Goal: Task Accomplishment & Management: Manage account settings

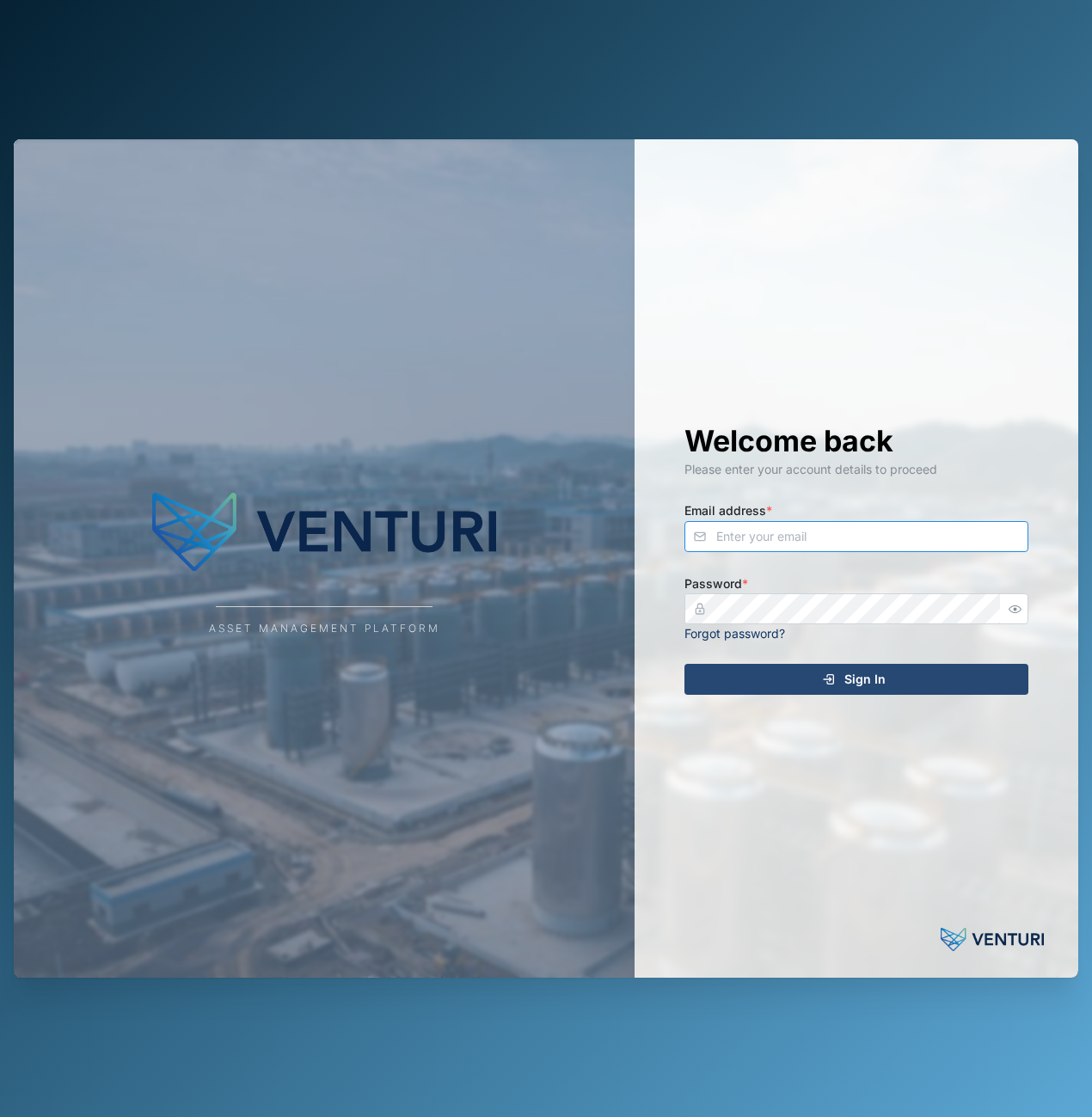
type input "admin@venturi.io"
click at [896, 677] on div "Sign In" at bounding box center [853, 679] width 316 height 29
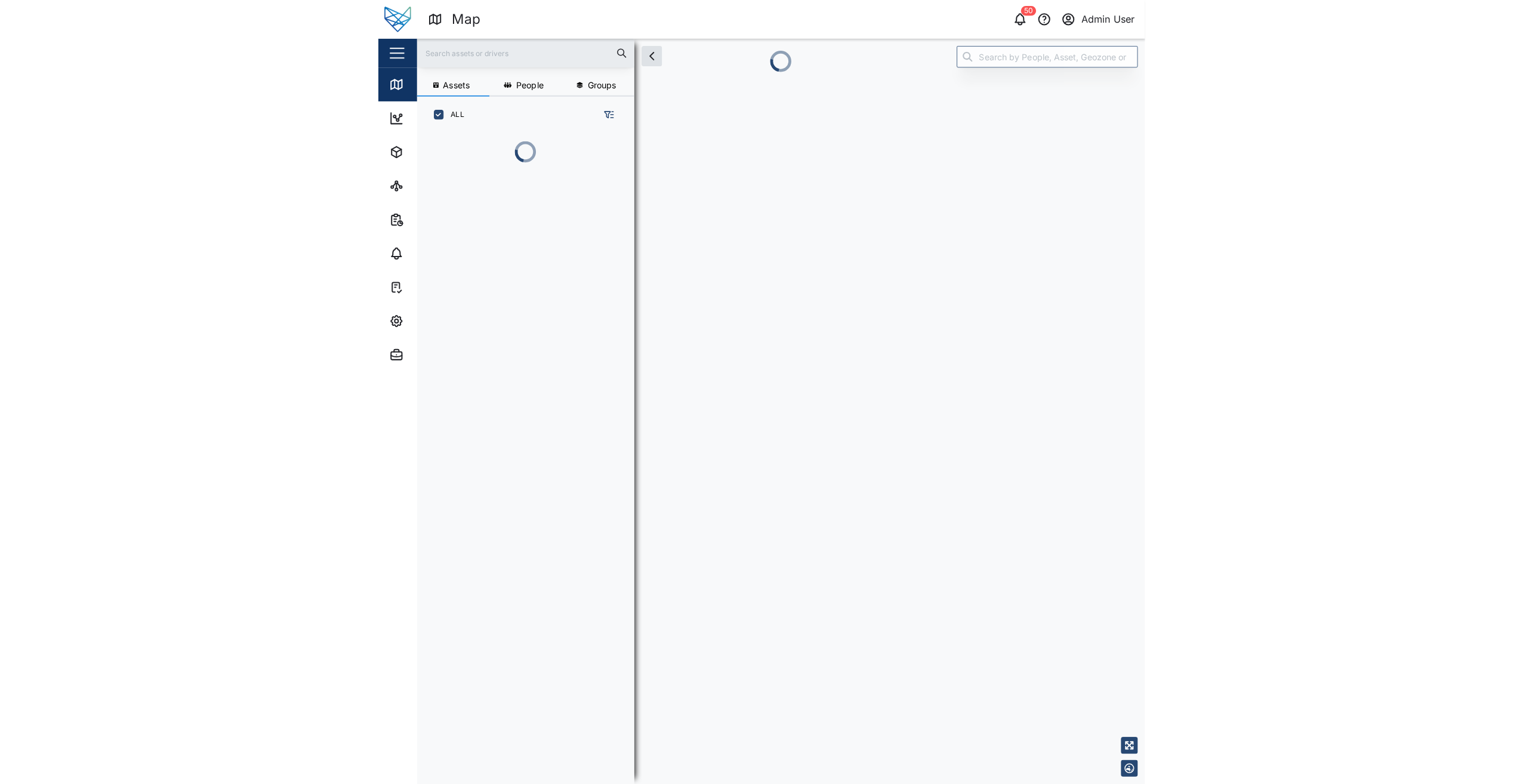
scroll to position [10, 10]
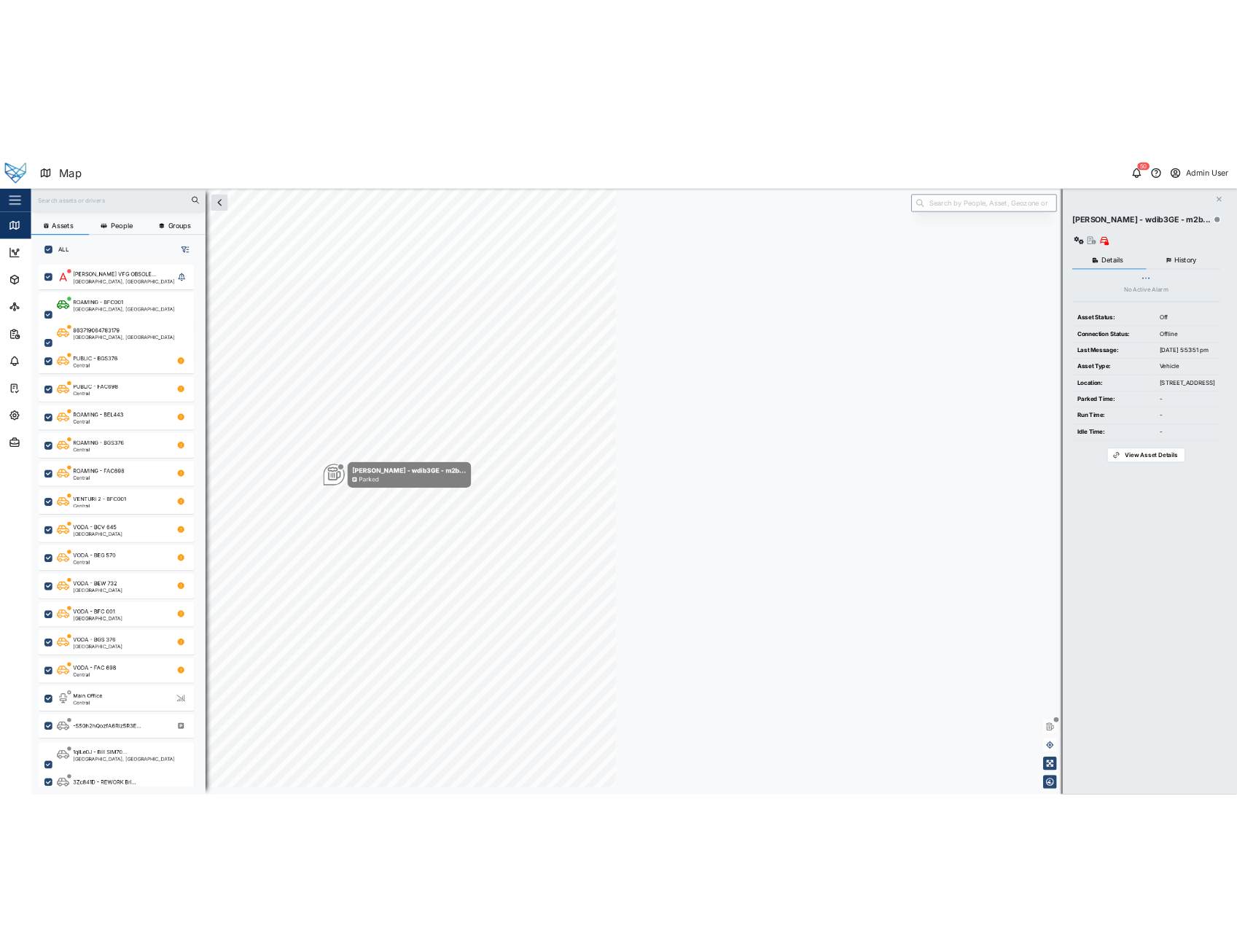
scroll to position [779, 228]
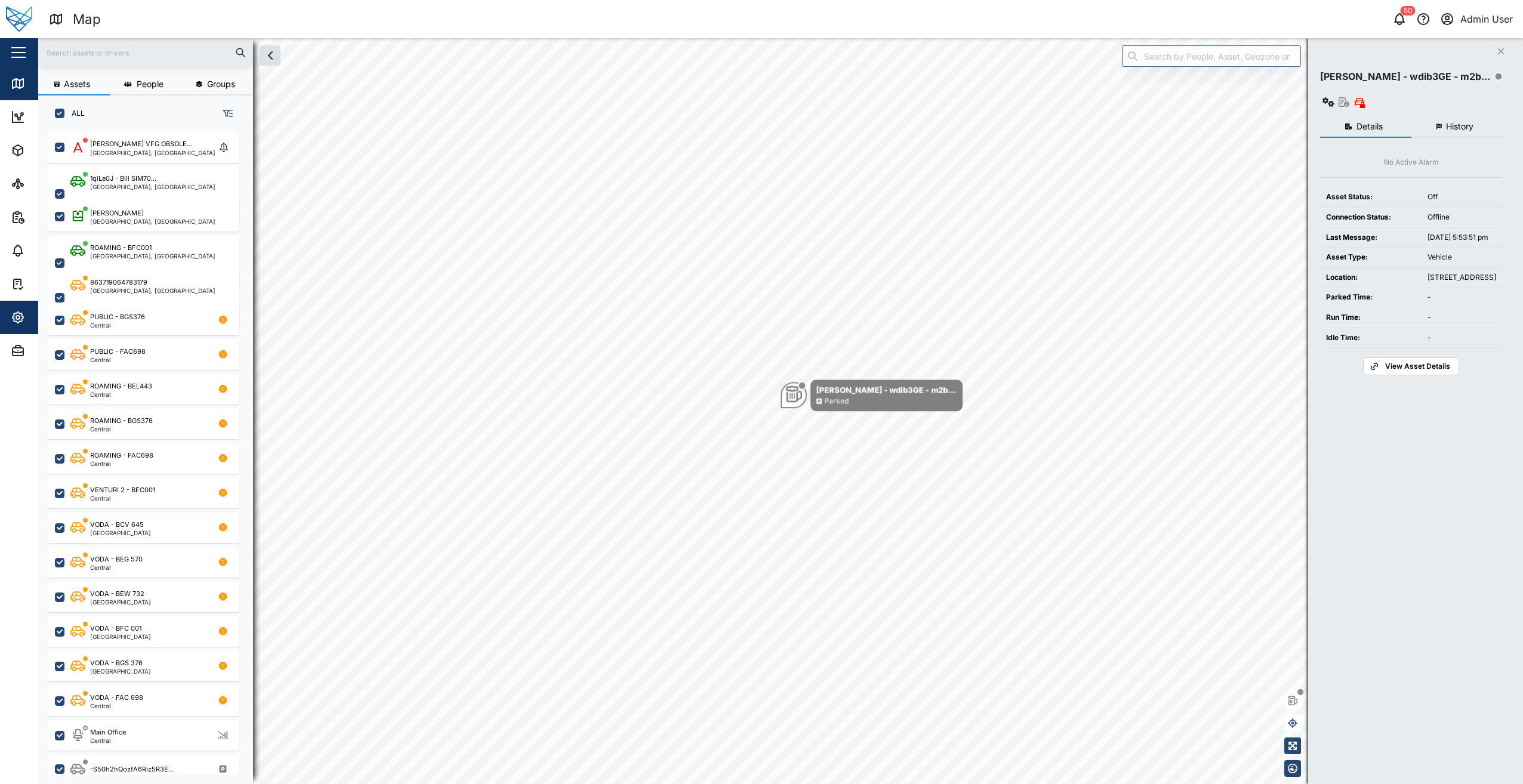
click at [16, 330] on span "Settings" at bounding box center [65, 317] width 109 height 33
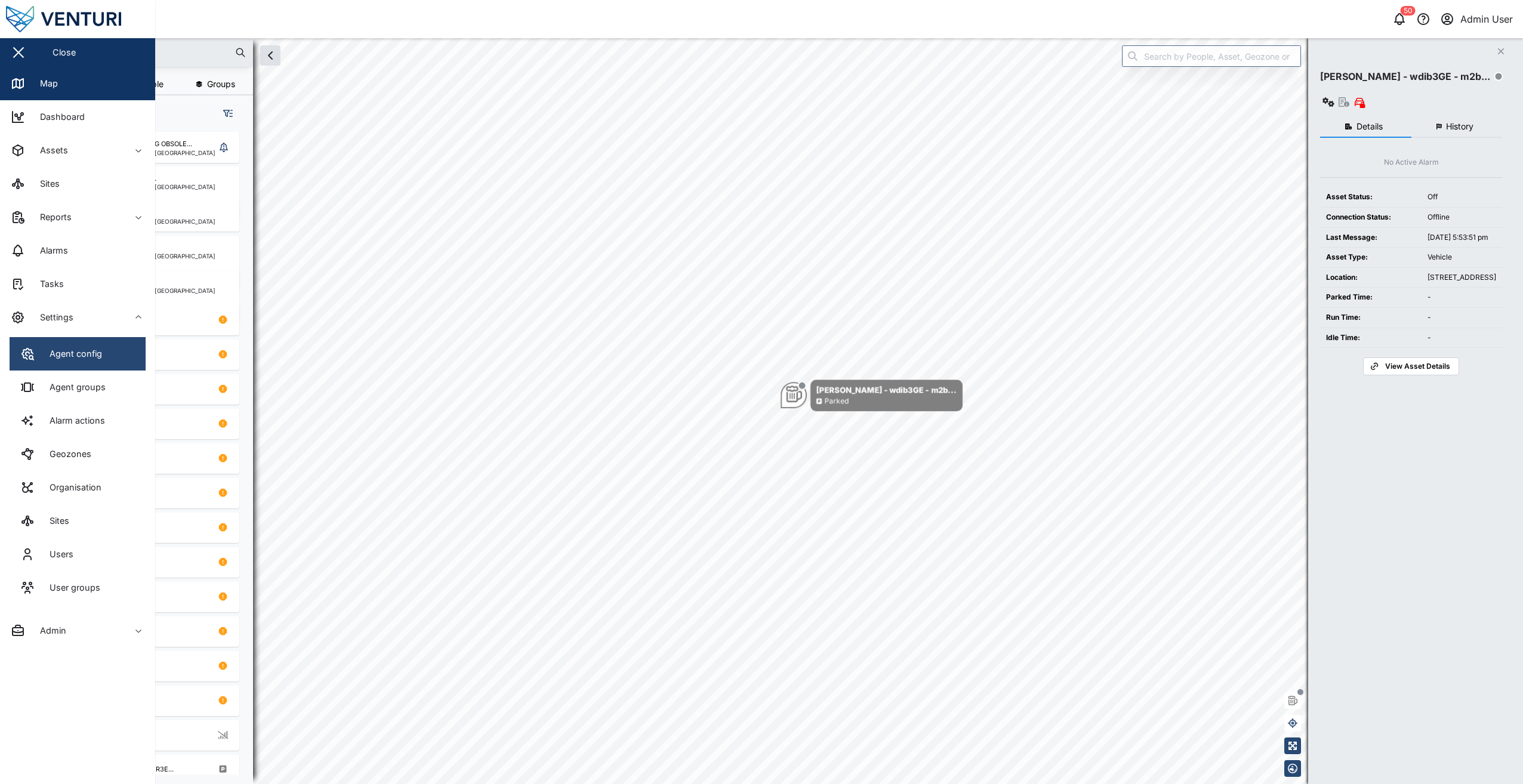
click at [128, 361] on link "Agent config" at bounding box center [78, 353] width 136 height 33
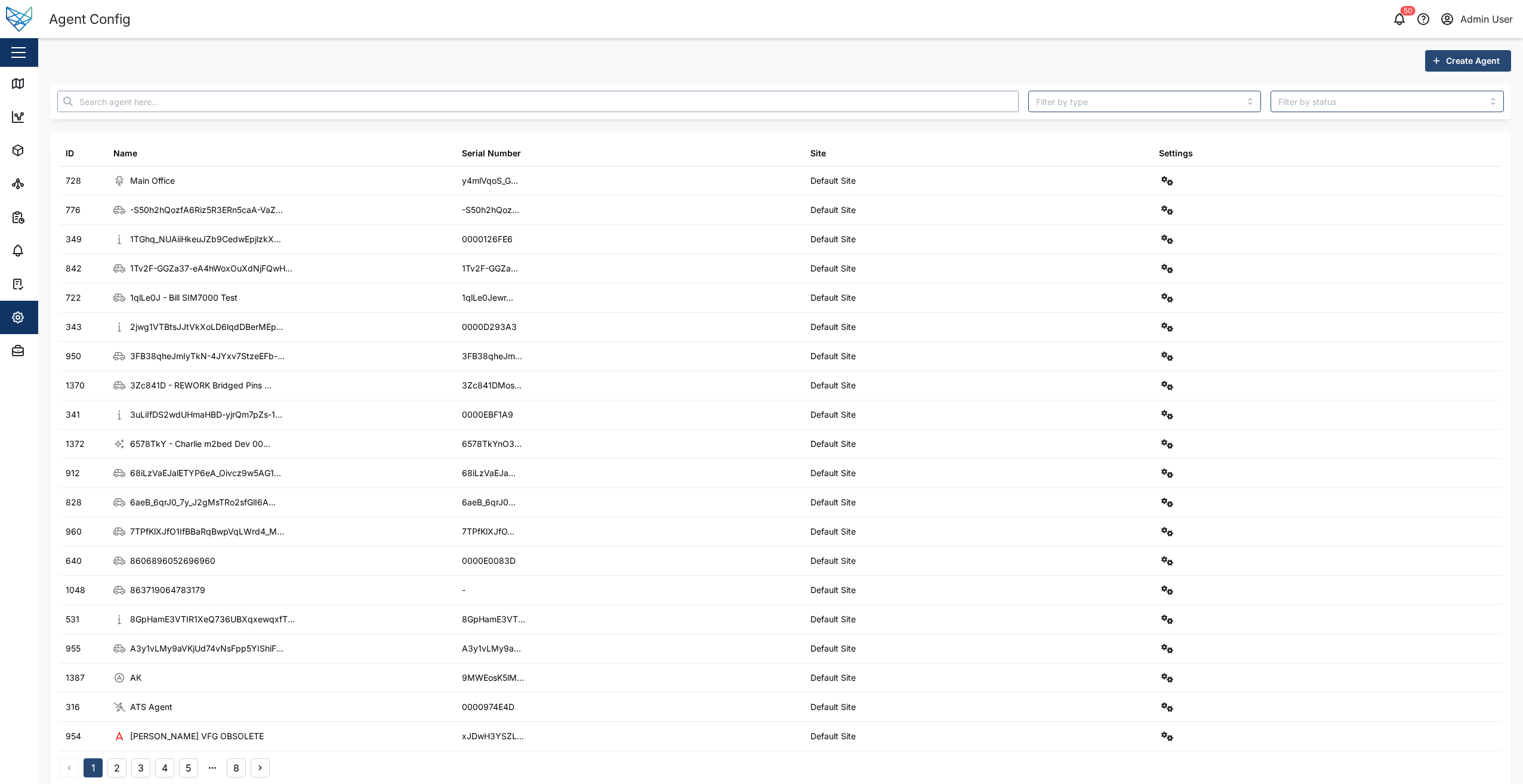
click at [142, 97] on input "text" at bounding box center [538, 101] width 961 height 22
paste input "NTp36OnwYKMY-ZtGbRTCptcNJyD-hEXMKLq3RmZecjI"
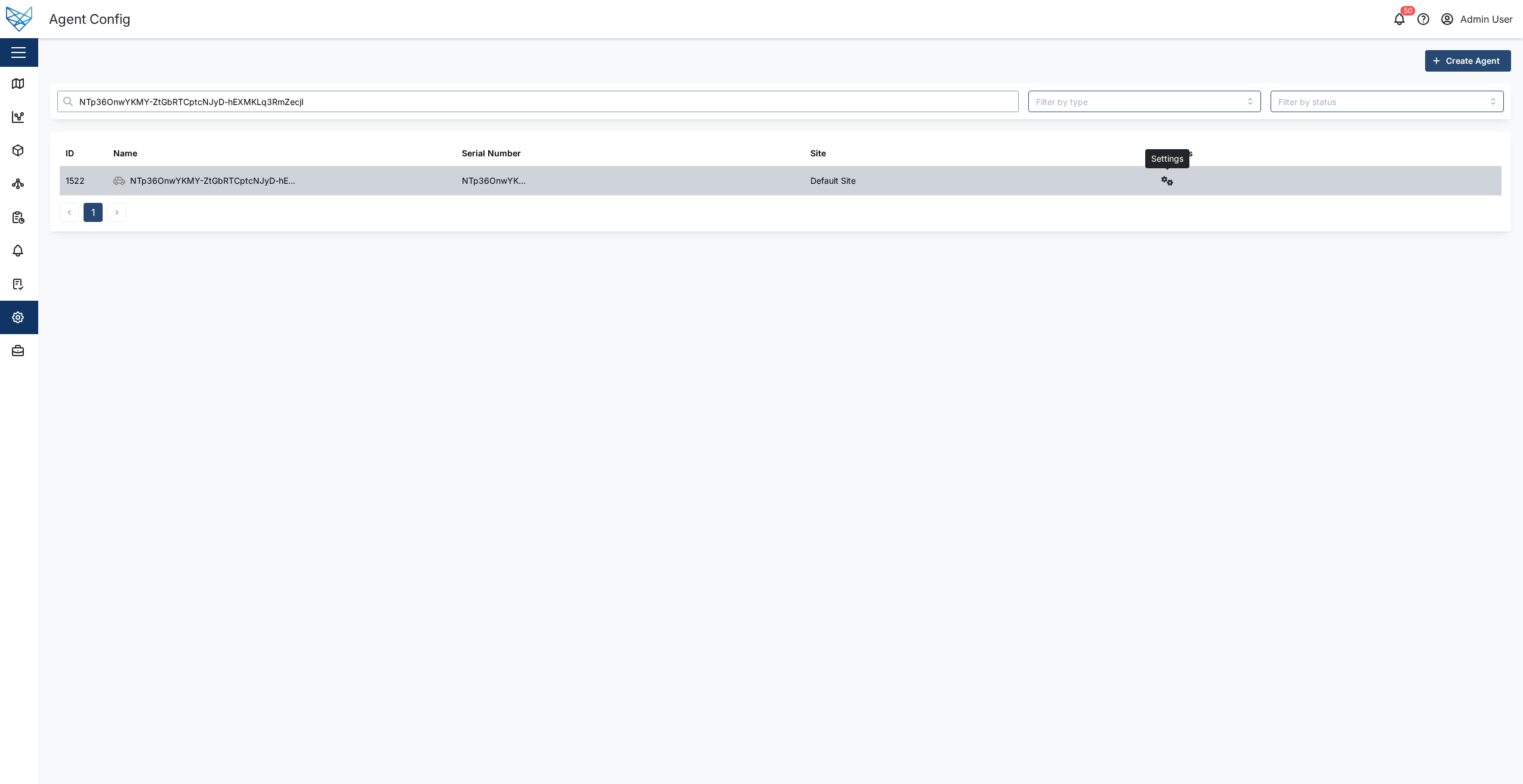
type input "NTp36OnwYKMY-ZtGbRTCptcNJyD-hEXMKLq3RmZecjI"
click at [757, 184] on button "button" at bounding box center [1167, 180] width 16 height 16
click at [757, 288] on div "Field gateway config" at bounding box center [1124, 284] width 82 height 13
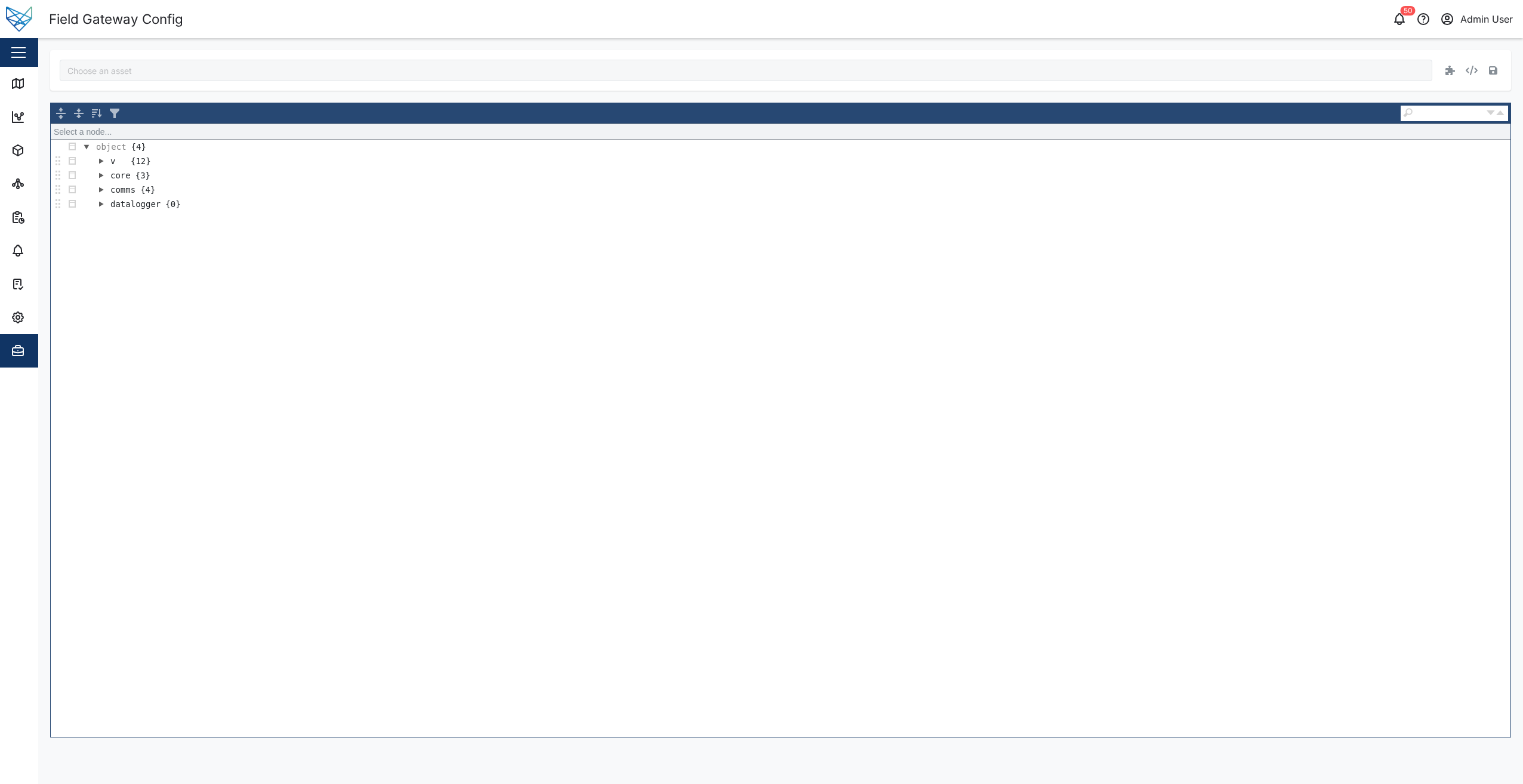
type input "NTp36OnwYKMY-ZtGbRTCptcNJyD-hEXMKLq3RmZecjI"
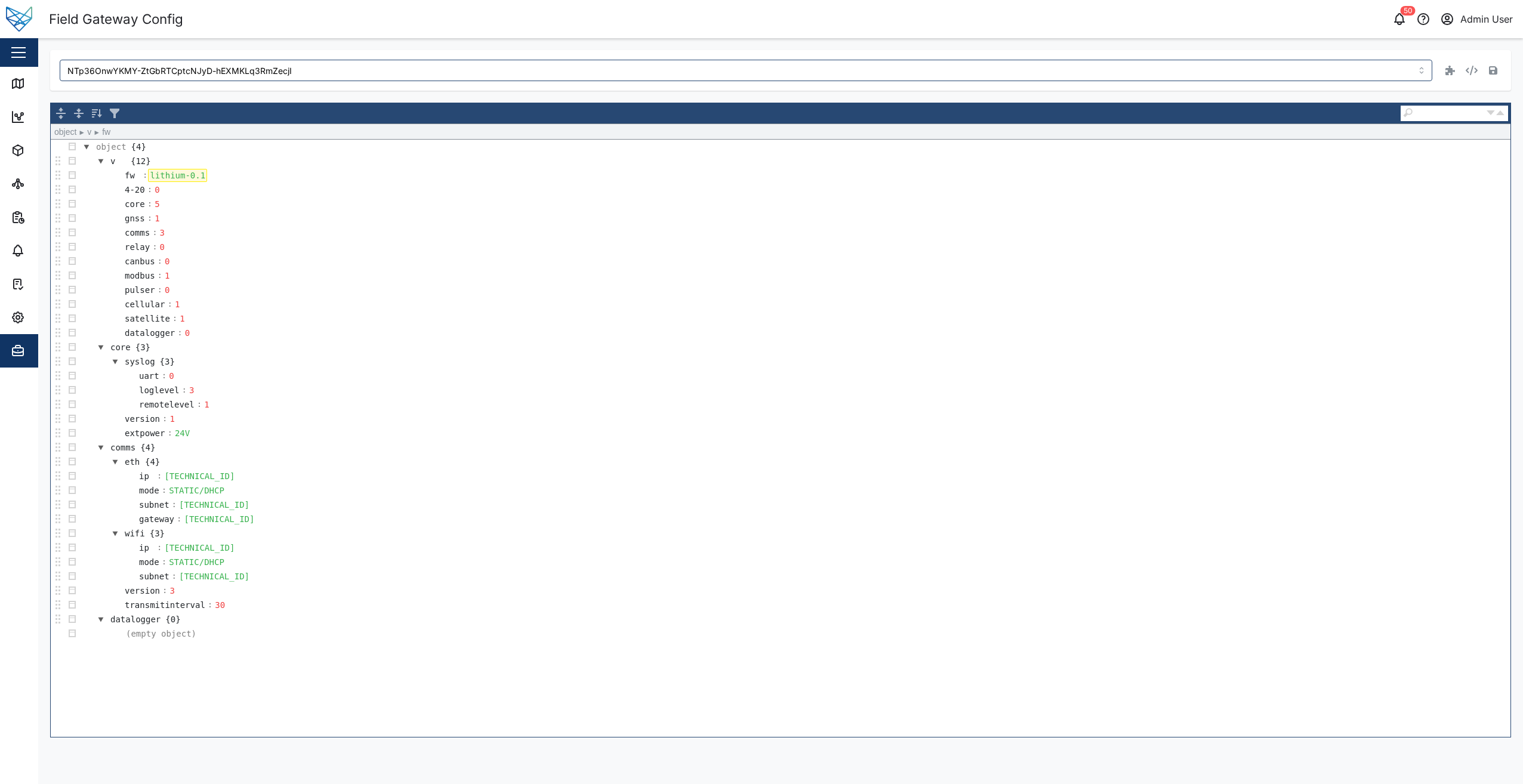
click at [199, 175] on div "lithium-0.1" at bounding box center [178, 176] width 59 height 13
drag, startPoint x: 199, startPoint y: 175, endPoint x: 149, endPoint y: 174, distance: 50.0
click at [149, 174] on div "lithium-0.1" at bounding box center [178, 176] width 59 height 13
paste div
click at [302, 178] on td "fw : vfg-3052-dev-alpha-3" at bounding box center [795, 176] width 1431 height 14
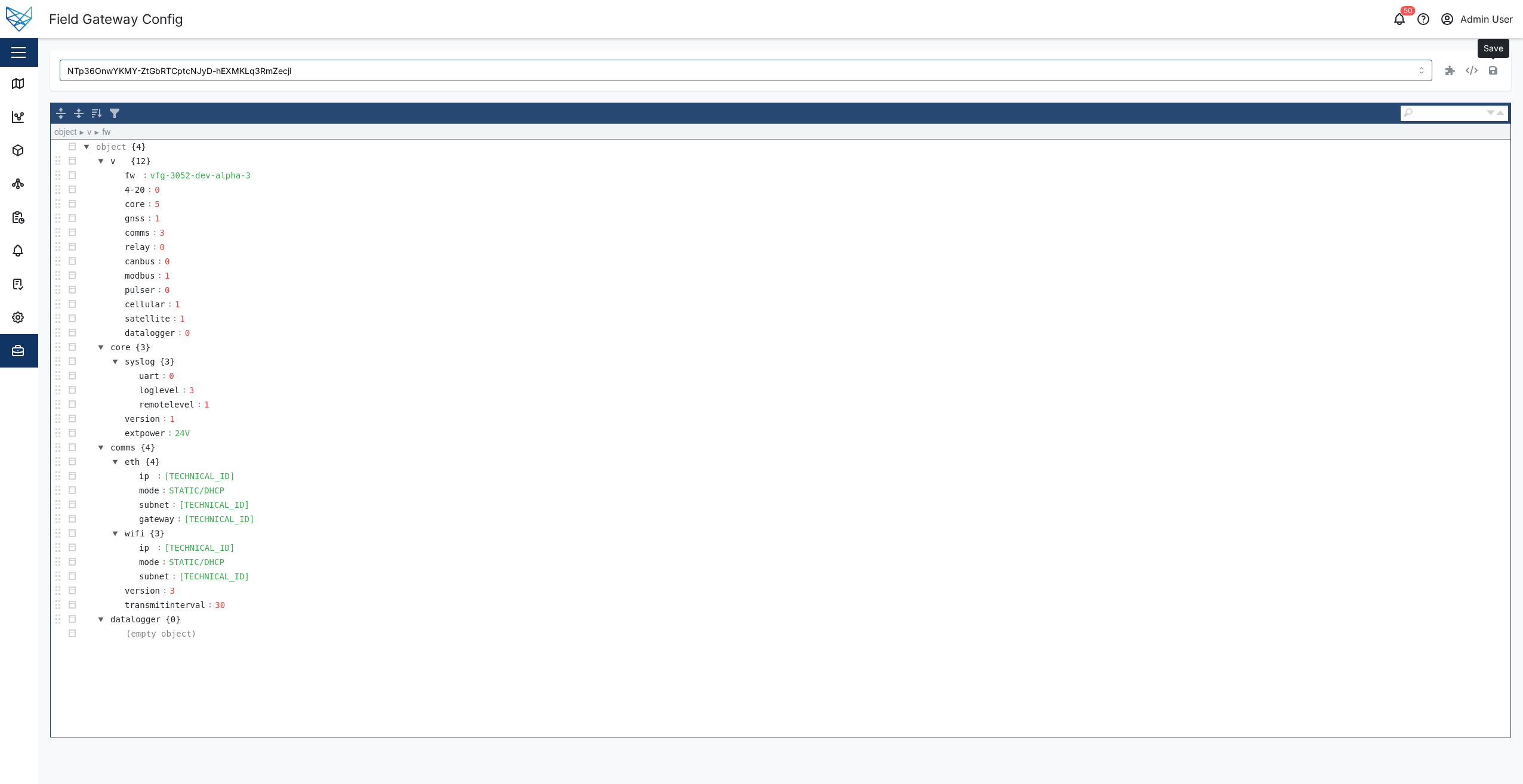
click at [757, 72] on icon "button" at bounding box center [1493, 70] width 9 height 9
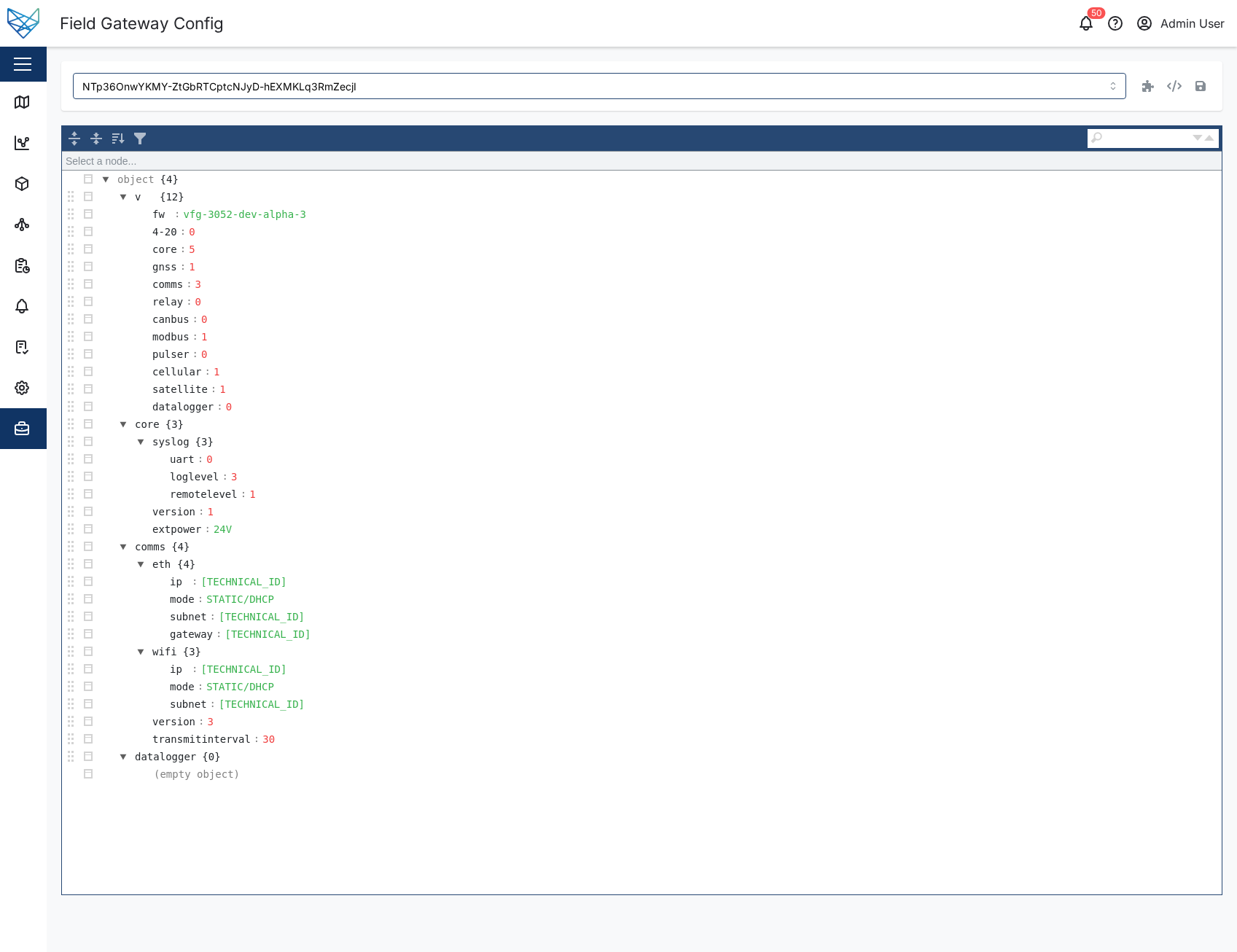
click at [925, 568] on td "eth {4}" at bounding box center [659, 564] width 1125 height 18
click at [741, 280] on td "comms : 3" at bounding box center [659, 284] width 1125 height 18
click at [925, 16] on icon "button" at bounding box center [1086, 23] width 18 height 18
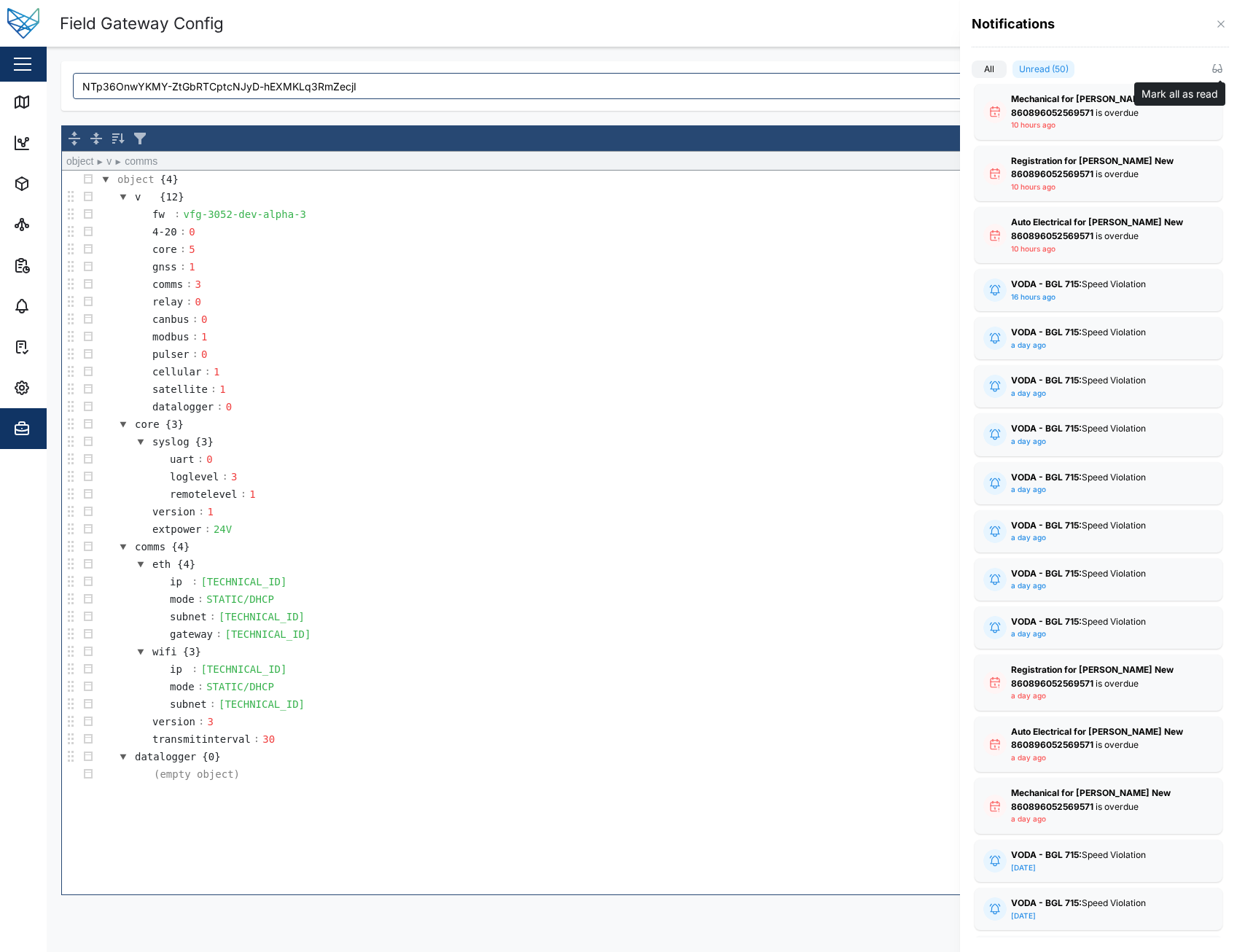
click at [925, 67] on icon "button" at bounding box center [1217, 68] width 12 height 12
click at [846, 267] on div at bounding box center [618, 476] width 1237 height 952
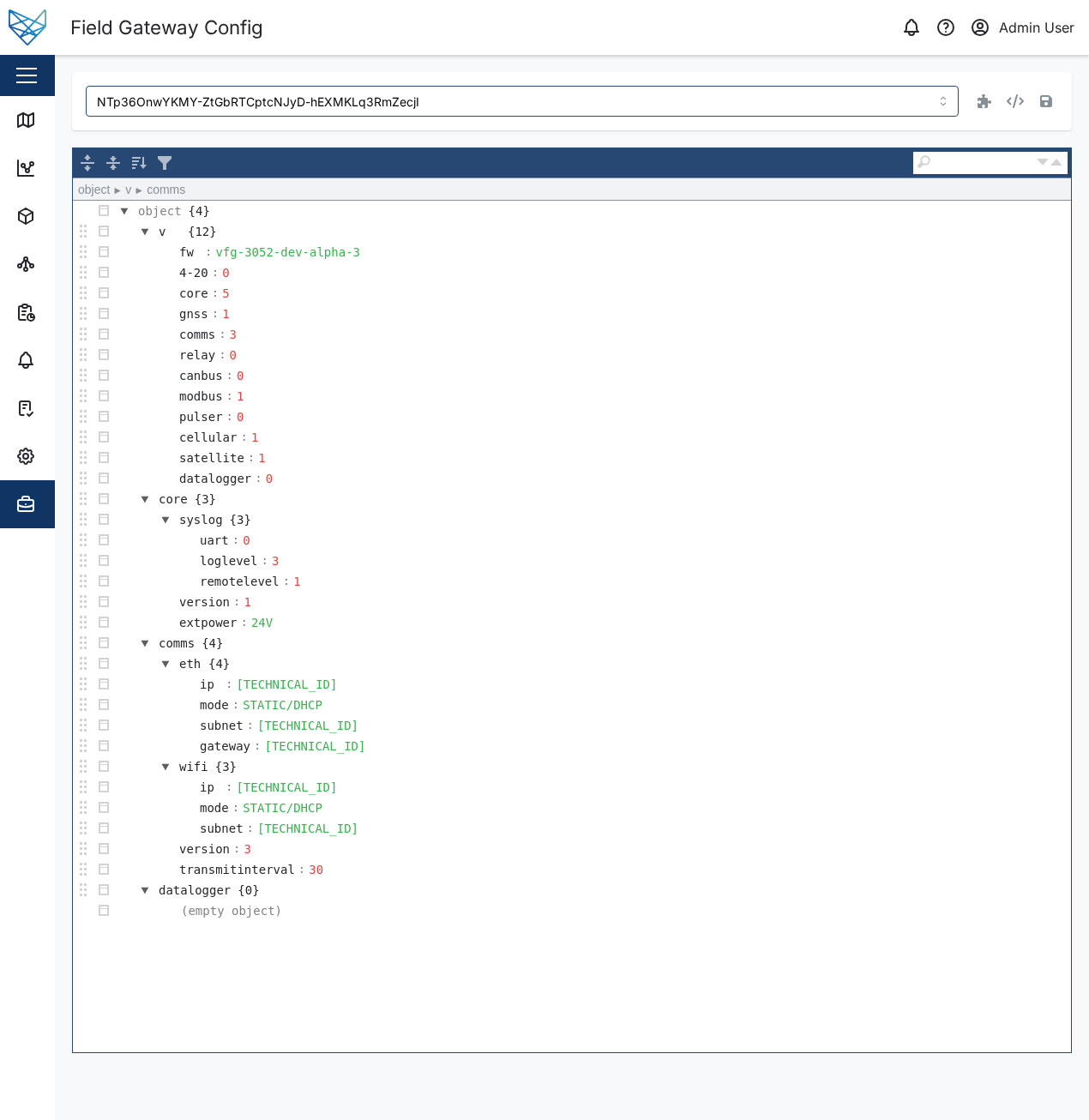
click at [533, 449] on td "satellite : 1" at bounding box center [593, 458] width 957 height 21
click at [769, 564] on td "loglevel : 3" at bounding box center [593, 560] width 957 height 21
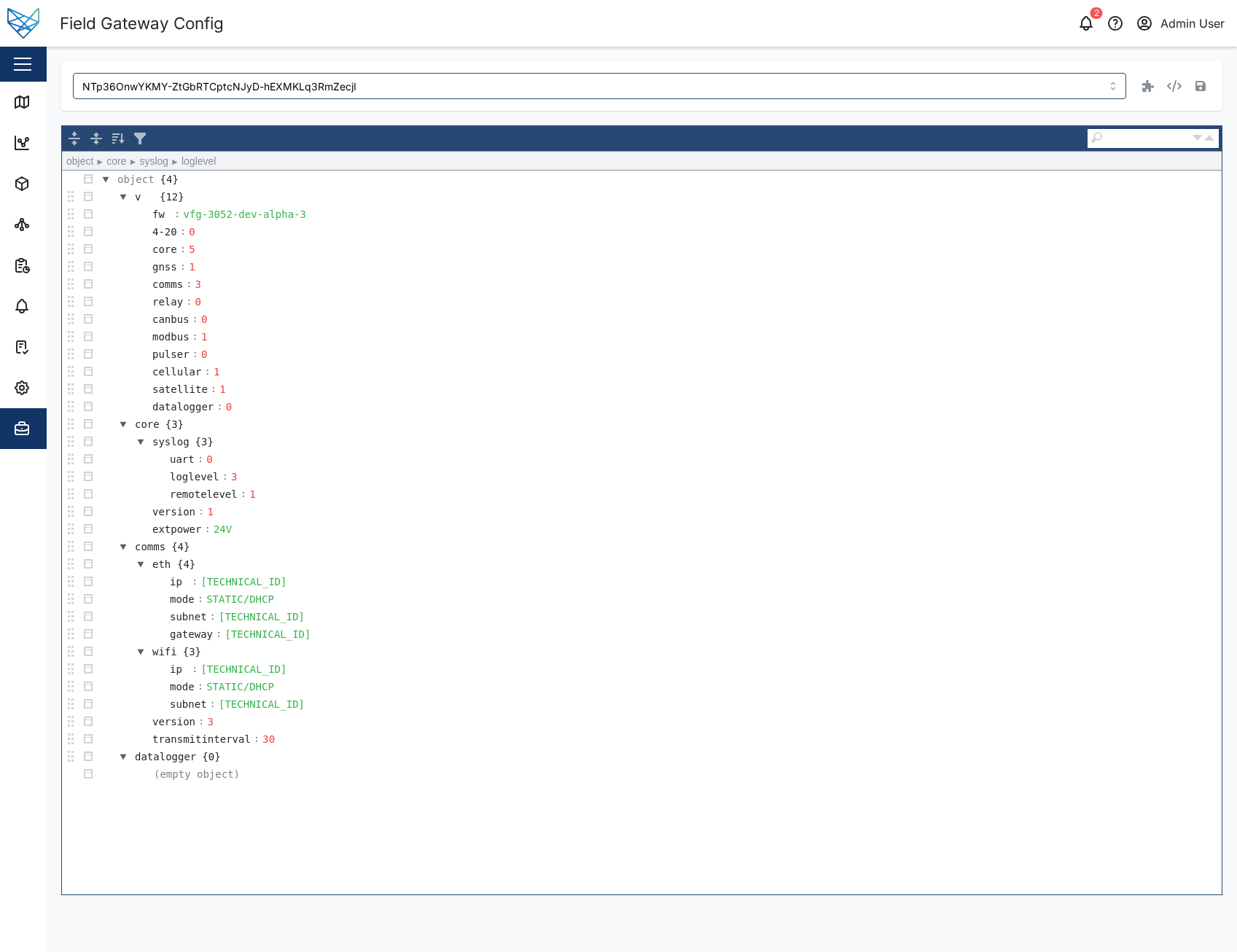
click at [925, 33] on div "2 Admin User" at bounding box center [946, 22] width 583 height 20
click at [26, 395] on icon "button" at bounding box center [22, 388] width 18 height 18
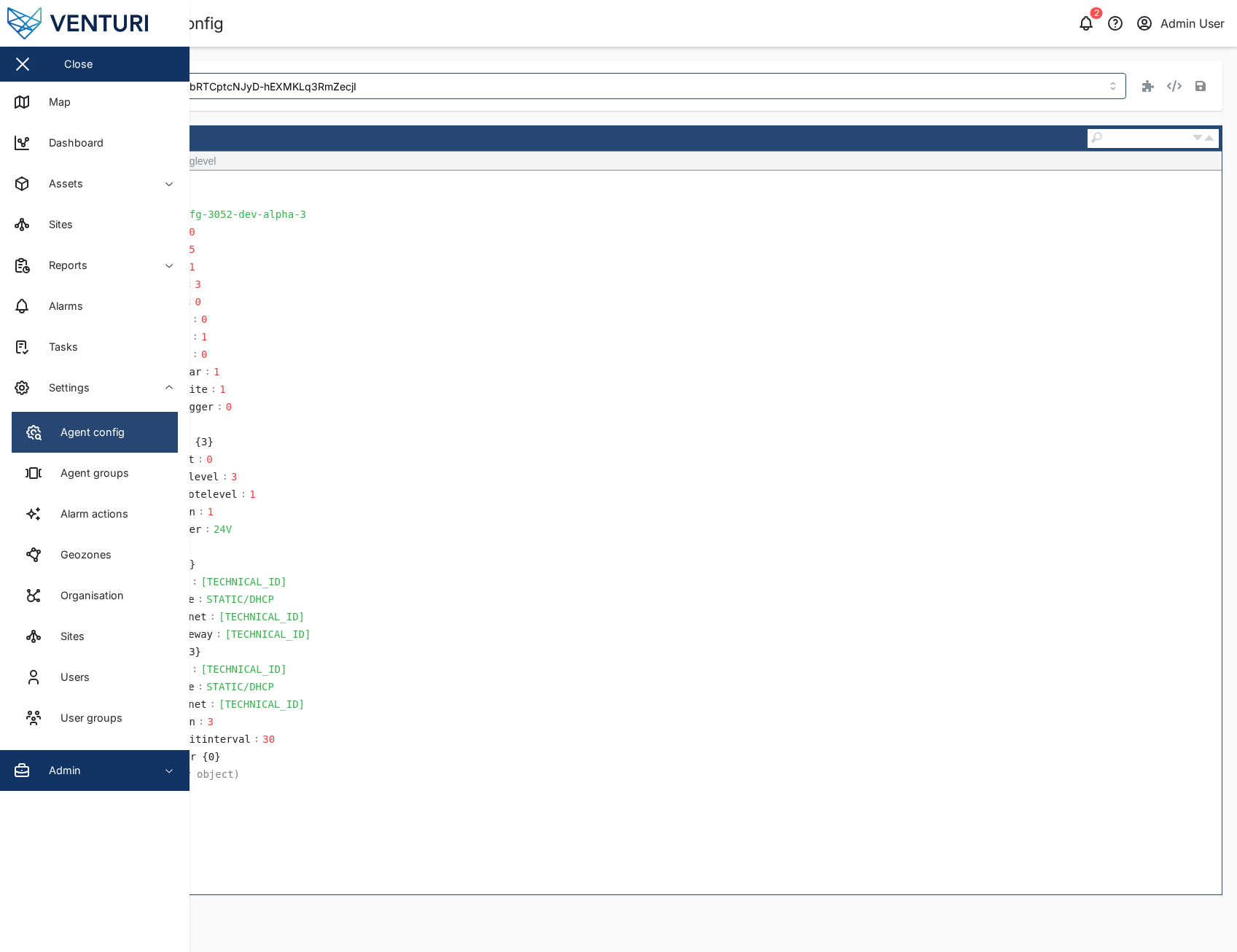
click at [75, 424] on div "Agent config" at bounding box center [87, 432] width 75 height 16
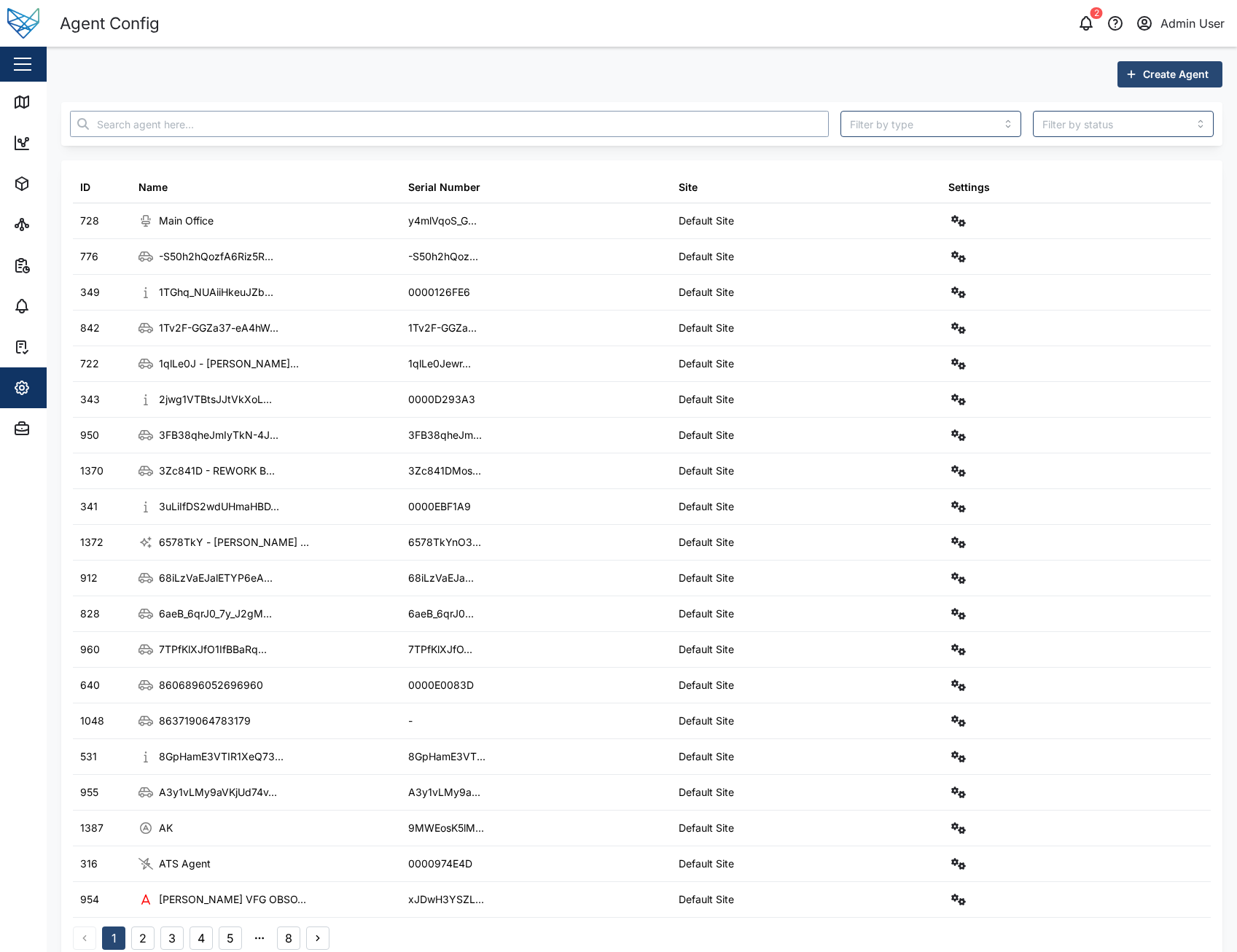
click at [350, 130] on input "text" at bounding box center [449, 123] width 759 height 26
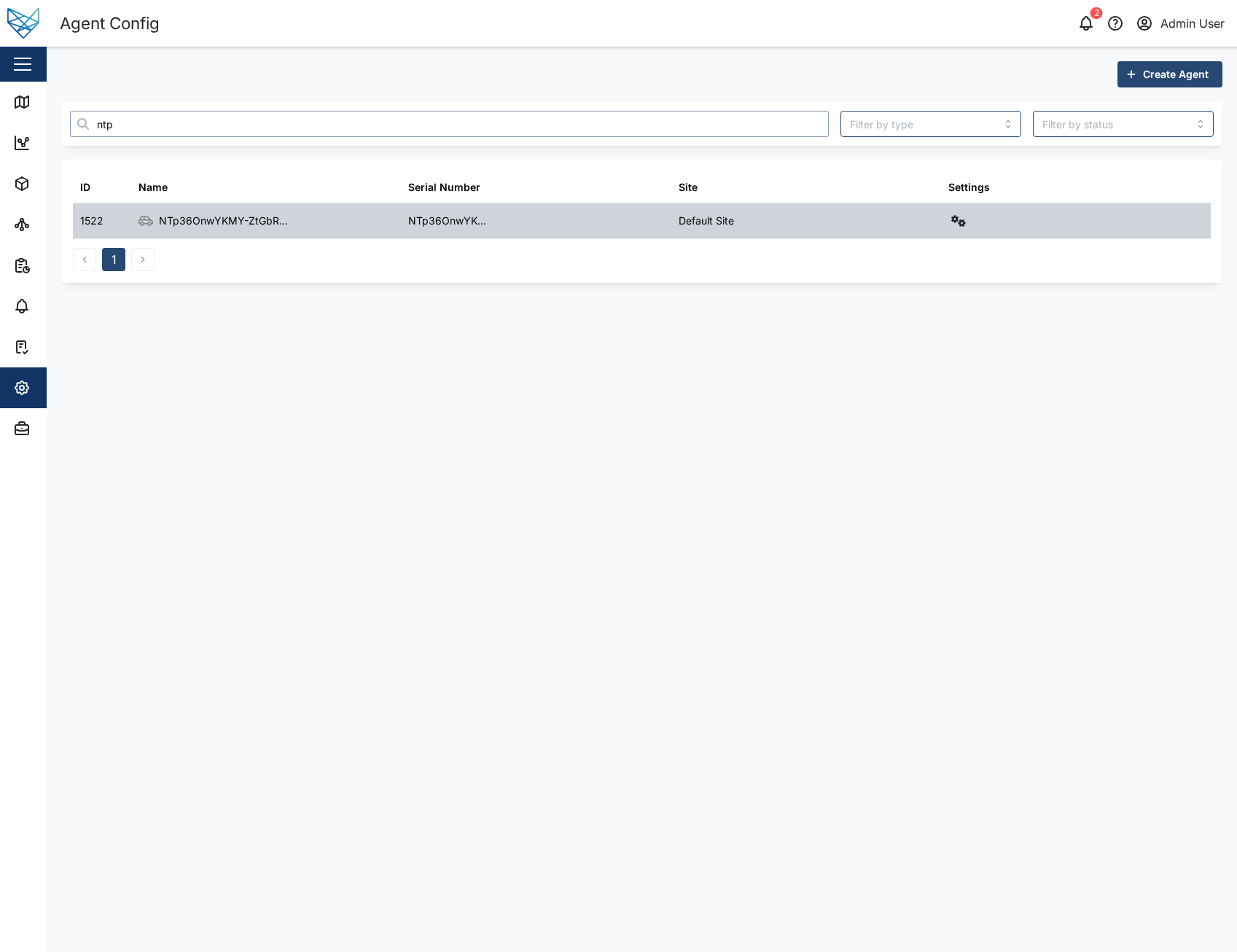
type input "ntp"
click at [925, 227] on div at bounding box center [1075, 221] width 270 height 35
click at [925, 223] on button "button" at bounding box center [958, 220] width 20 height 20
click at [913, 352] on div "Field gateway config" at bounding box center [906, 347] width 100 height 16
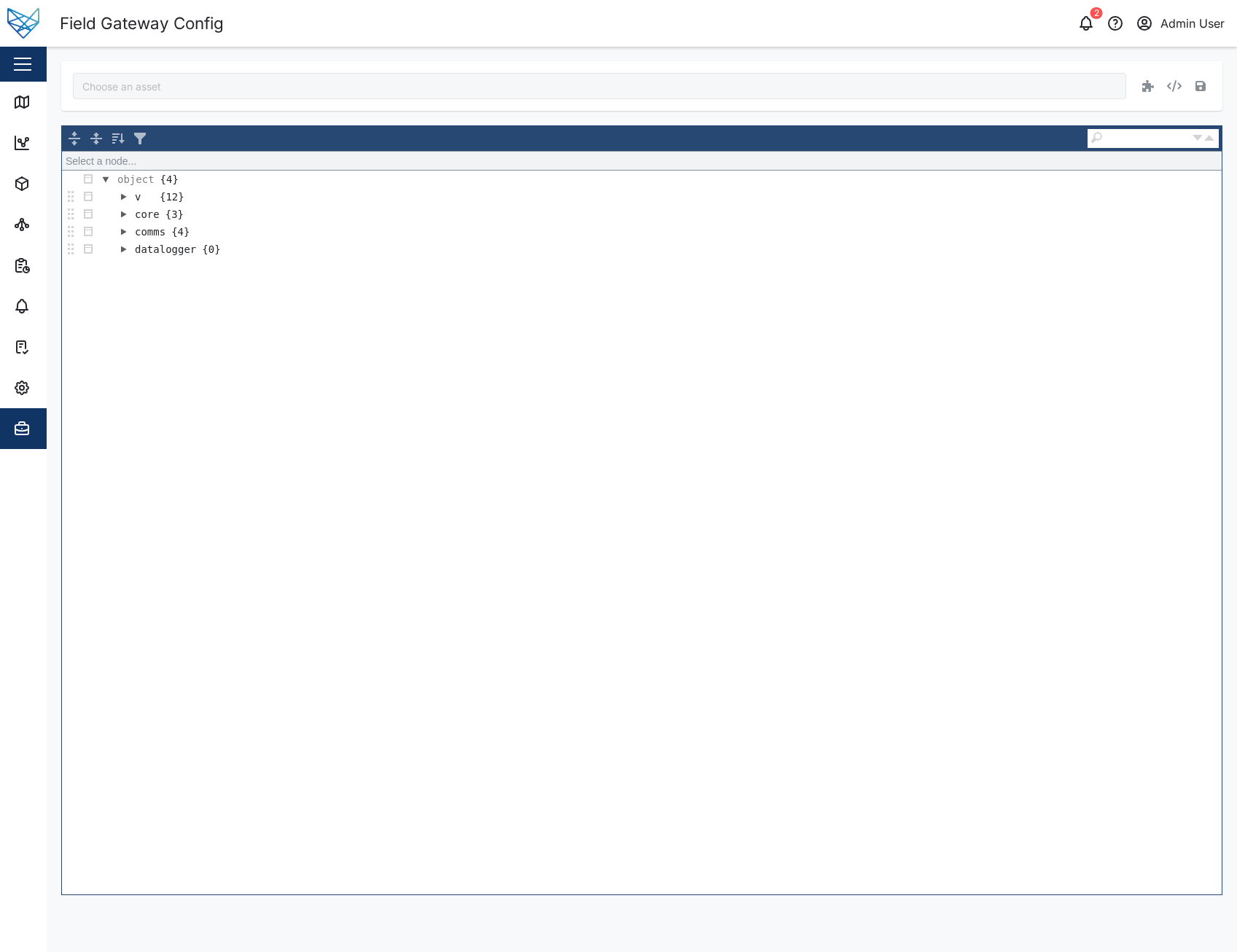
type input "NTp36OnwYKMY-ZtGbRTCptcNJyD-hEXMKLq3RmZecjI"
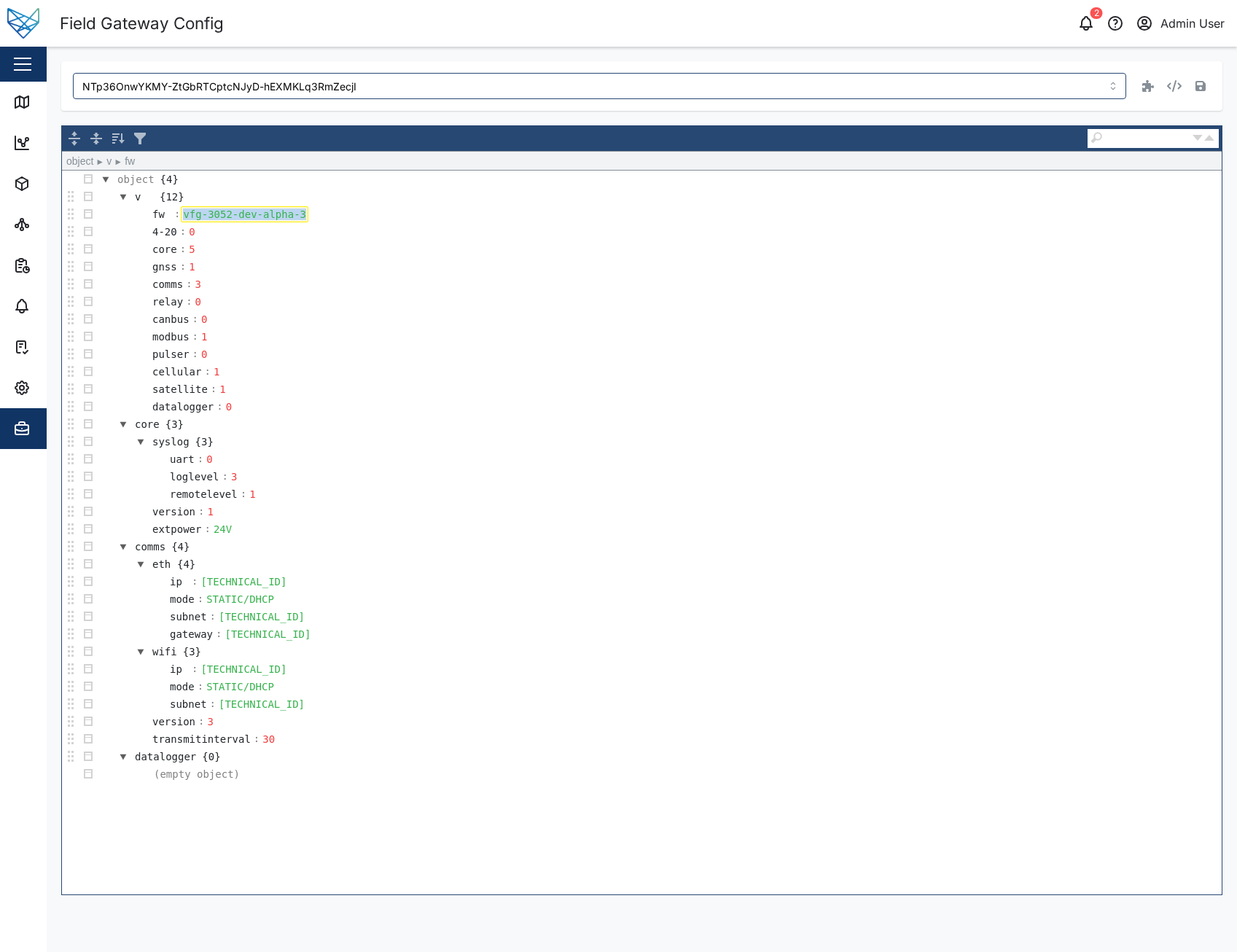
drag, startPoint x: 295, startPoint y: 211, endPoint x: 181, endPoint y: 216, distance: 114.1
click at [181, 216] on div "vfg-3052-dev-alpha-3" at bounding box center [244, 215] width 127 height 16
copy div "vfg-3052-dev-alpha-3"
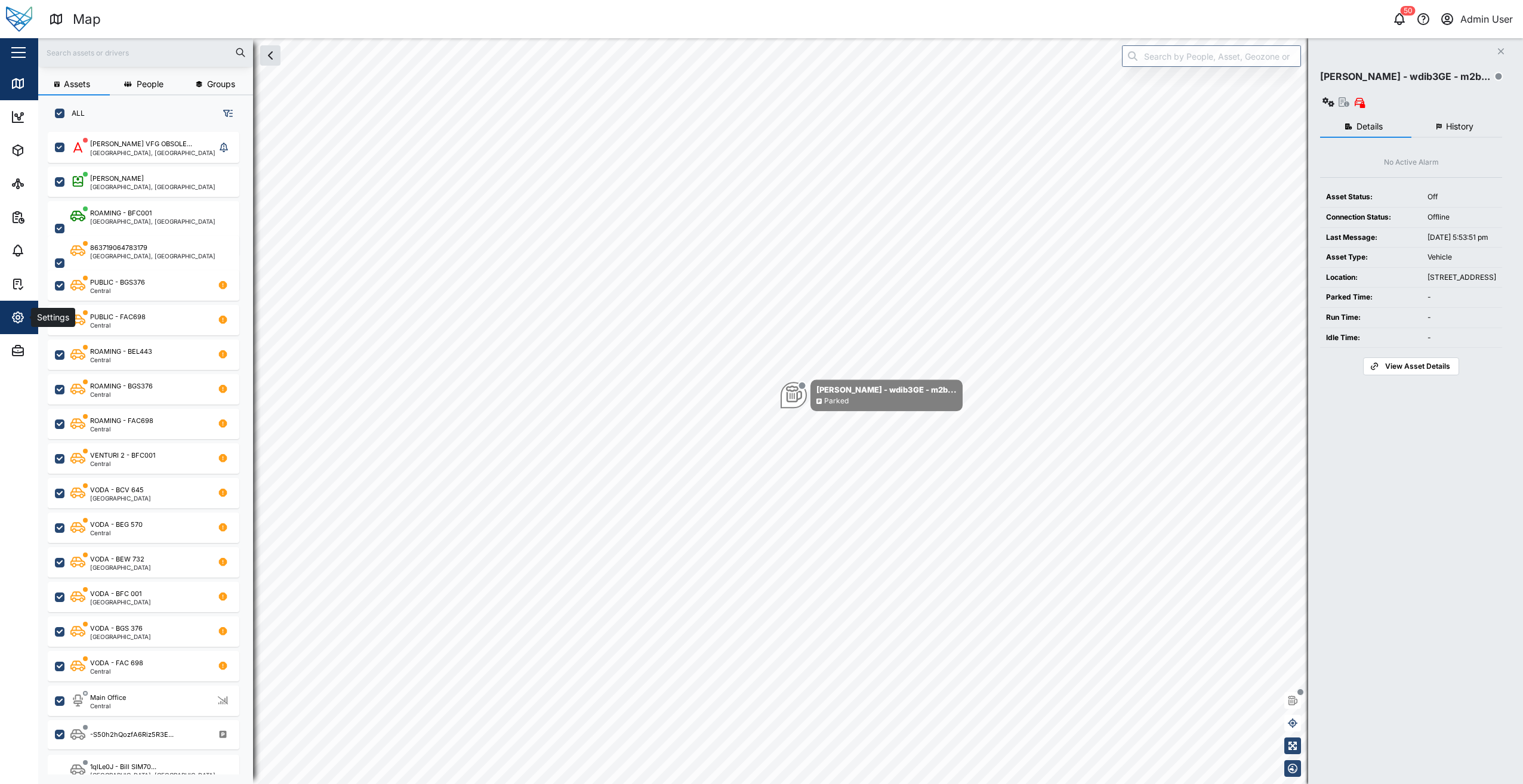
click at [22, 305] on span "Settings" at bounding box center [65, 317] width 109 height 33
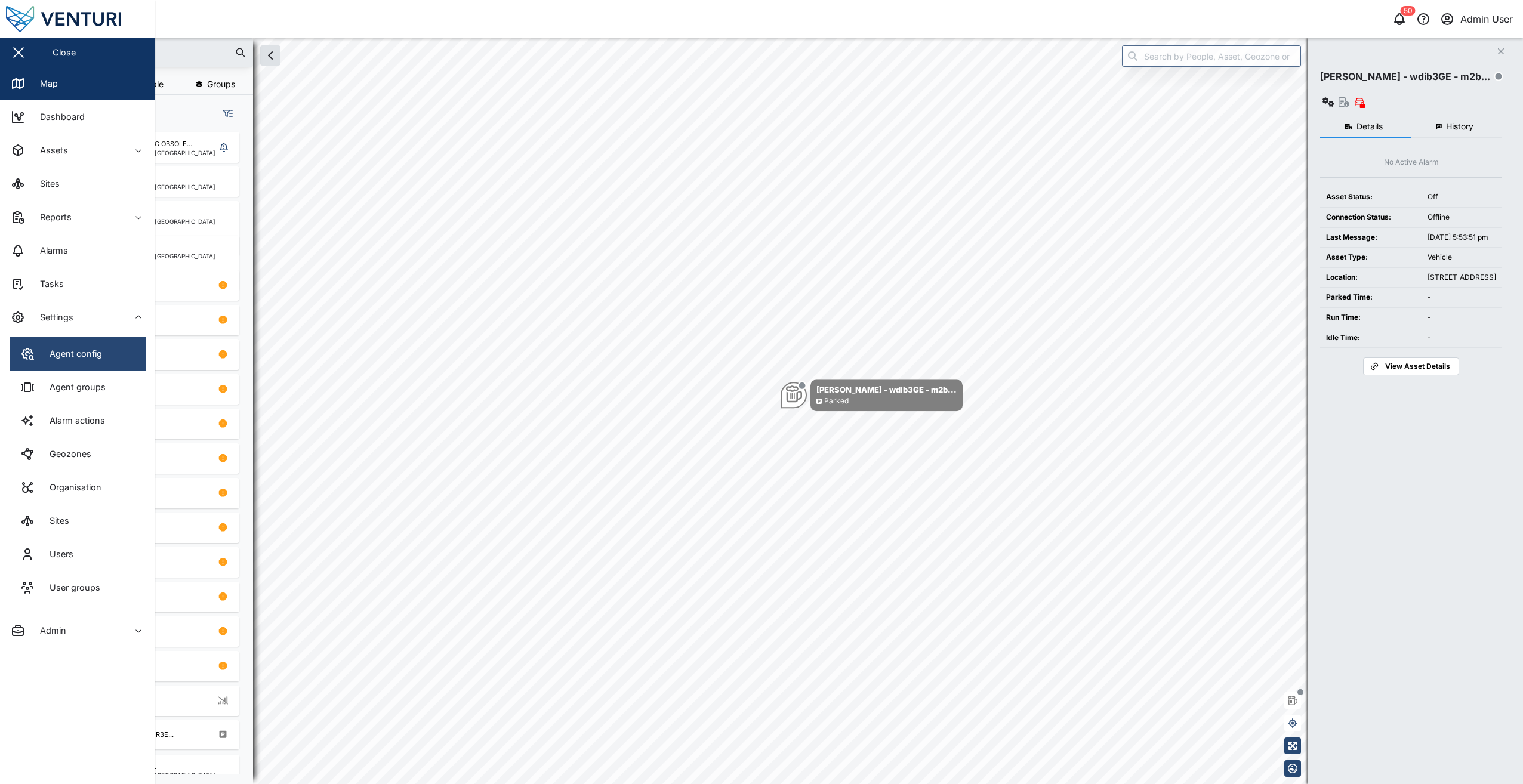
click at [102, 365] on link "Agent config" at bounding box center [78, 353] width 136 height 33
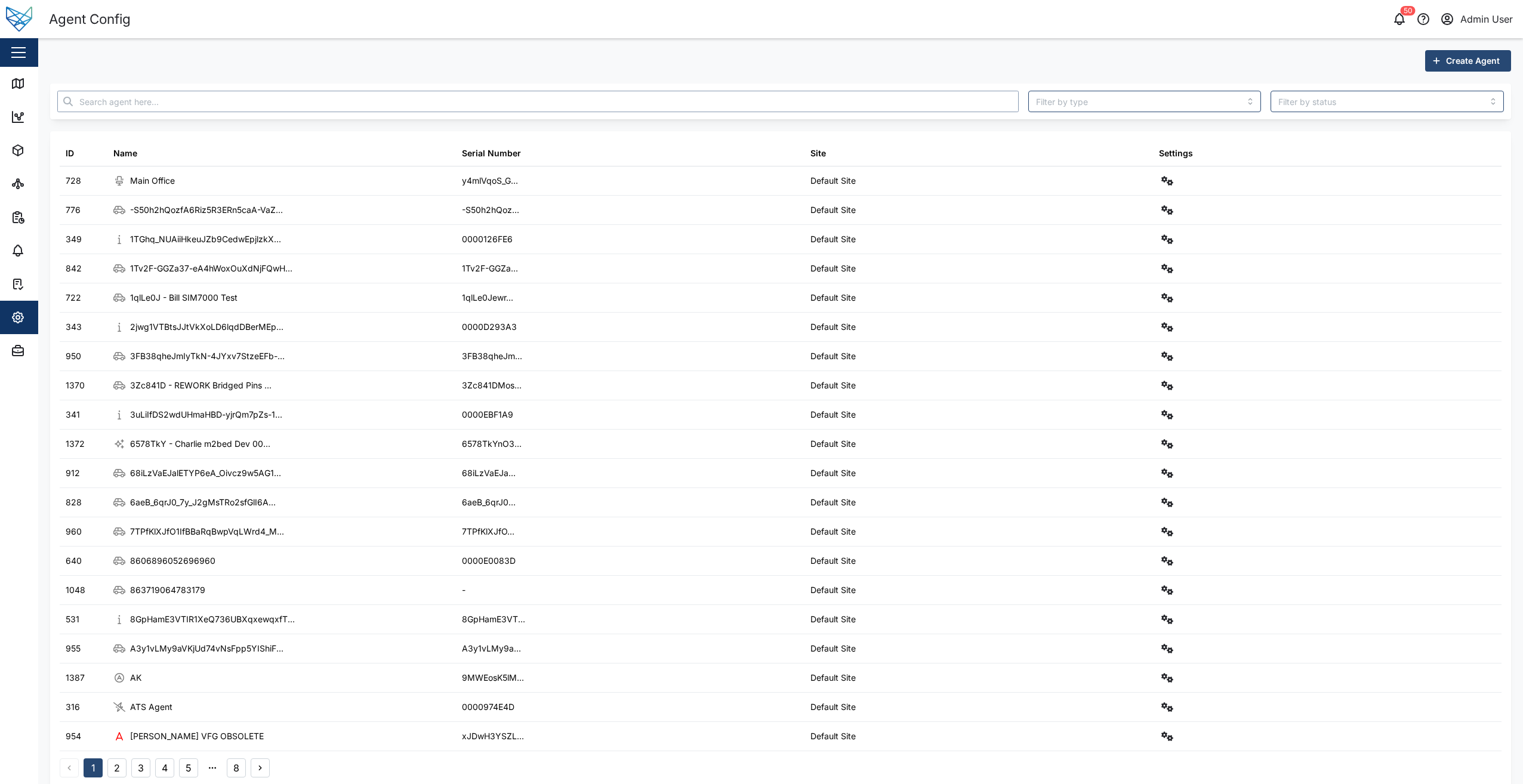
click at [312, 96] on input "text" at bounding box center [538, 101] width 961 height 22
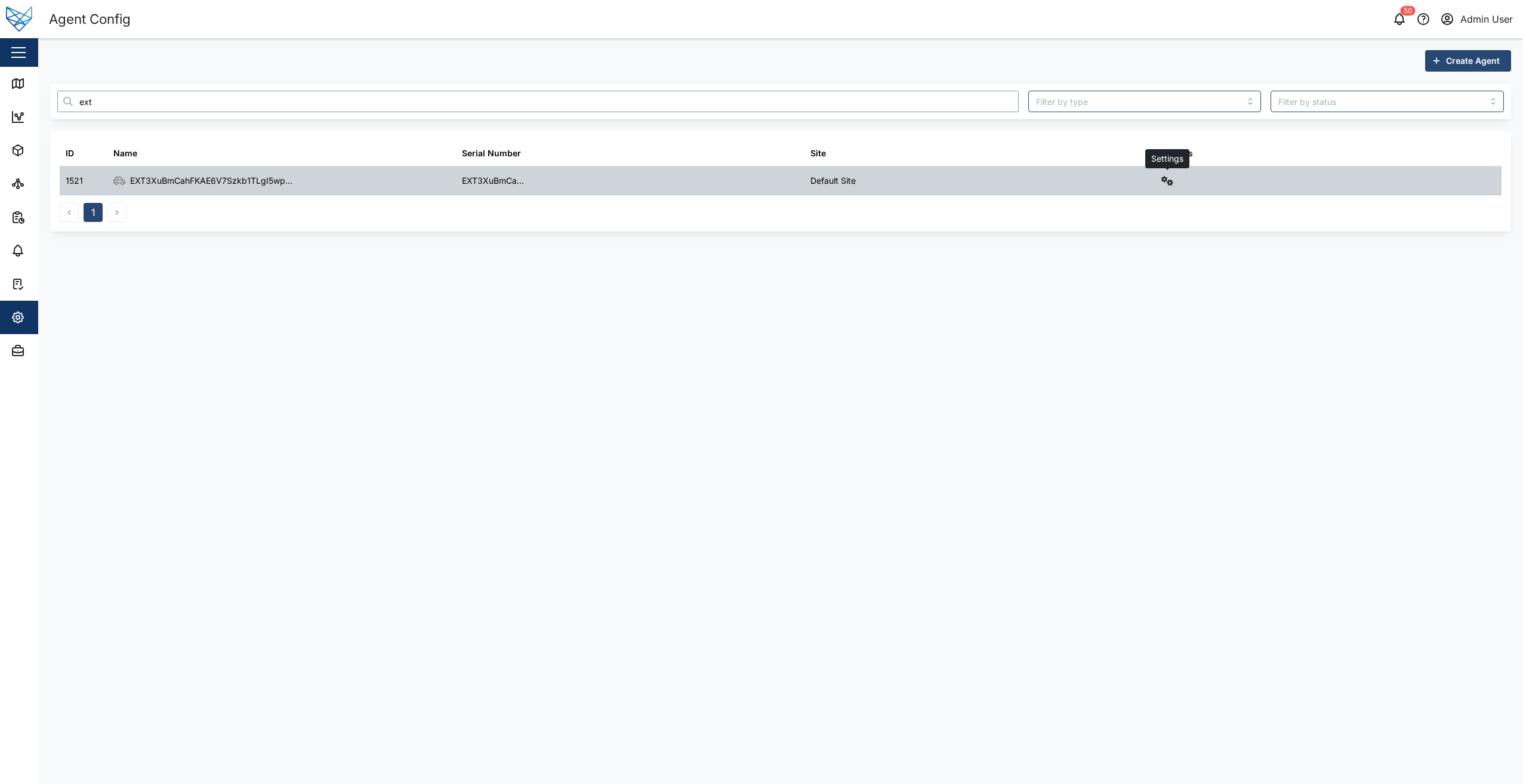
type input "ext"
click at [1161, 184] on icon "button" at bounding box center [1167, 181] width 12 height 10
click at [1114, 292] on link "Field gateway config" at bounding box center [1117, 284] width 110 height 25
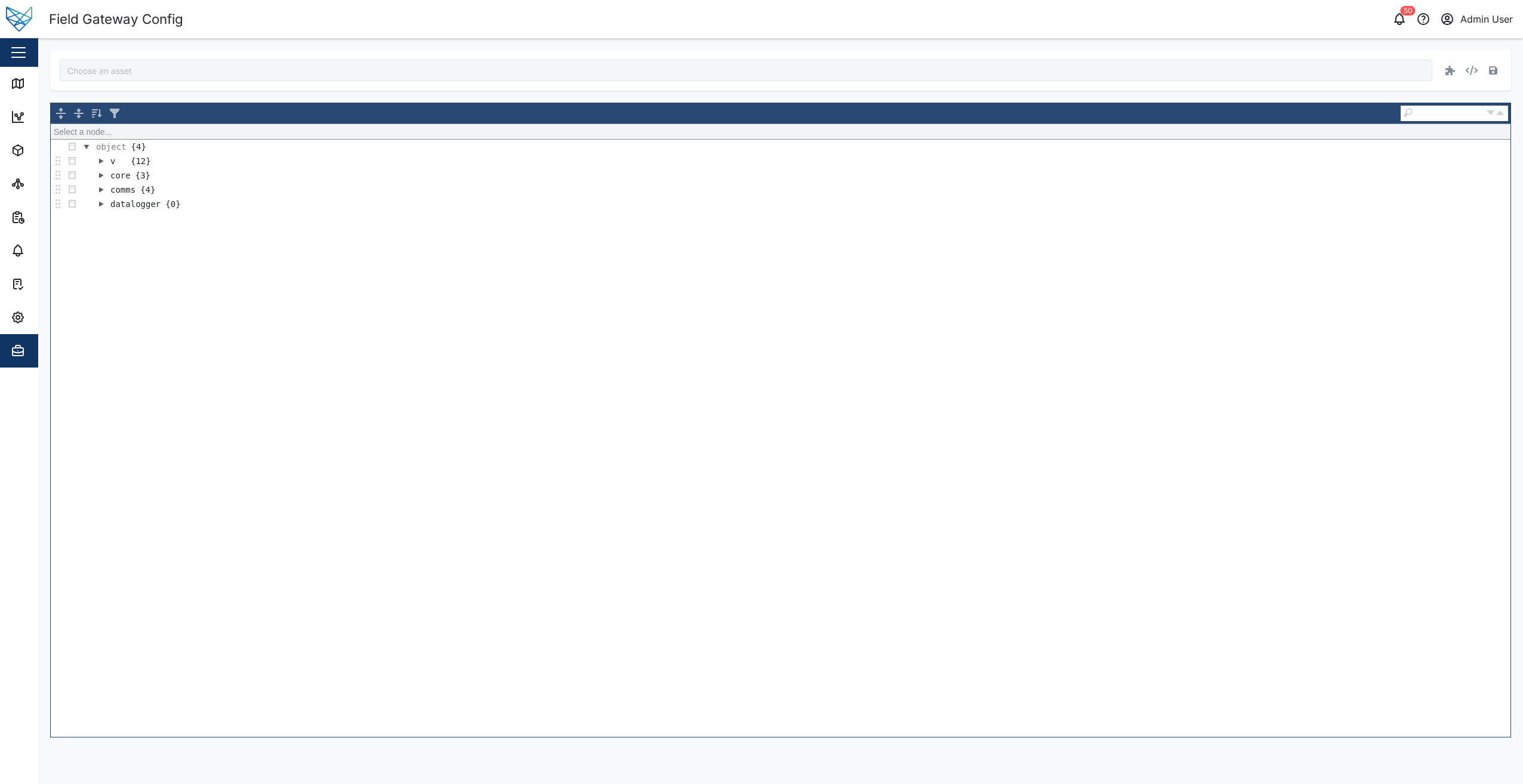
type input "EXT3XuBmCahFKAE6V7Szkb1TLgI5wpusZW-0DlL3IDo"
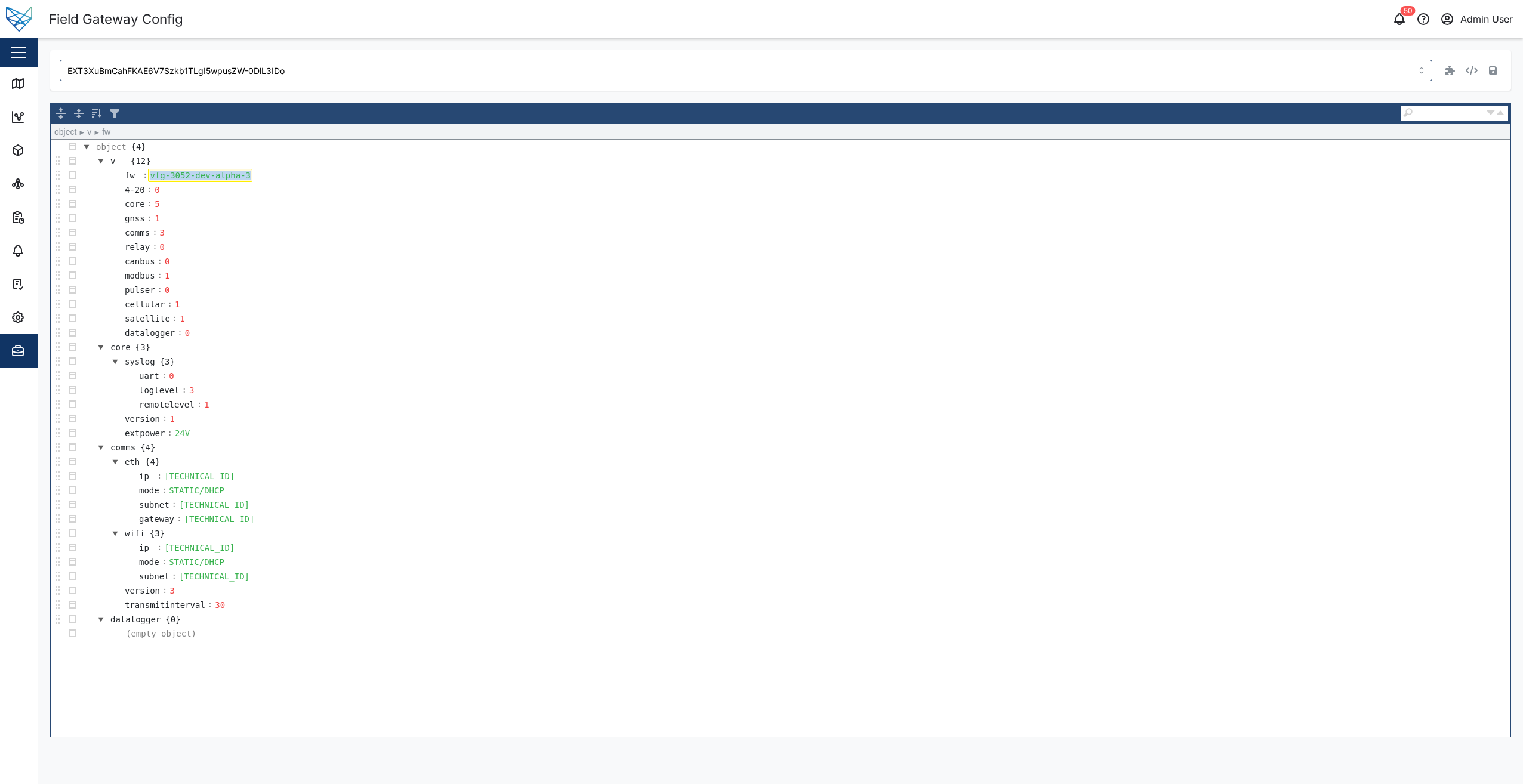
drag, startPoint x: 240, startPoint y: 178, endPoint x: 151, endPoint y: 177, distance: 89.0
click at [151, 177] on div "vfg-3052-dev-alpha-3" at bounding box center [200, 176] width 104 height 13
copy div "vfg-3052-dev-alpha-3"
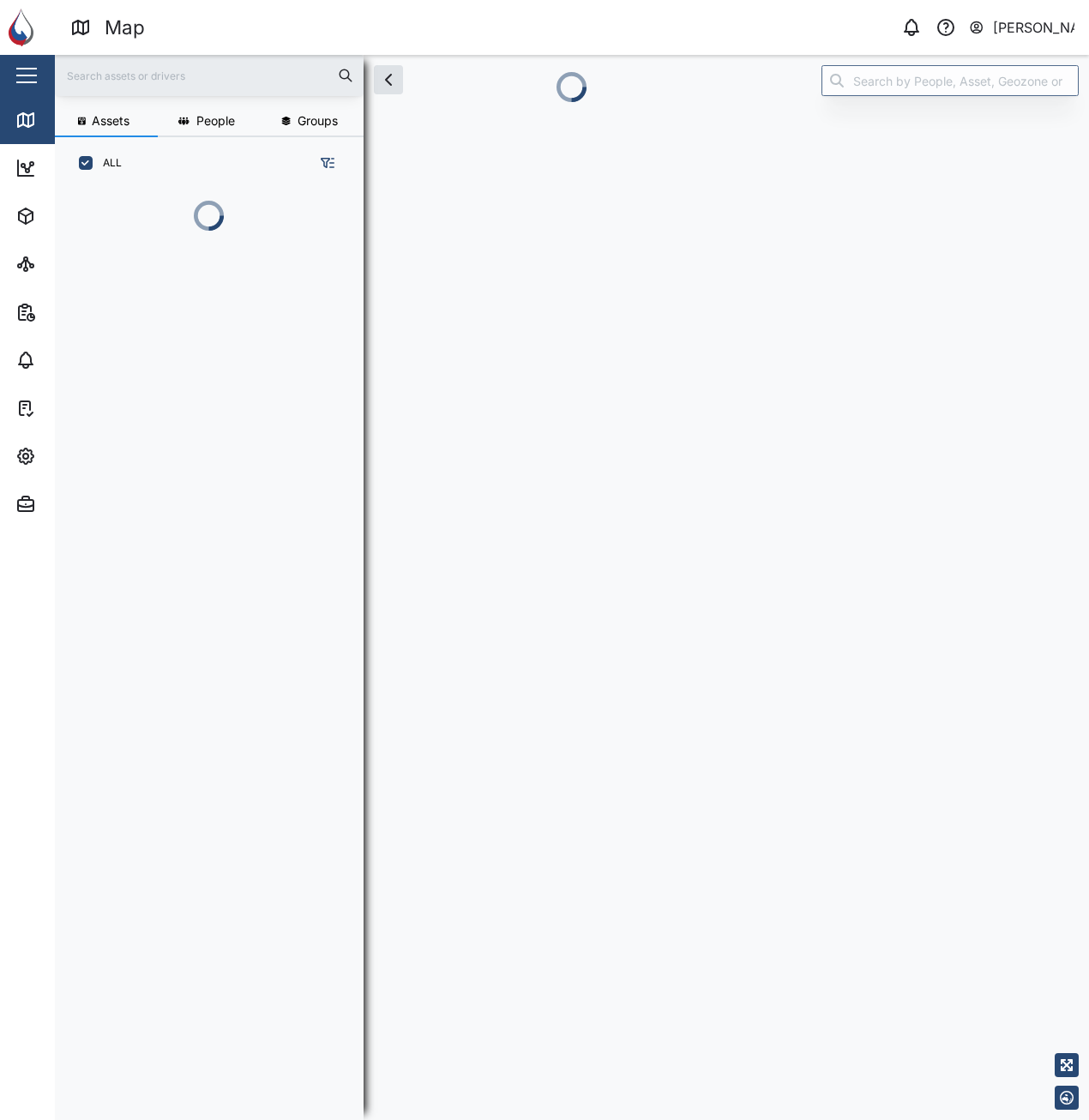
scroll to position [14, 14]
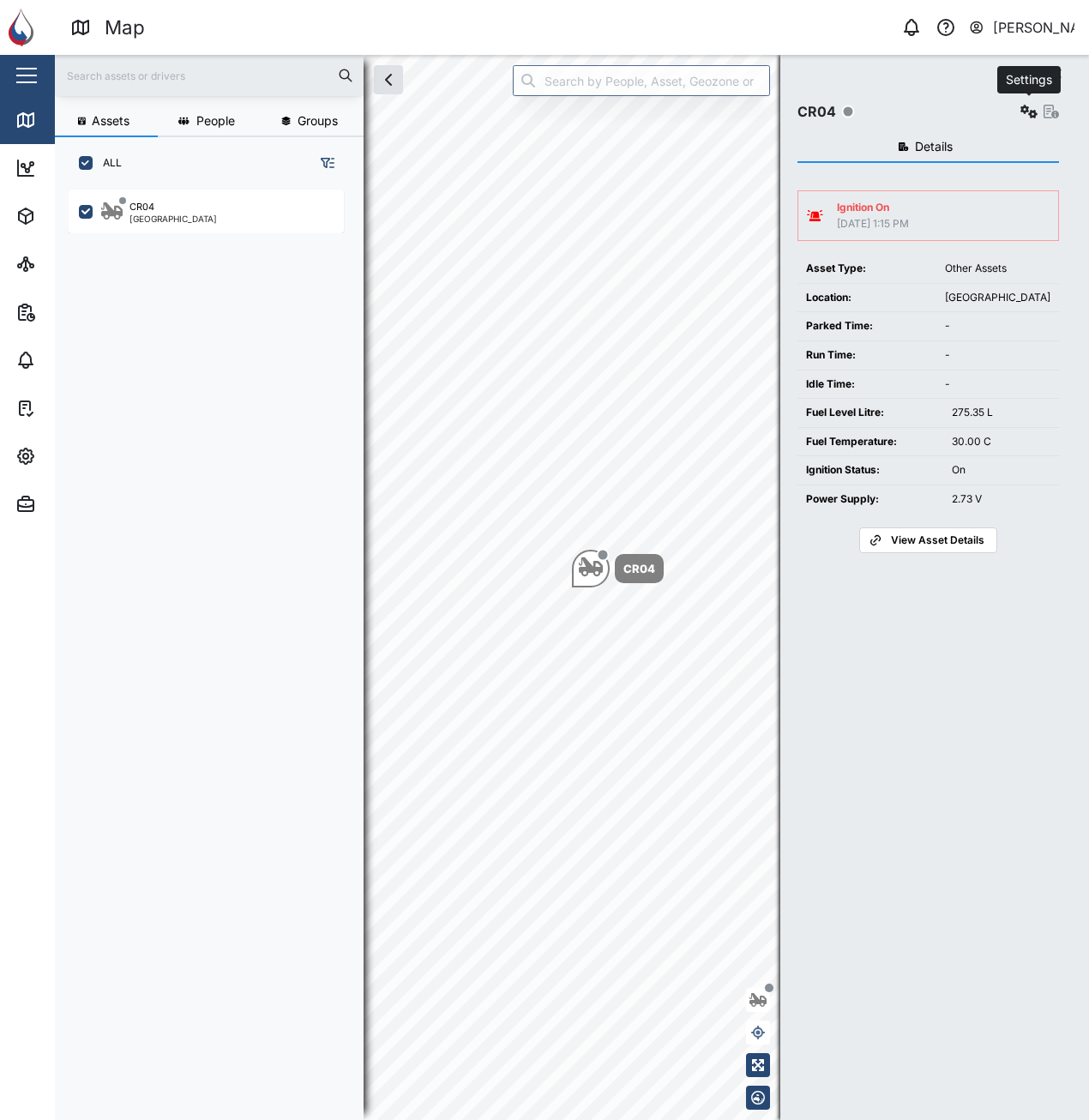
click at [1026, 110] on icon "button" at bounding box center [1029, 111] width 17 height 14
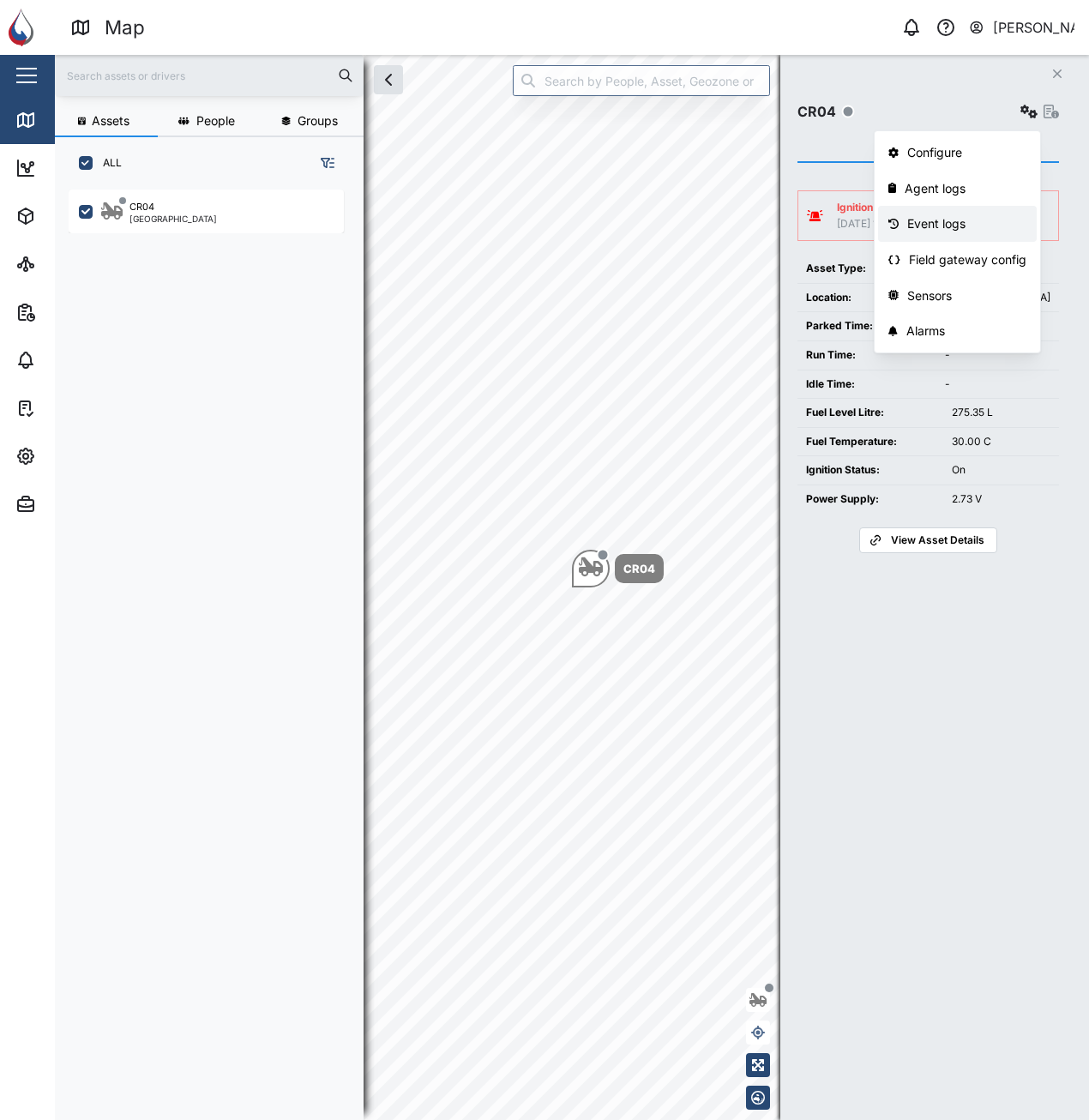
click at [973, 220] on div "Event logs" at bounding box center [967, 224] width 120 height 19
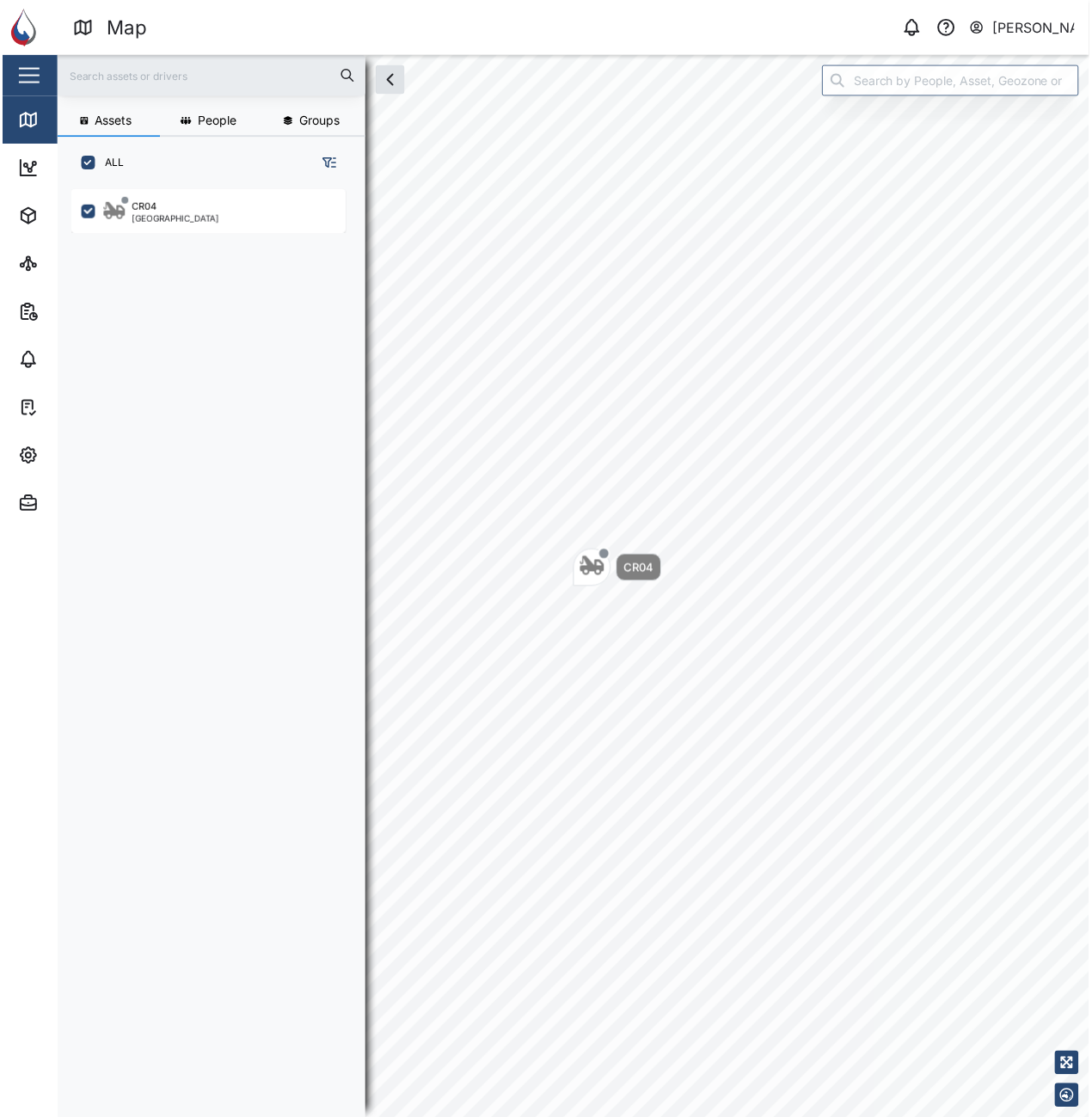
scroll to position [913, 269]
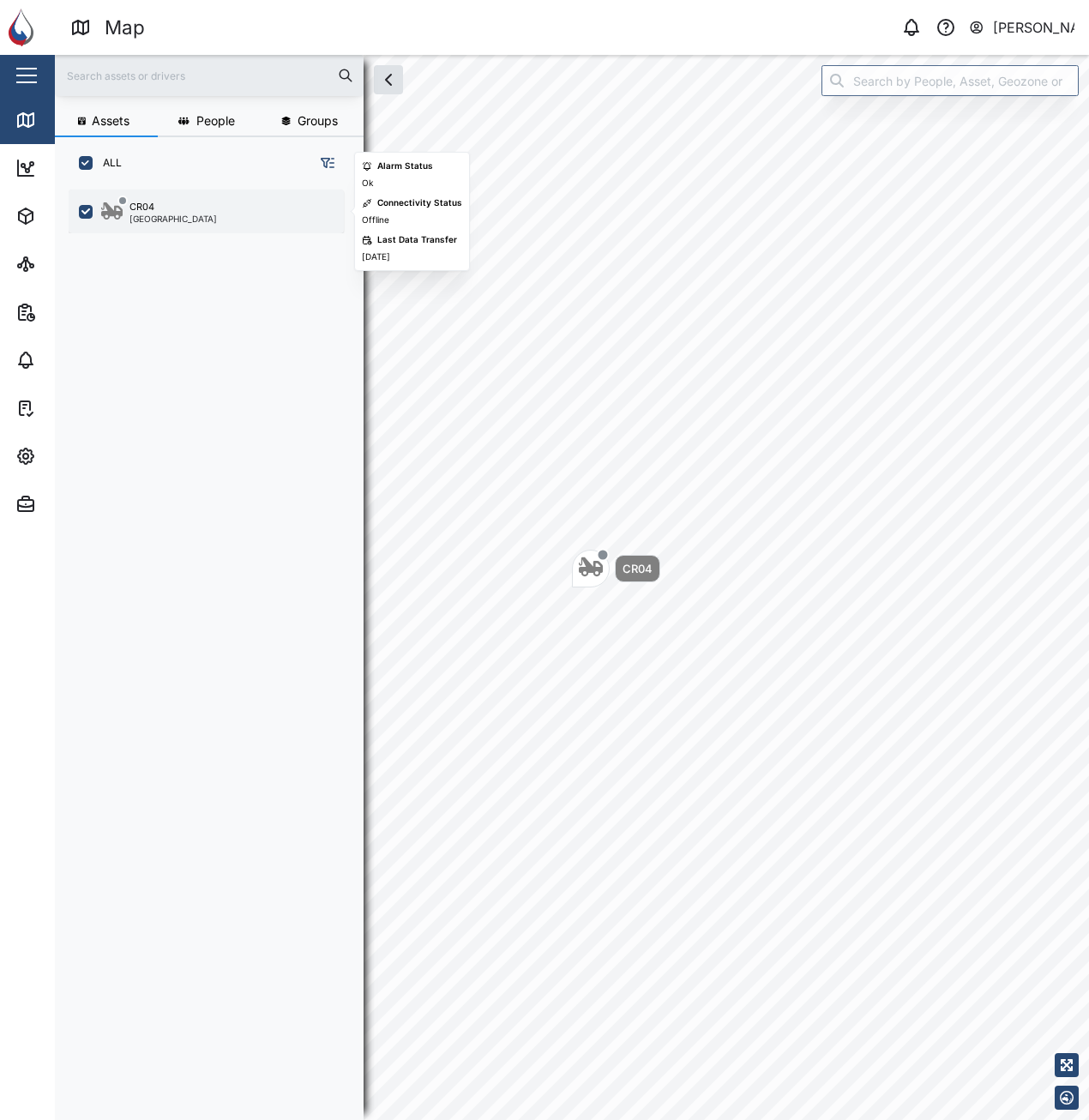
click at [206, 219] on div "CR04 Port Moresby" at bounding box center [217, 211] width 233 height 24
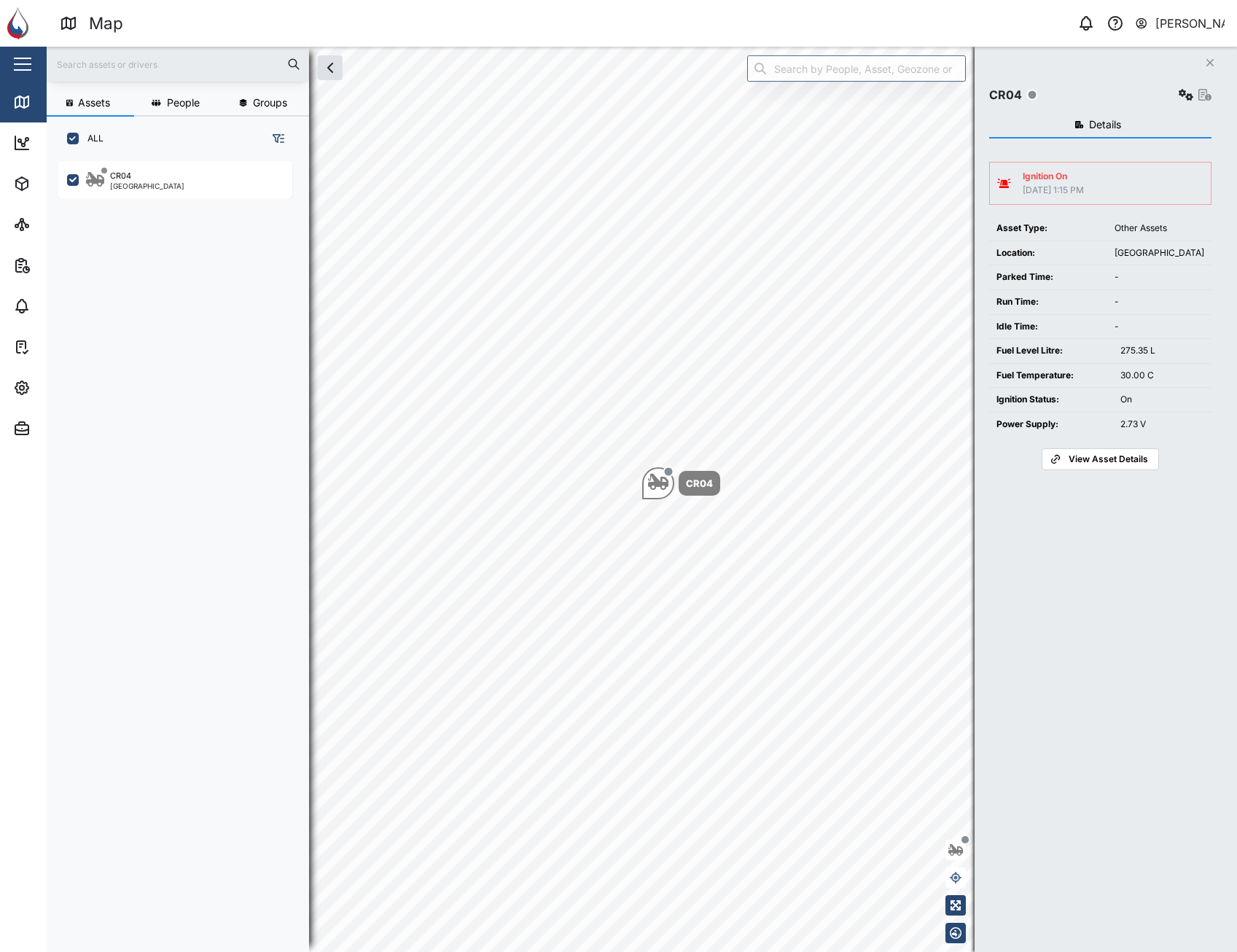
scroll to position [773, 228]
click at [925, 458] on span "View Asset Details" at bounding box center [1107, 459] width 79 height 20
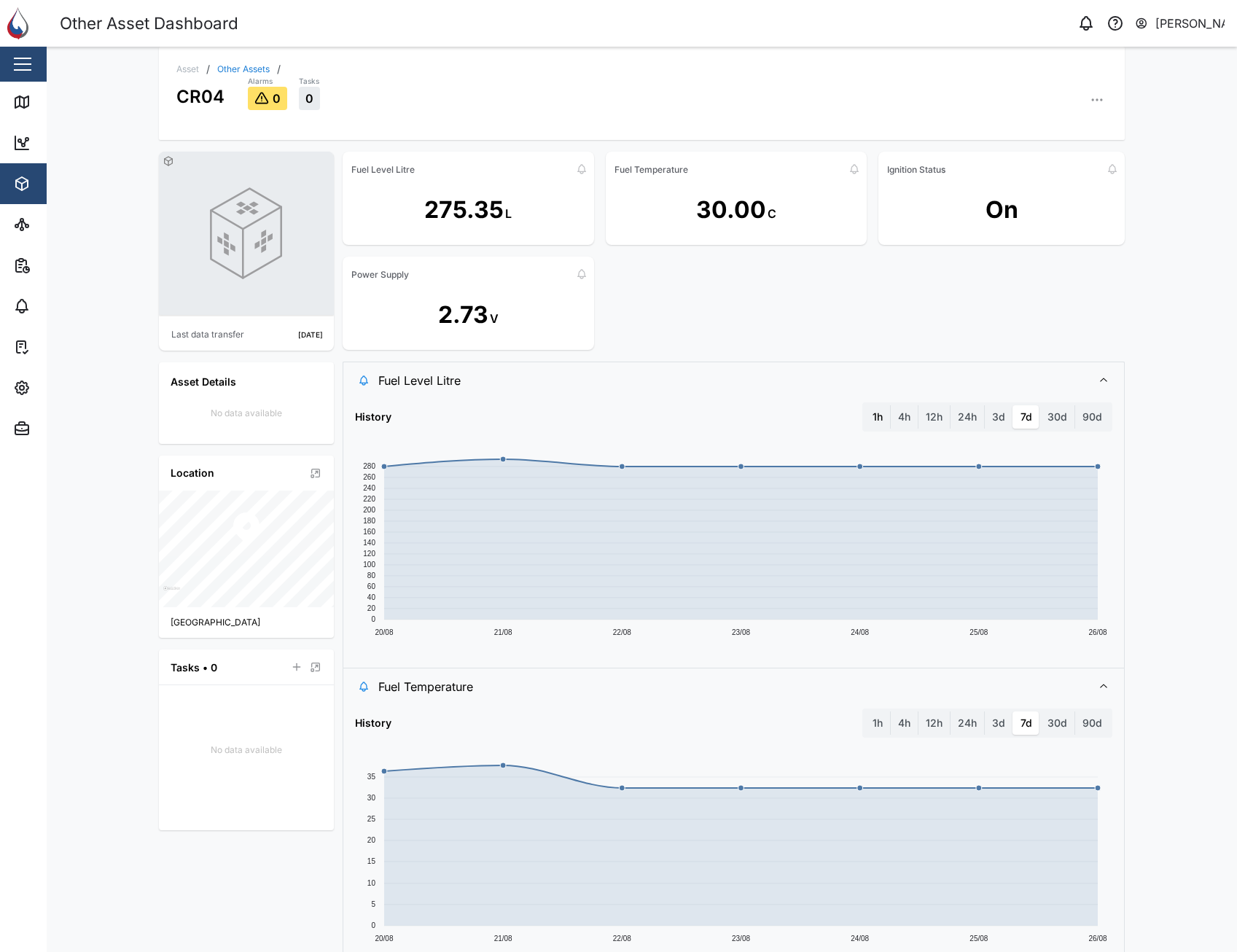
click at [872, 414] on label "1h" at bounding box center [878, 416] width 25 height 23
click at [865, 405] on hour "1h" at bounding box center [865, 405] width 0 height 0
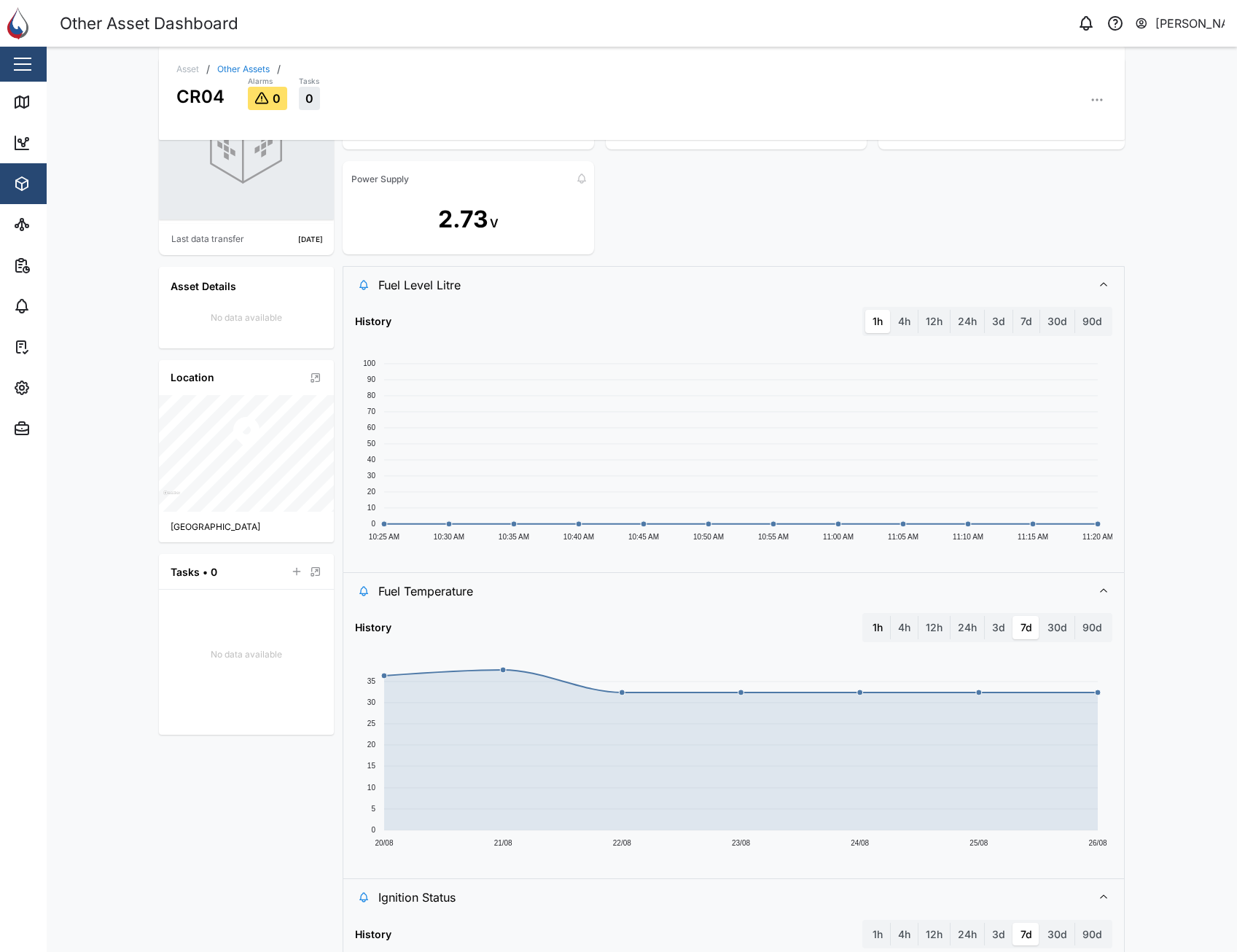
scroll to position [291, 0]
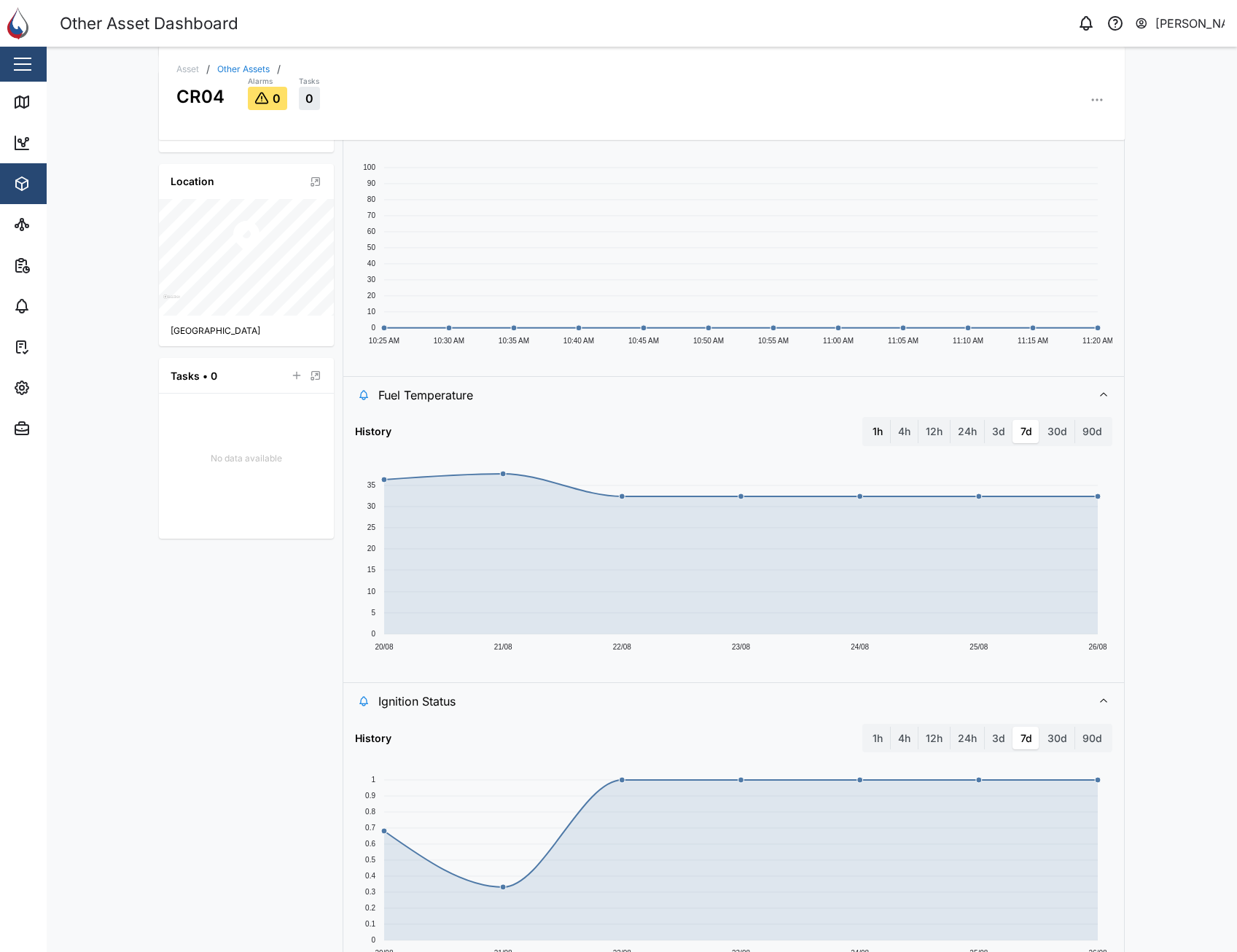
click at [876, 437] on label "1h" at bounding box center [878, 431] width 25 height 23
click at [865, 420] on hour "1h" at bounding box center [865, 420] width 0 height 0
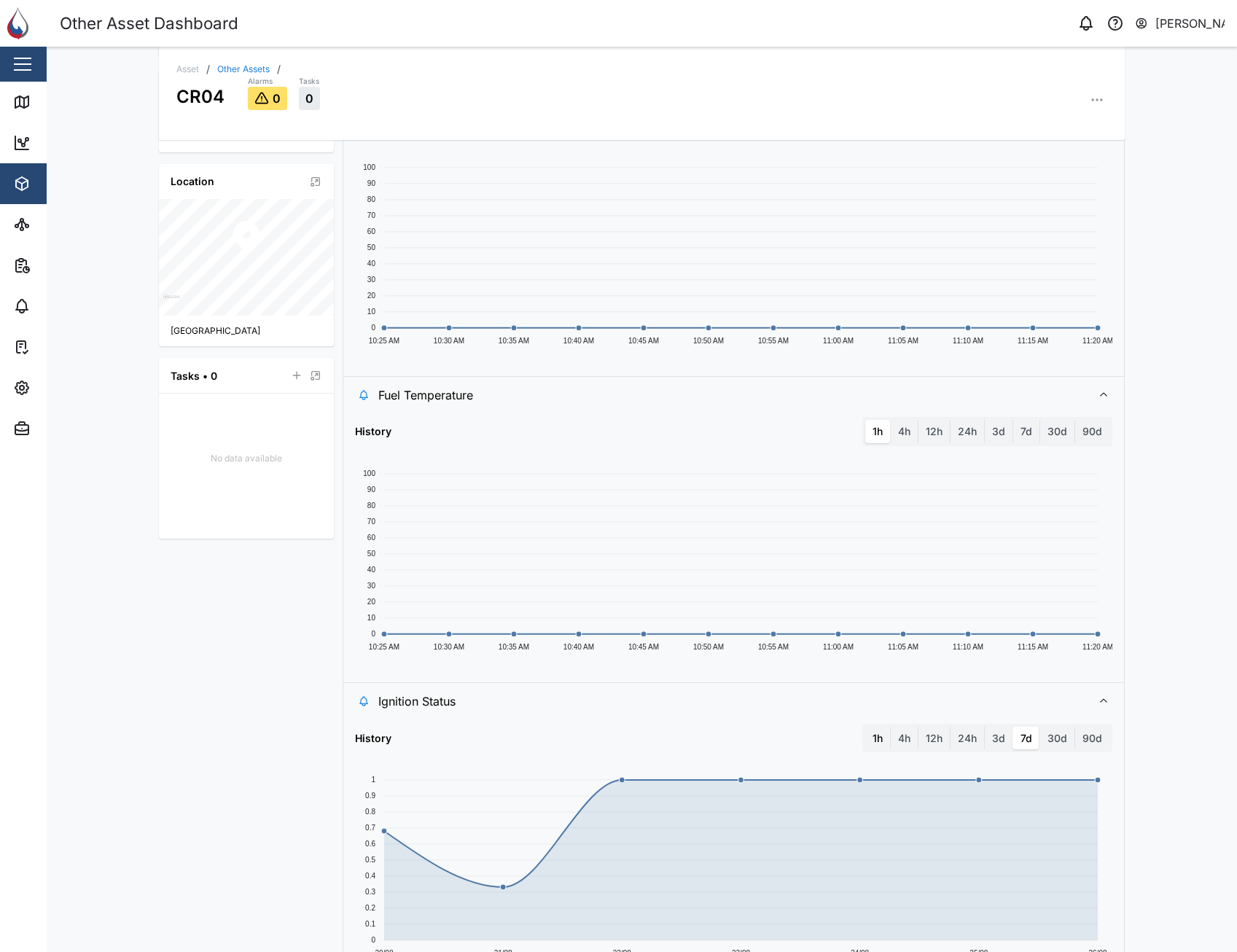
click at [873, 735] on label "1h" at bounding box center [878, 738] width 25 height 23
click at [865, 727] on hour "1h" at bounding box center [865, 727] width 0 height 0
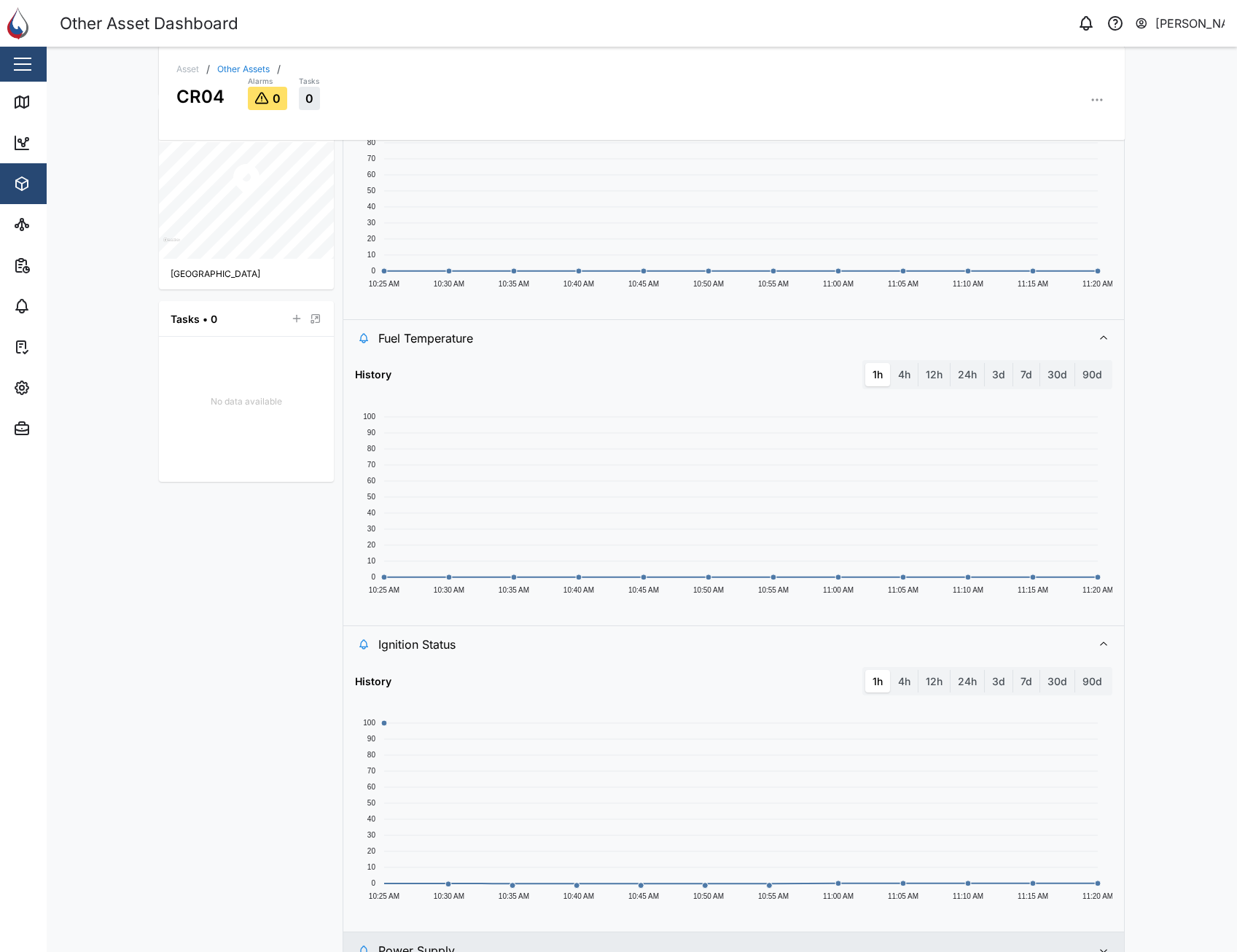
scroll to position [378, 0]
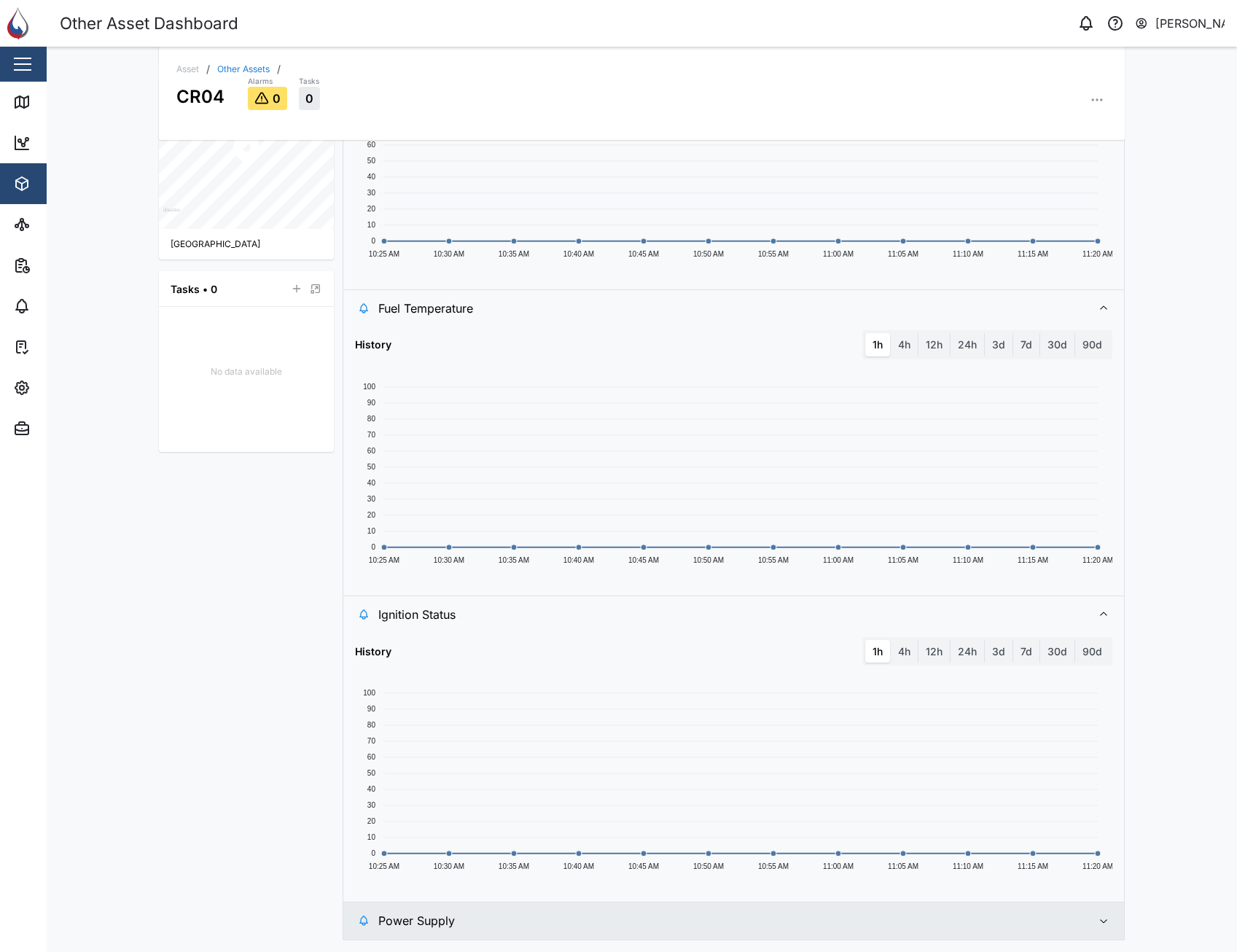
click at [848, 926] on span "Power Supply" at bounding box center [729, 921] width 703 height 37
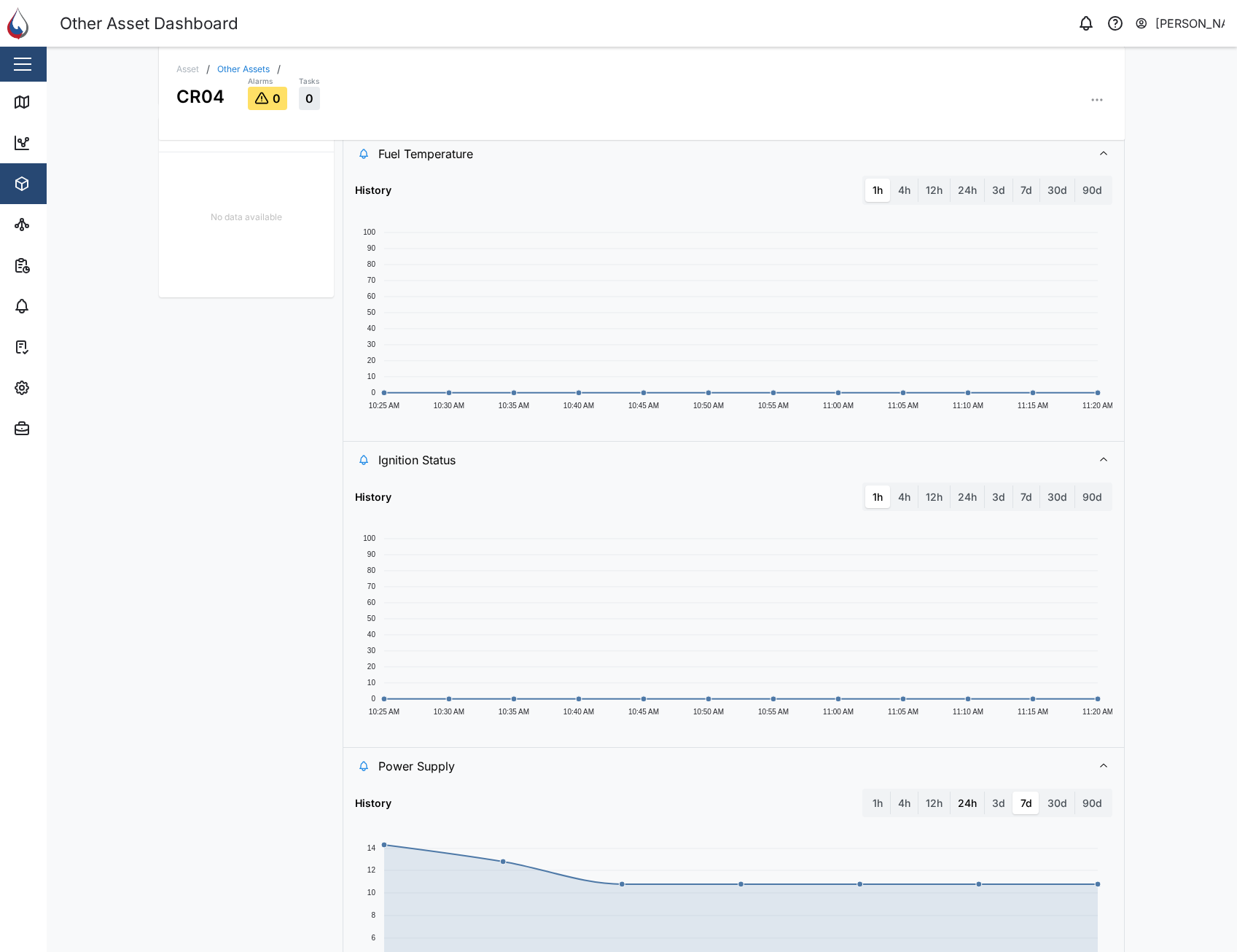
scroll to position [646, 0]
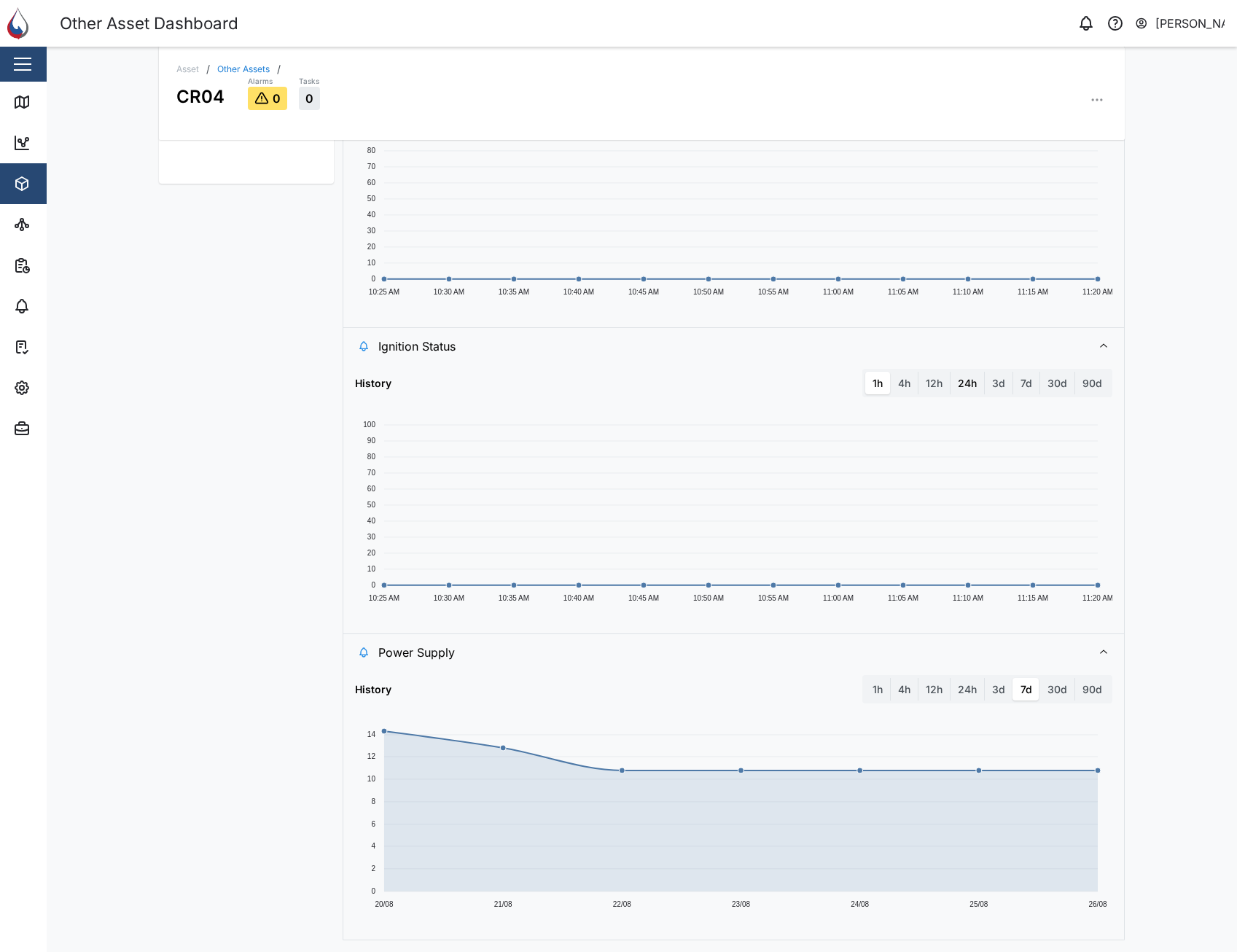
click at [925, 382] on label "24h" at bounding box center [967, 383] width 34 height 23
click at [925, 372] on hours "24h" at bounding box center [950, 372] width 0 height 0
click at [925, 380] on label "3d" at bounding box center [998, 383] width 28 height 23
click at [925, 372] on days "3d" at bounding box center [985, 372] width 0 height 0
click at [925, 376] on label "30d" at bounding box center [1057, 383] width 34 height 23
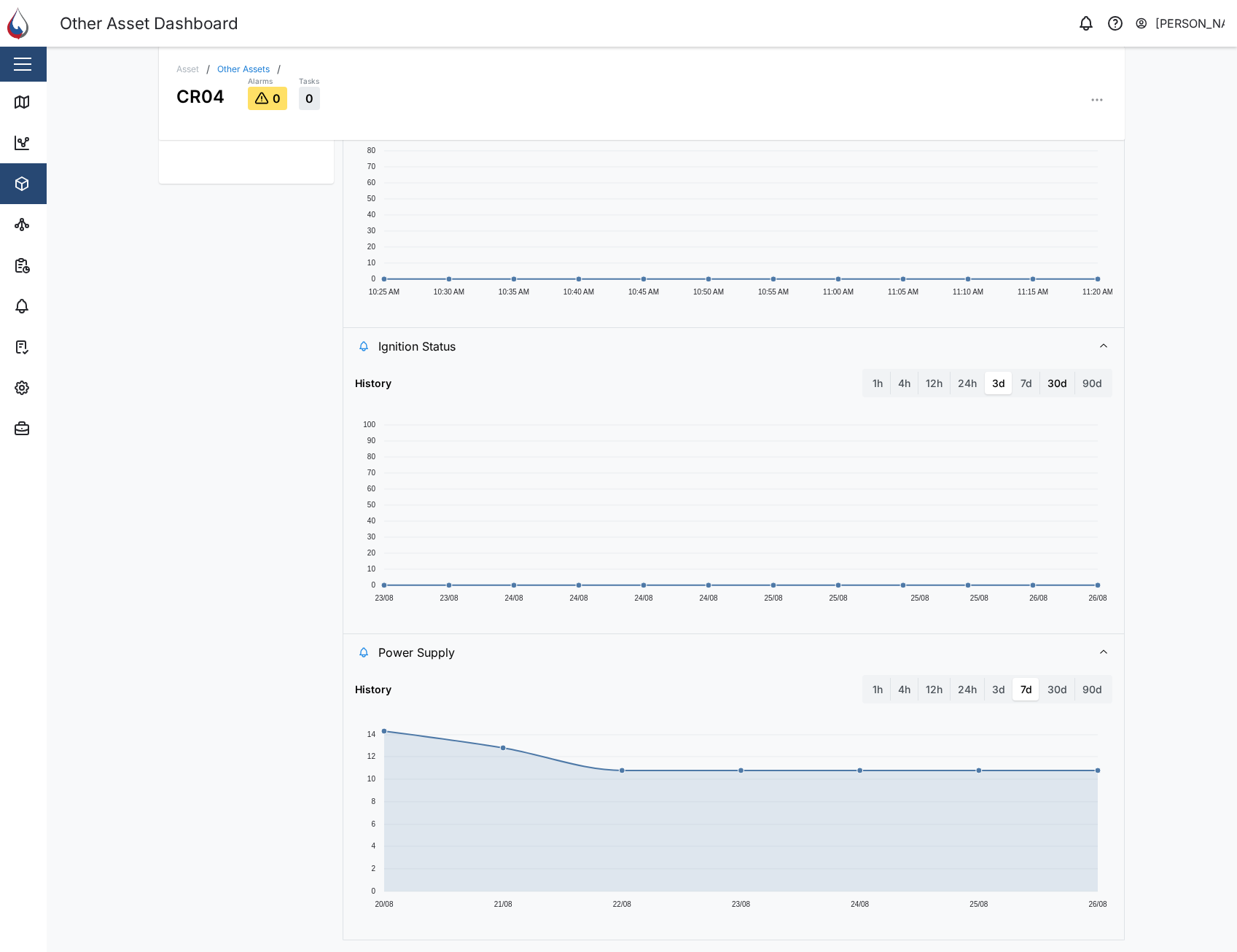
click at [925, 372] on days "30d" at bounding box center [1040, 372] width 0 height 0
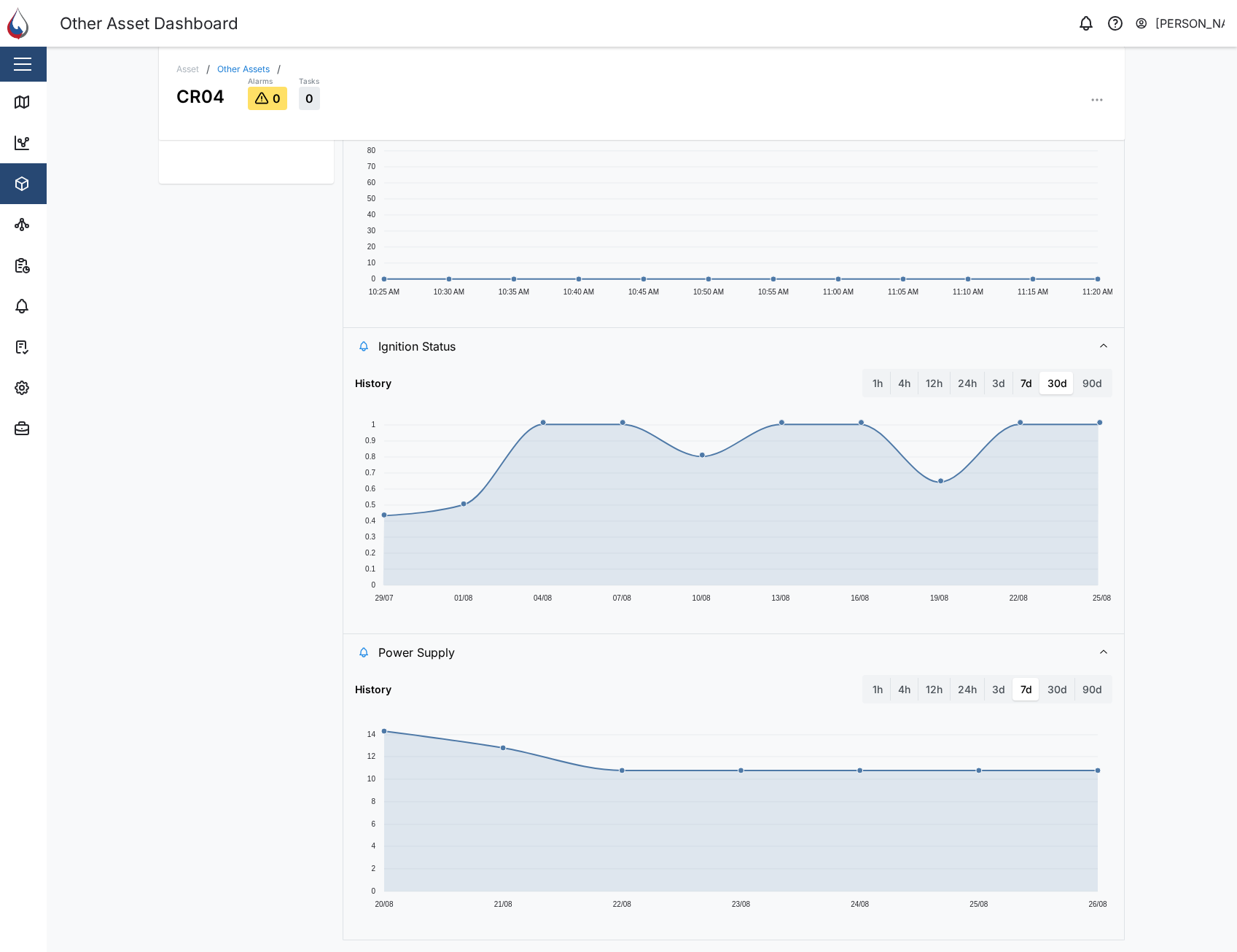
click at [925, 391] on label "7d" at bounding box center [1026, 383] width 26 height 23
click at [925, 372] on days "7d" at bounding box center [1013, 372] width 0 height 0
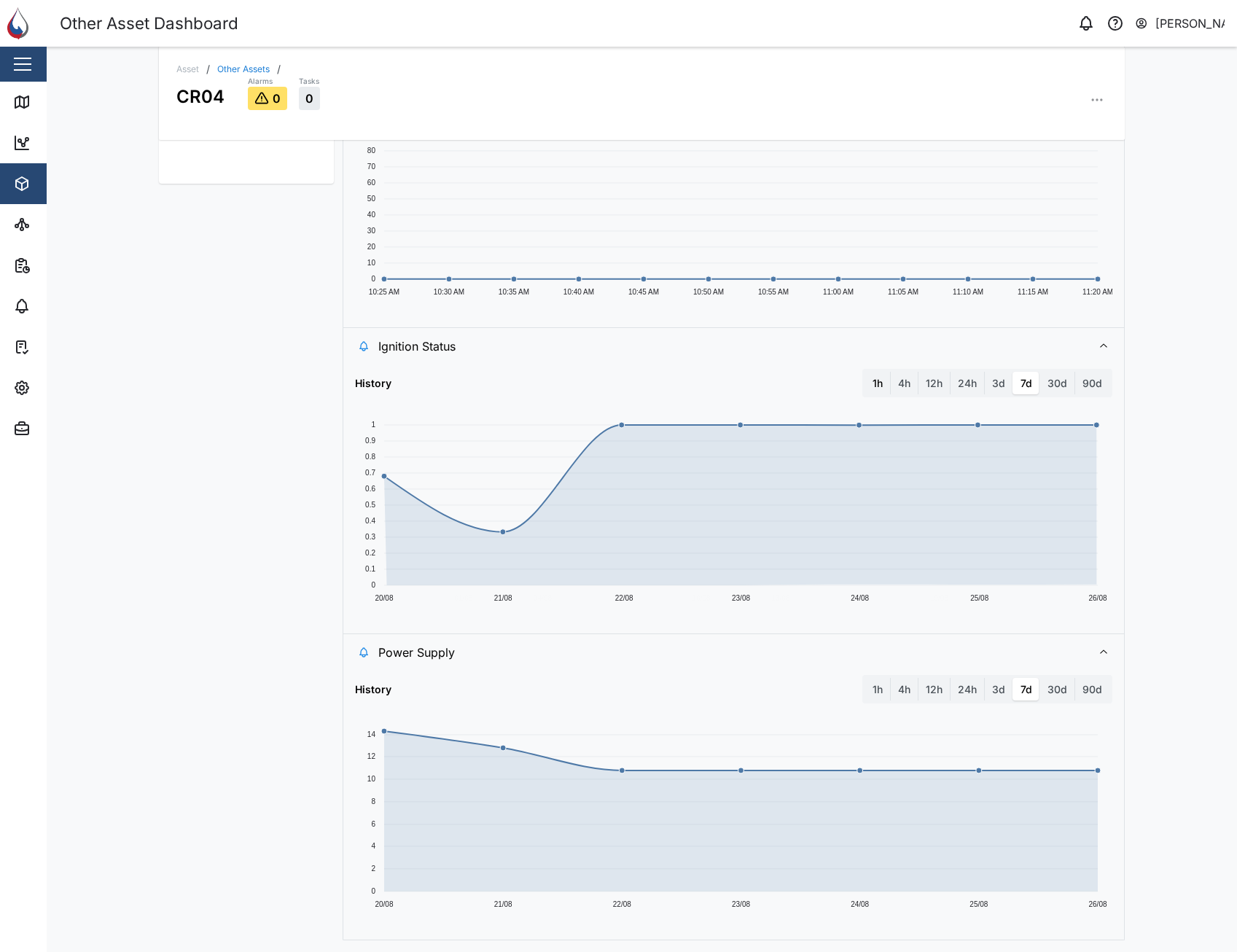
click at [870, 384] on label "1h" at bounding box center [878, 383] width 25 height 23
click at [865, 372] on hour "1h" at bounding box center [865, 372] width 0 height 0
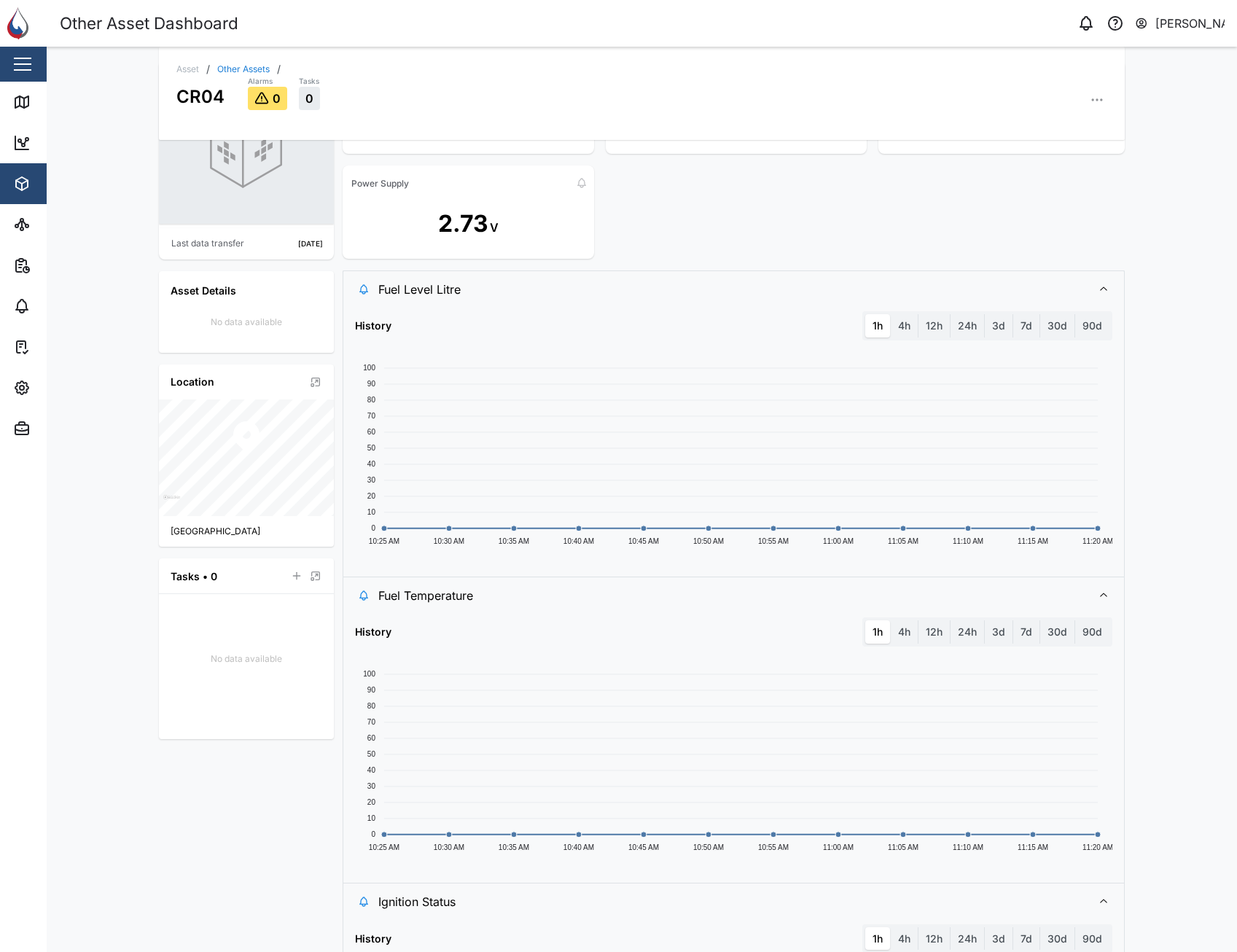
scroll to position [0, 0]
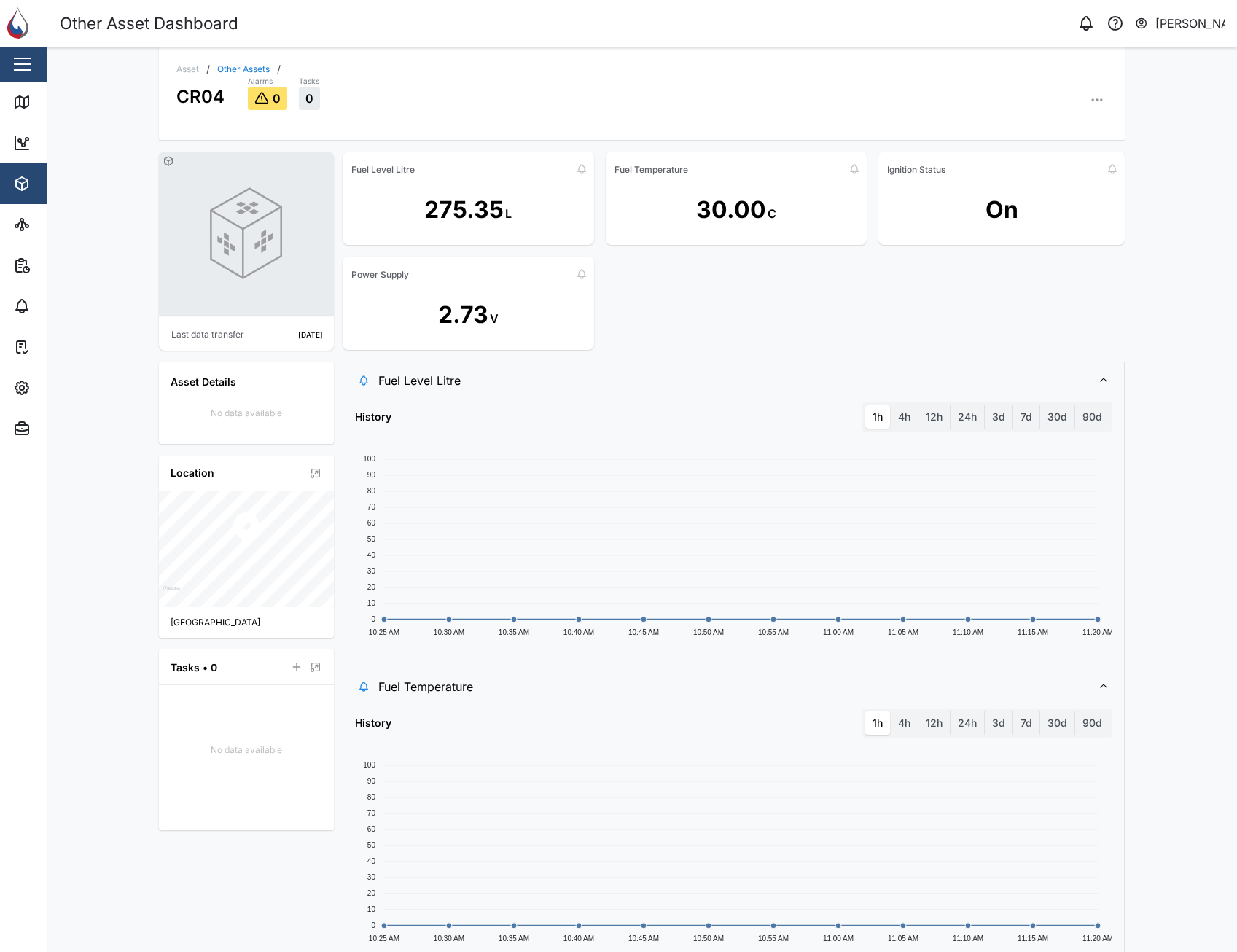
click at [925, 95] on icon "button" at bounding box center [1097, 100] width 14 height 14
click at [925, 132] on div "Asset / Other Assets / CR04 Alarms 0 Tasks 0 Asset Settings Configuration C Eve…" at bounding box center [641, 499] width 1190 height 906
click at [748, 312] on div "Fuel Level Litre 275.35 L Fuel Temperature 30.00 C Ignition Status On Power Sup…" at bounding box center [734, 251] width 783 height 199
click at [925, 100] on icon "button" at bounding box center [1097, 100] width 14 height 14
click at [925, 294] on div "Asset / Other Assets / CR04 Alarms 0 Tasks 0 Asset Settings Configuration C Eve…" at bounding box center [641, 499] width 1190 height 906
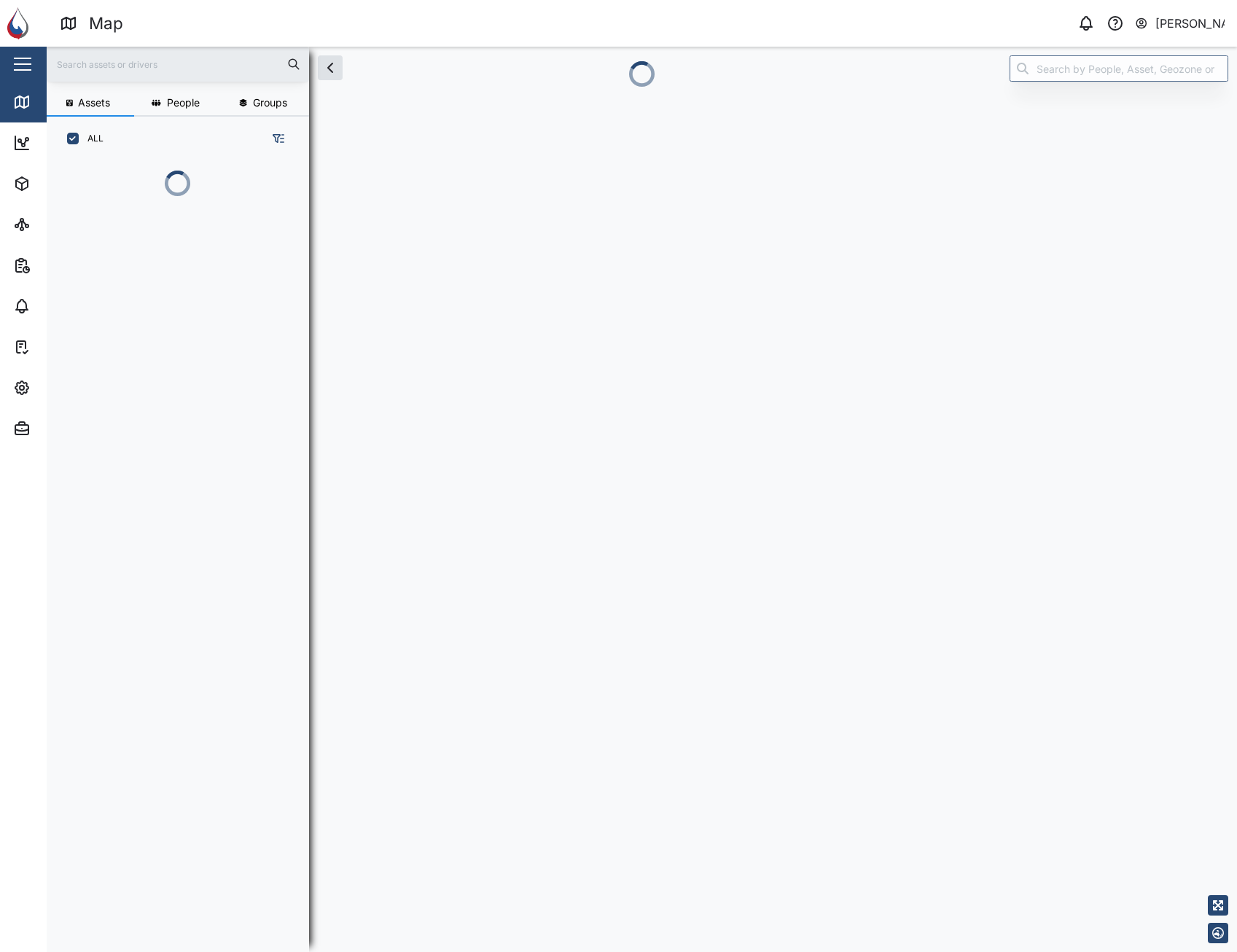
scroll to position [12, 12]
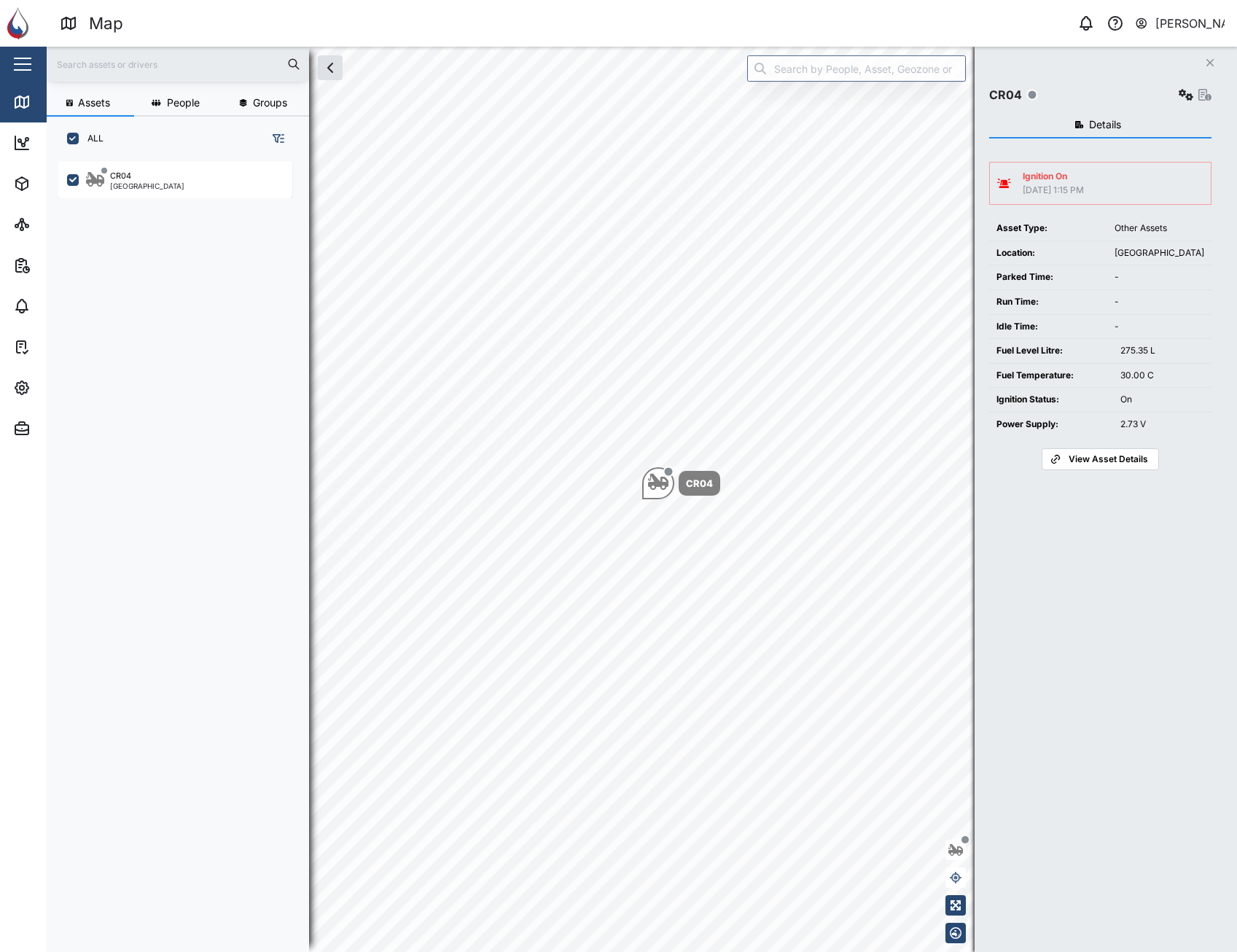
click at [925, 56] on button "Close" at bounding box center [1209, 62] width 20 height 20
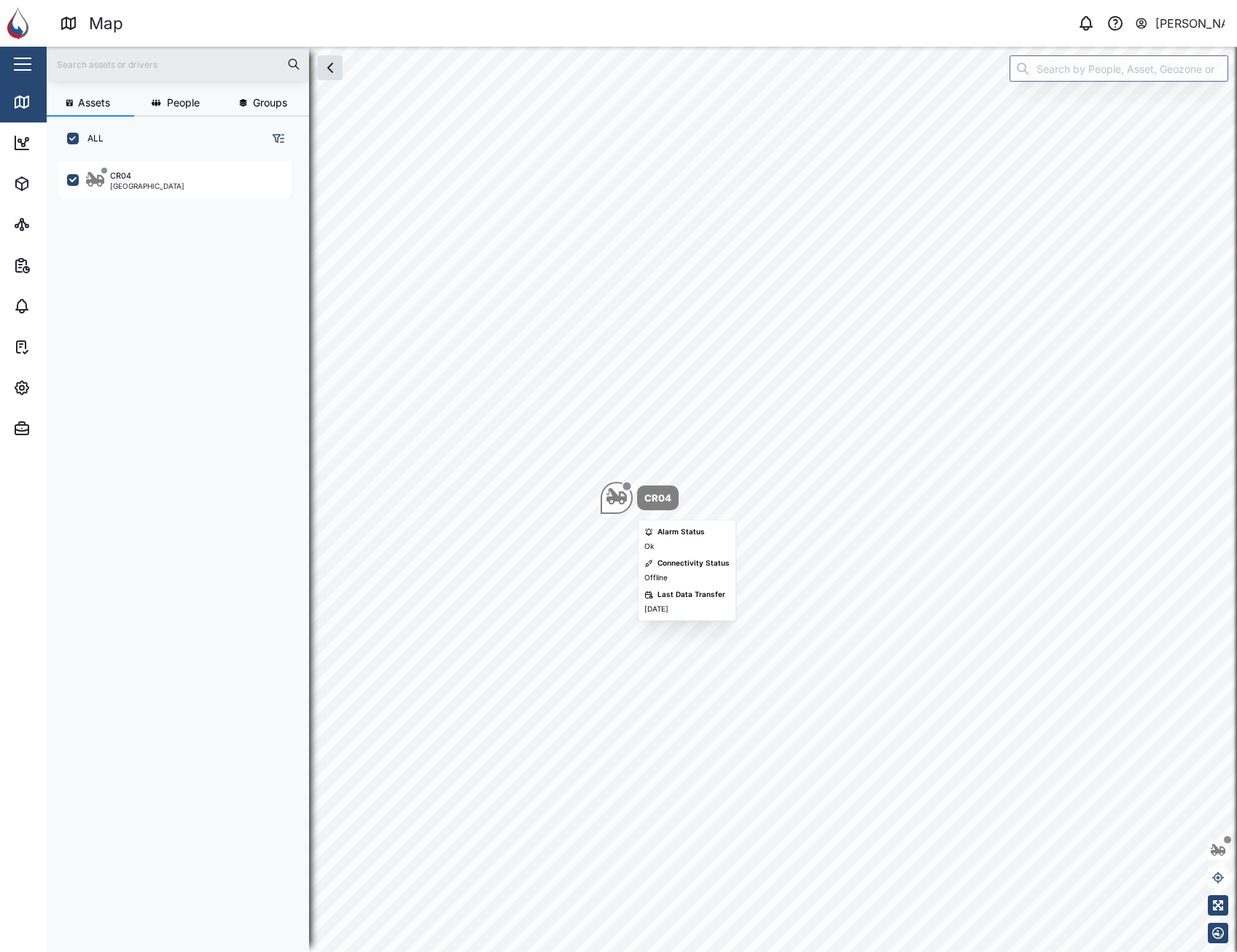
click at [616, 508] on div "Map marker" at bounding box center [616, 498] width 20 height 24
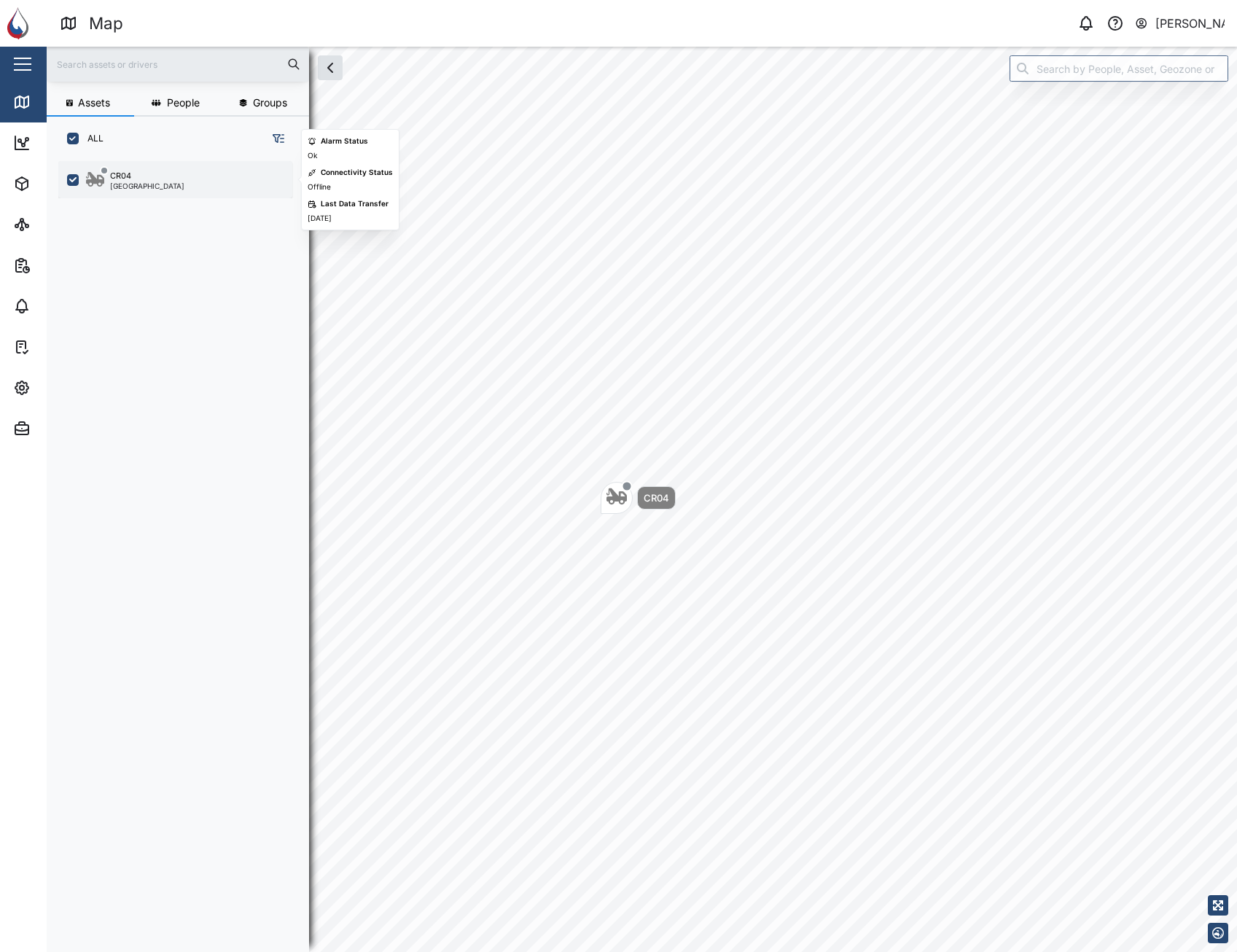
click at [209, 179] on div "CR04 Port Moresby" at bounding box center [184, 179] width 198 height 20
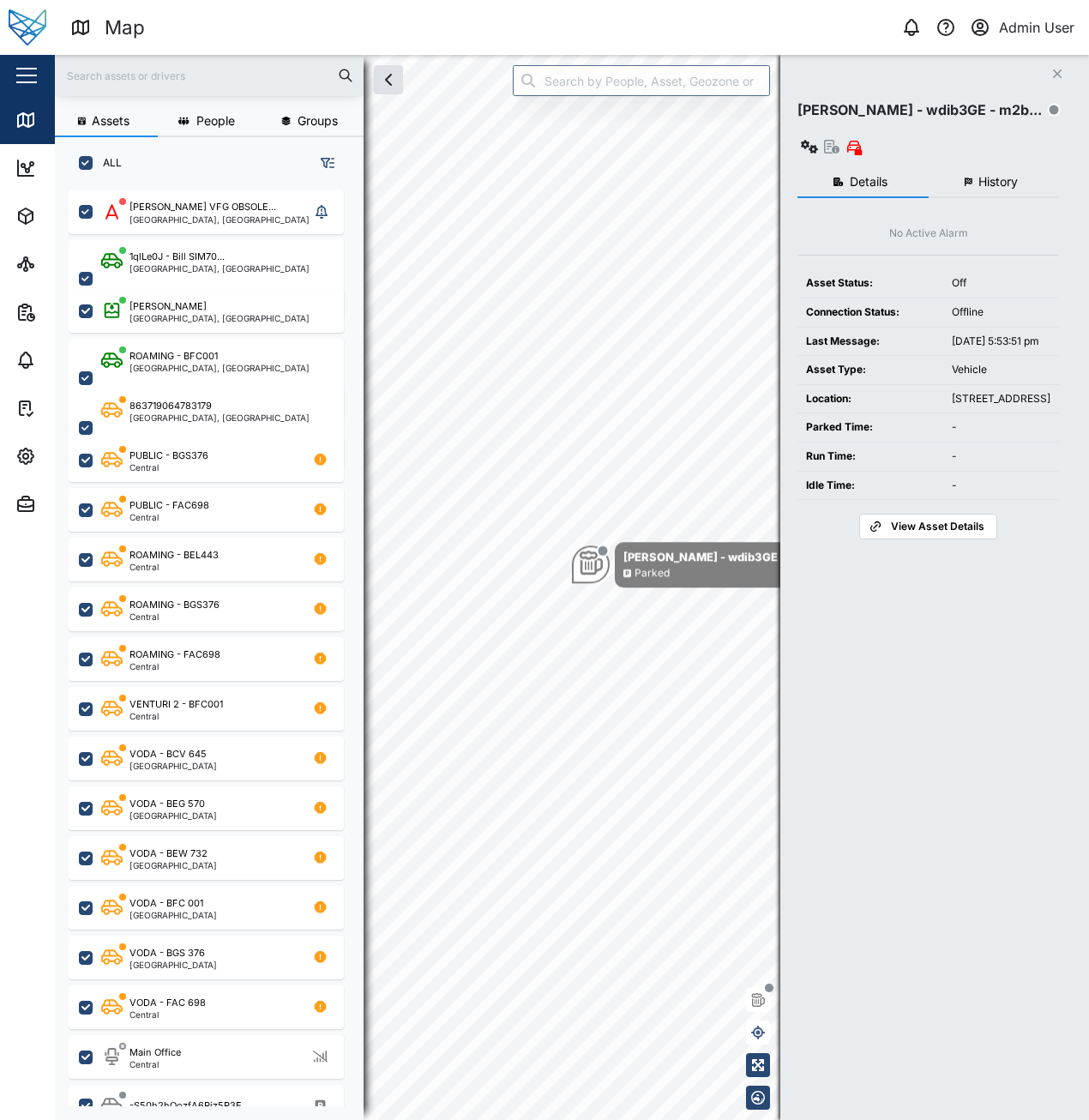
scroll to position [910, 268]
click at [1054, 79] on icon "Close" at bounding box center [1057, 73] width 10 height 14
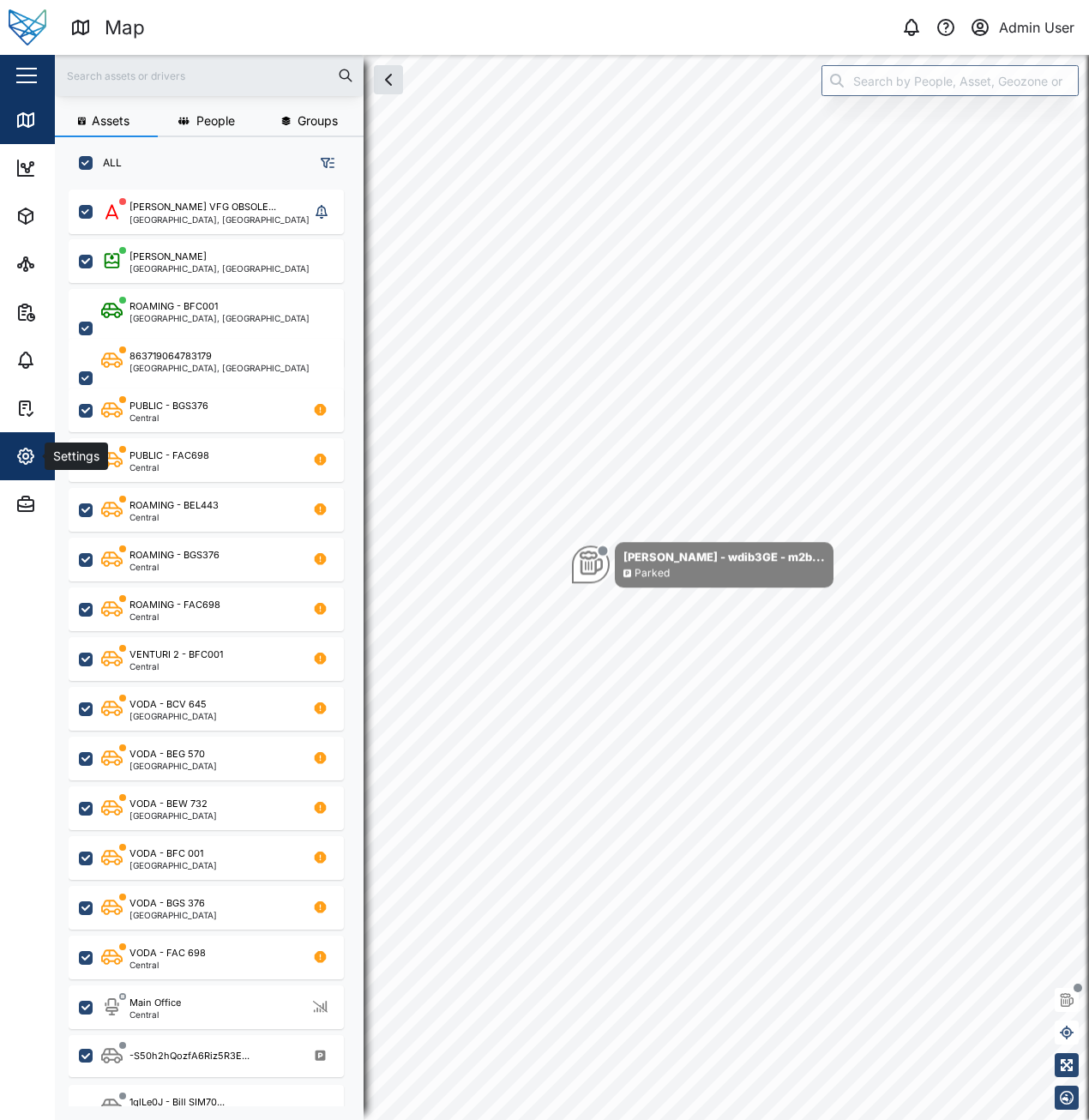
click at [11, 447] on button "Settings" at bounding box center [111, 456] width 223 height 48
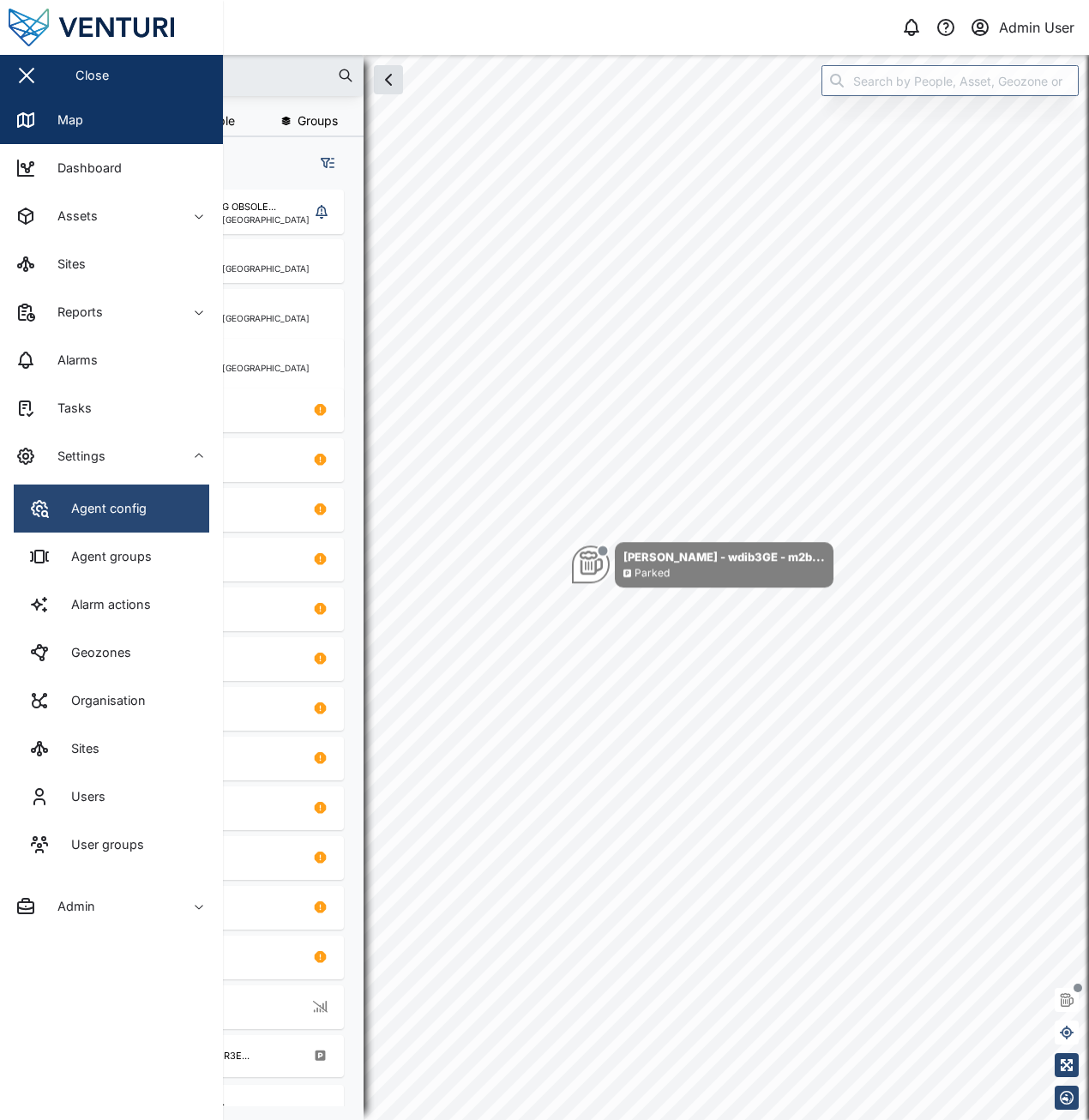
click at [108, 501] on div "Agent config" at bounding box center [103, 509] width 89 height 19
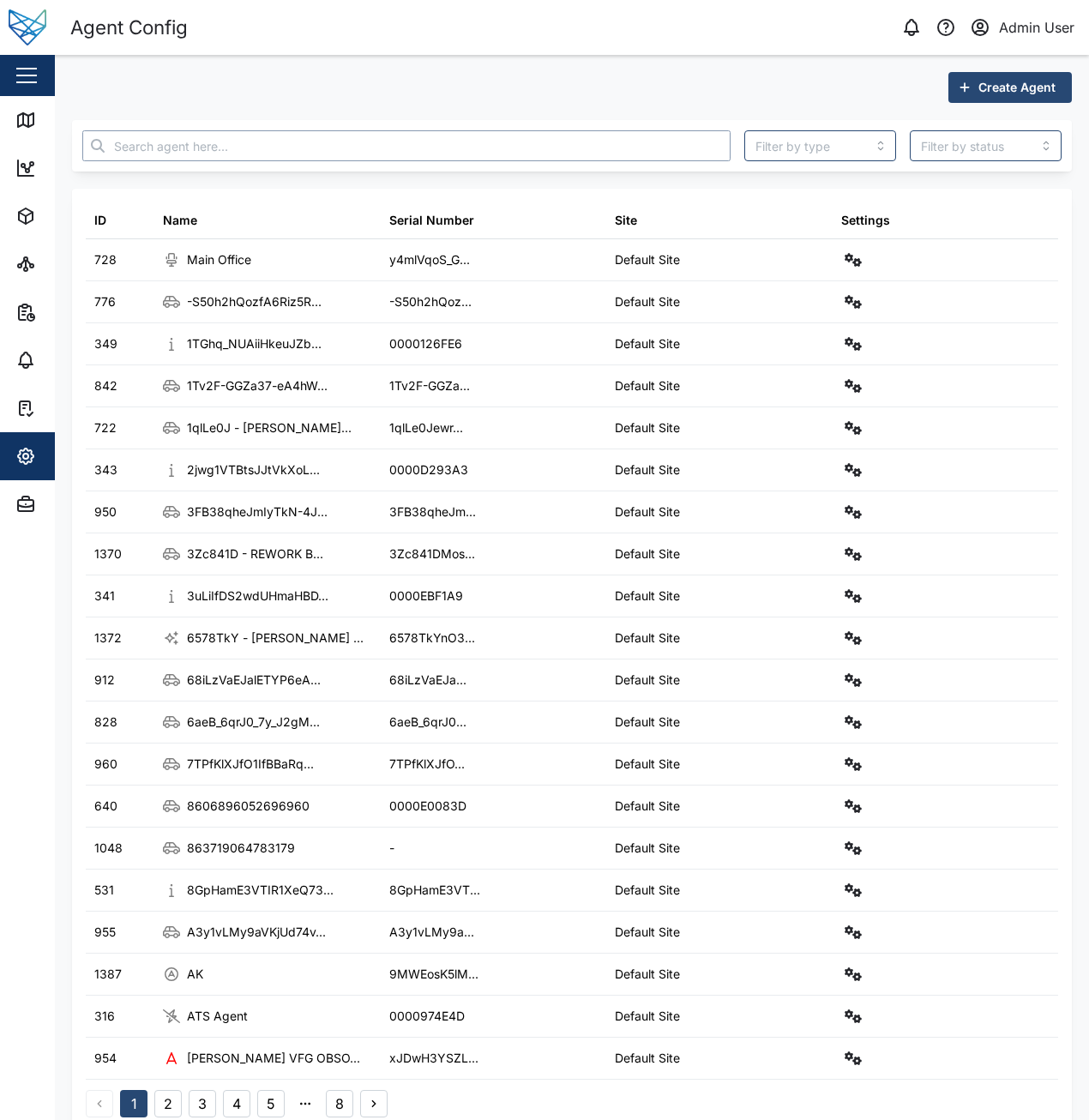
click at [319, 147] on input "text" at bounding box center [406, 145] width 648 height 31
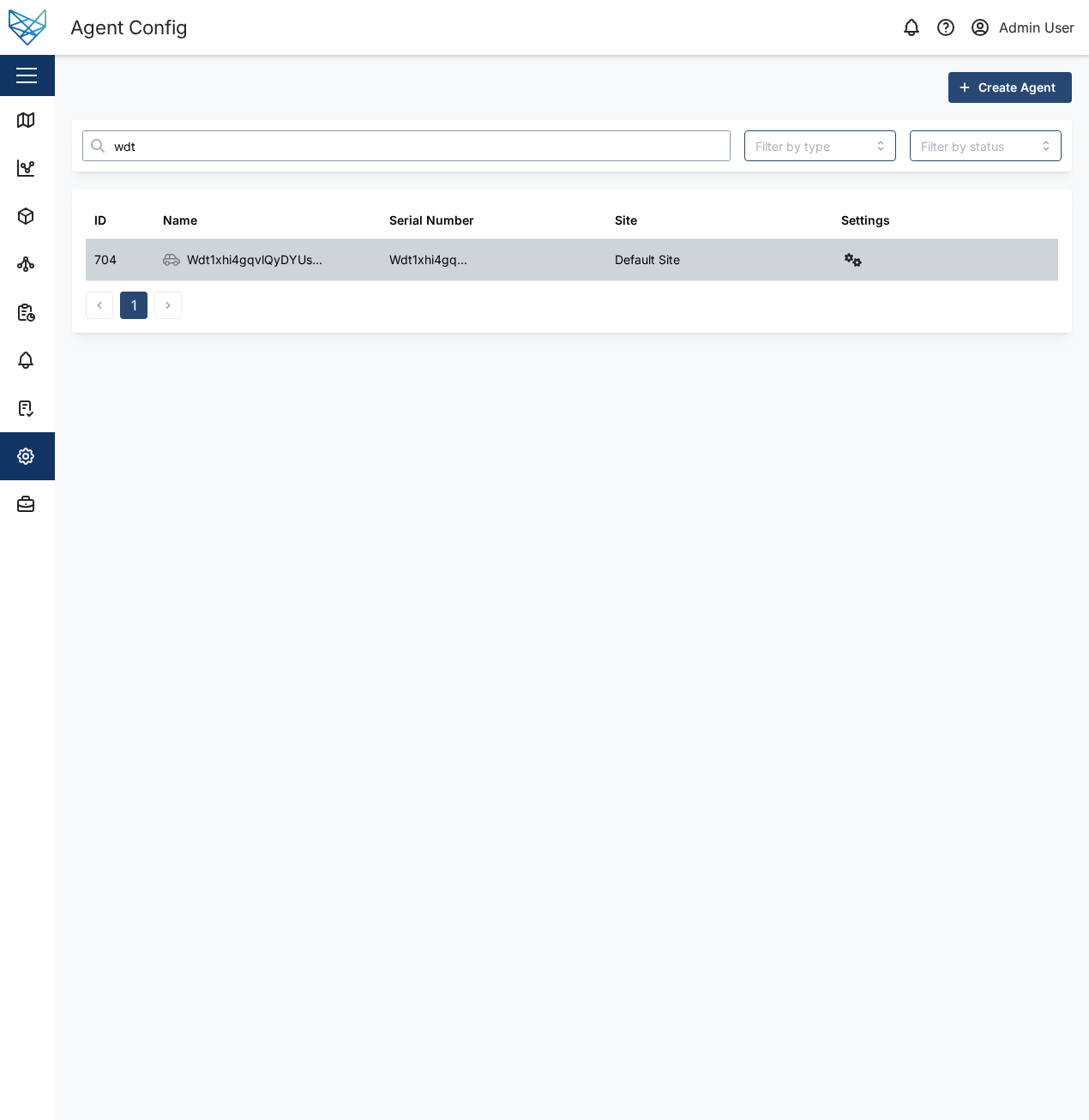
type input "wdt"
click at [848, 255] on icon "button" at bounding box center [853, 260] width 17 height 14
click at [788, 406] on div "Field gateway config" at bounding box center [790, 408] width 118 height 19
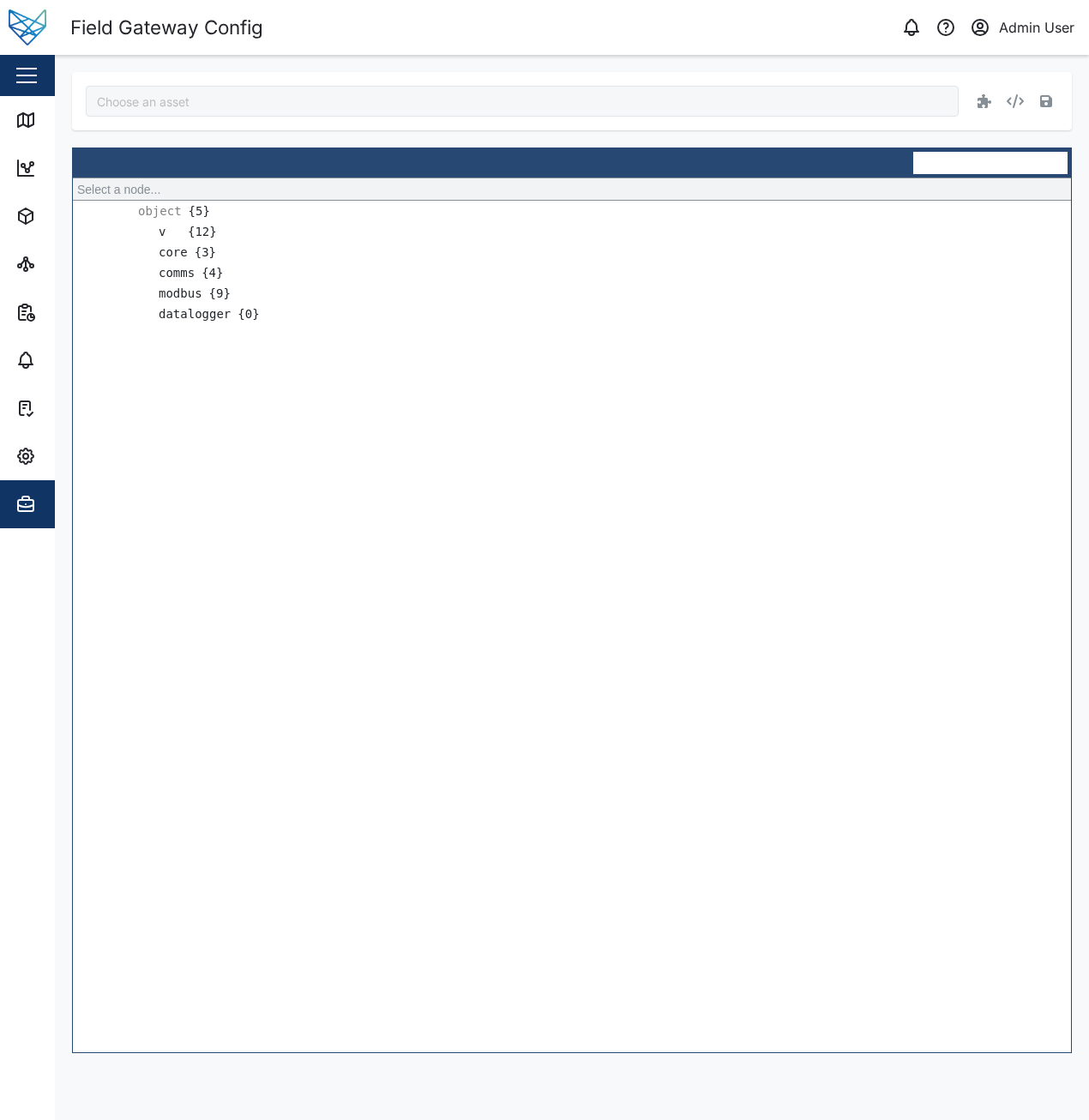
type input "Wdt1xhi4gqvlQyDYUsm3eUUfRHddqzKUEkG5D15TtA8"
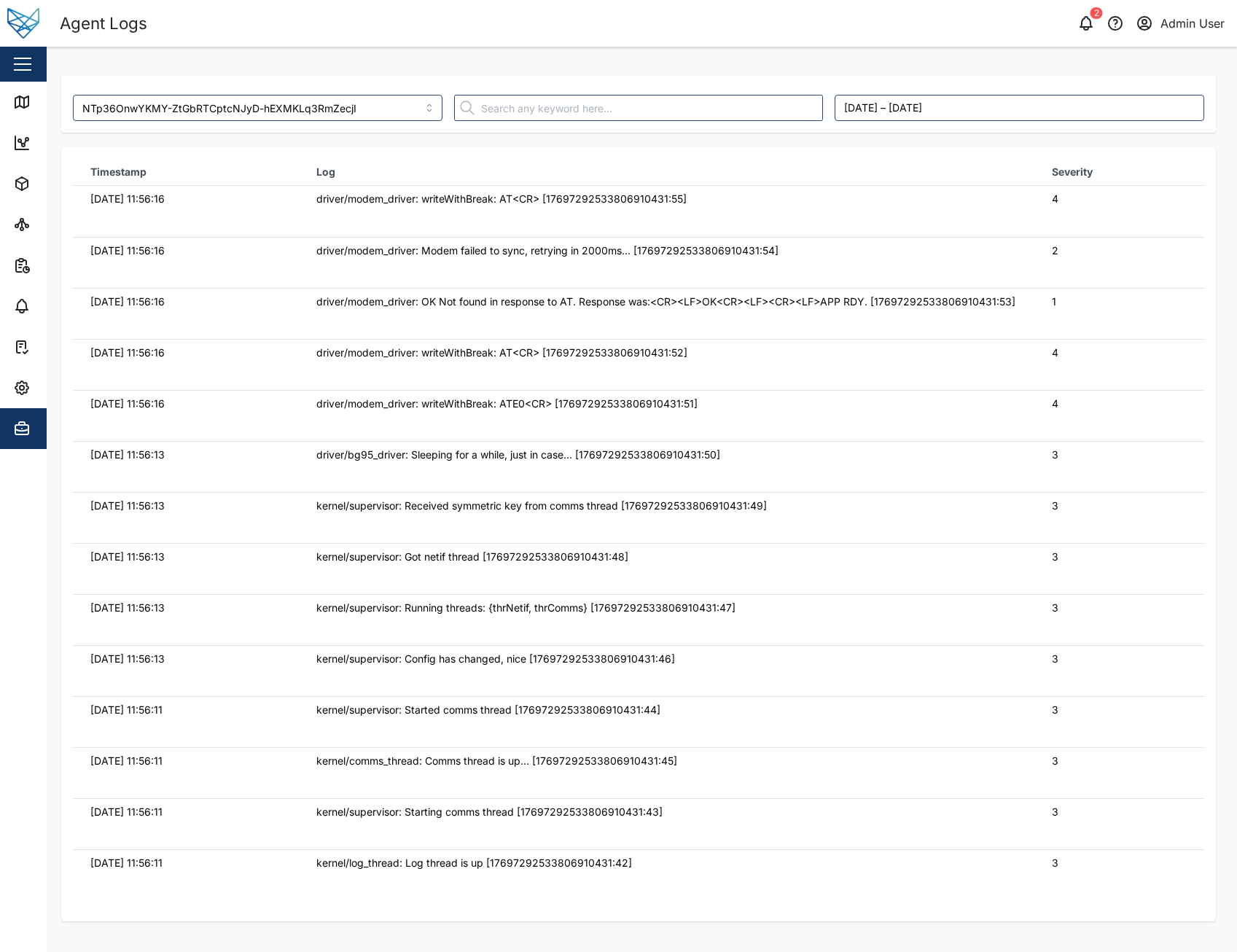
click at [1152, 633] on td "3" at bounding box center [1119, 620] width 170 height 51
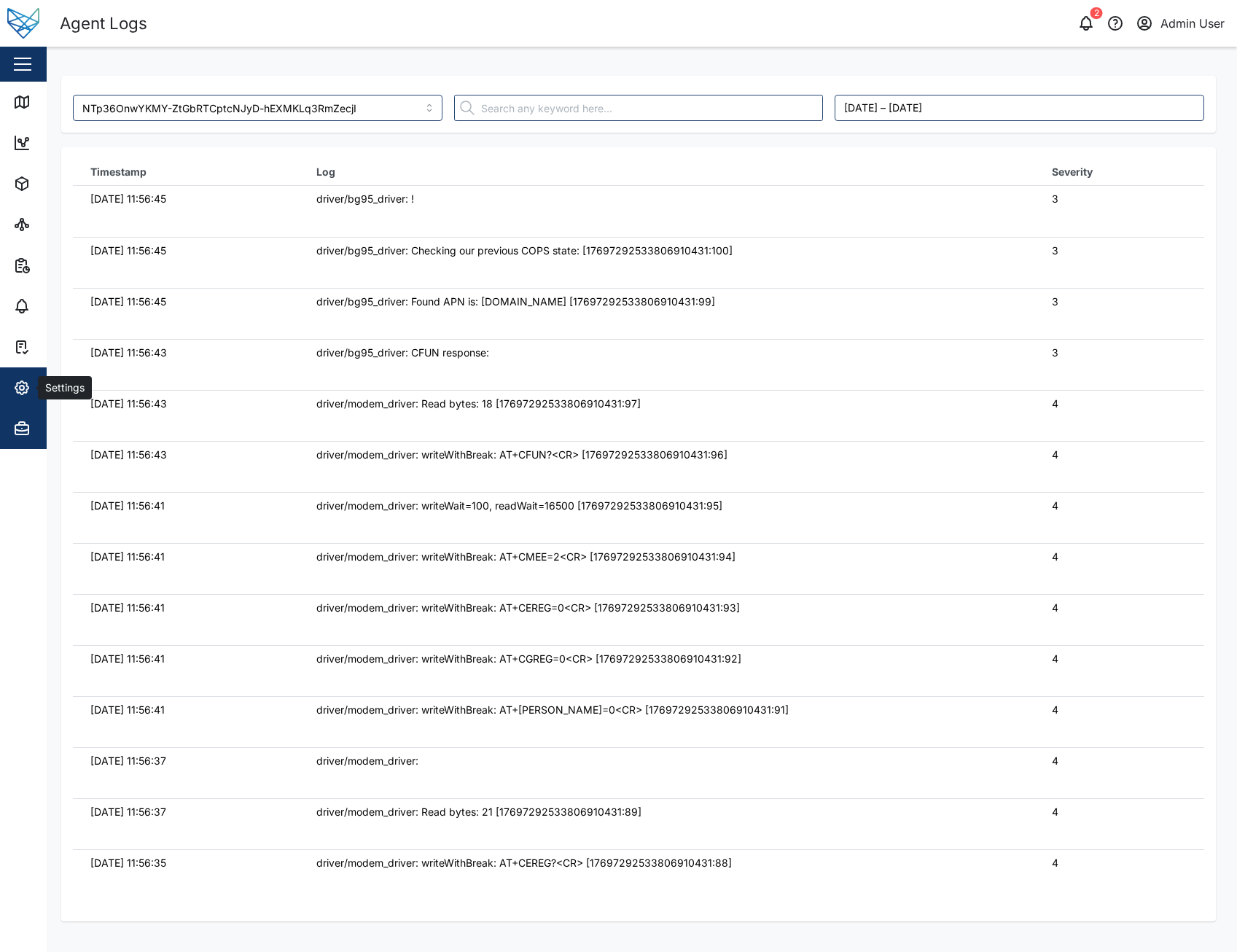
click at [27, 368] on span "Settings" at bounding box center [79, 388] width 133 height 41
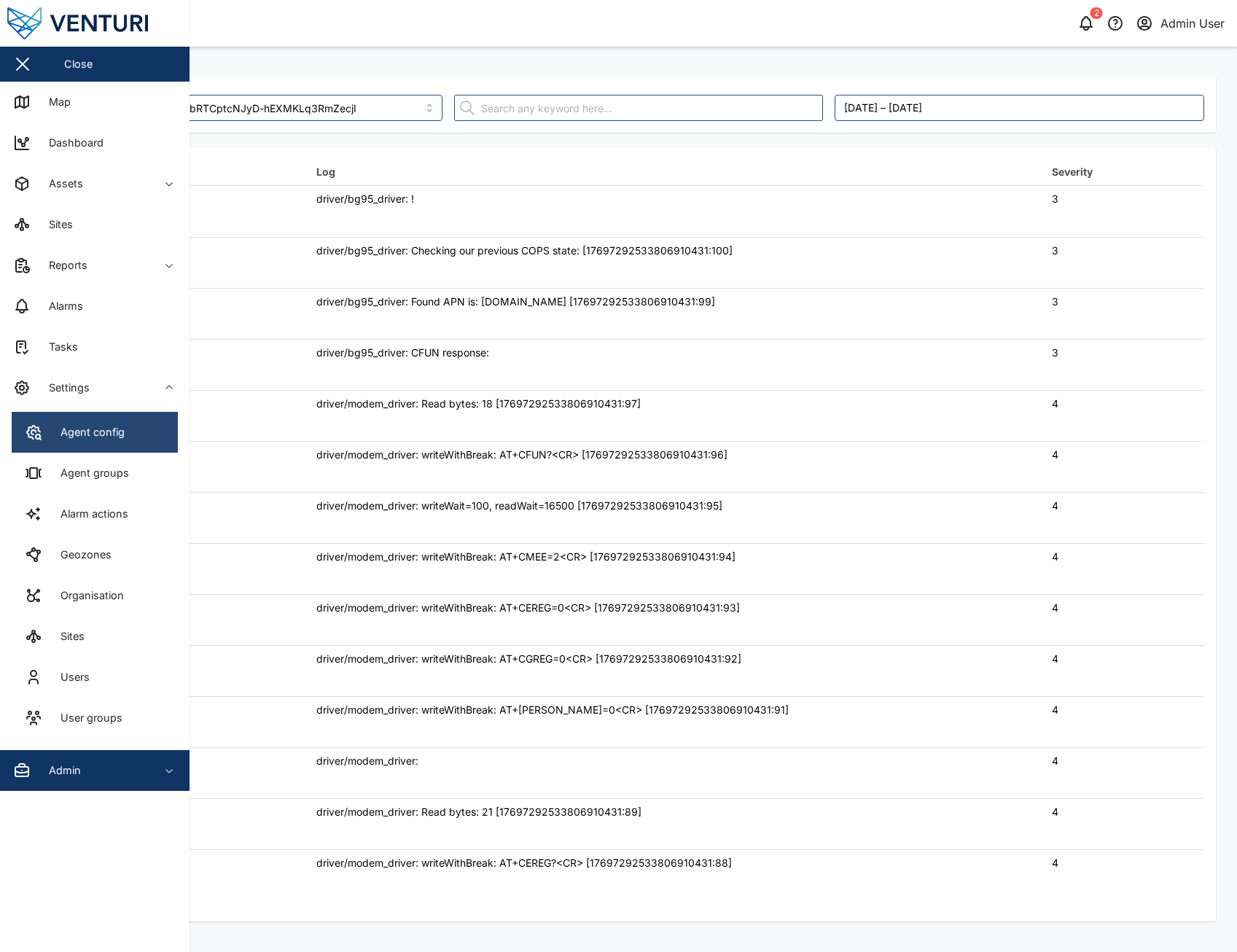
click at [94, 438] on div "Agent config" at bounding box center [87, 432] width 75 height 16
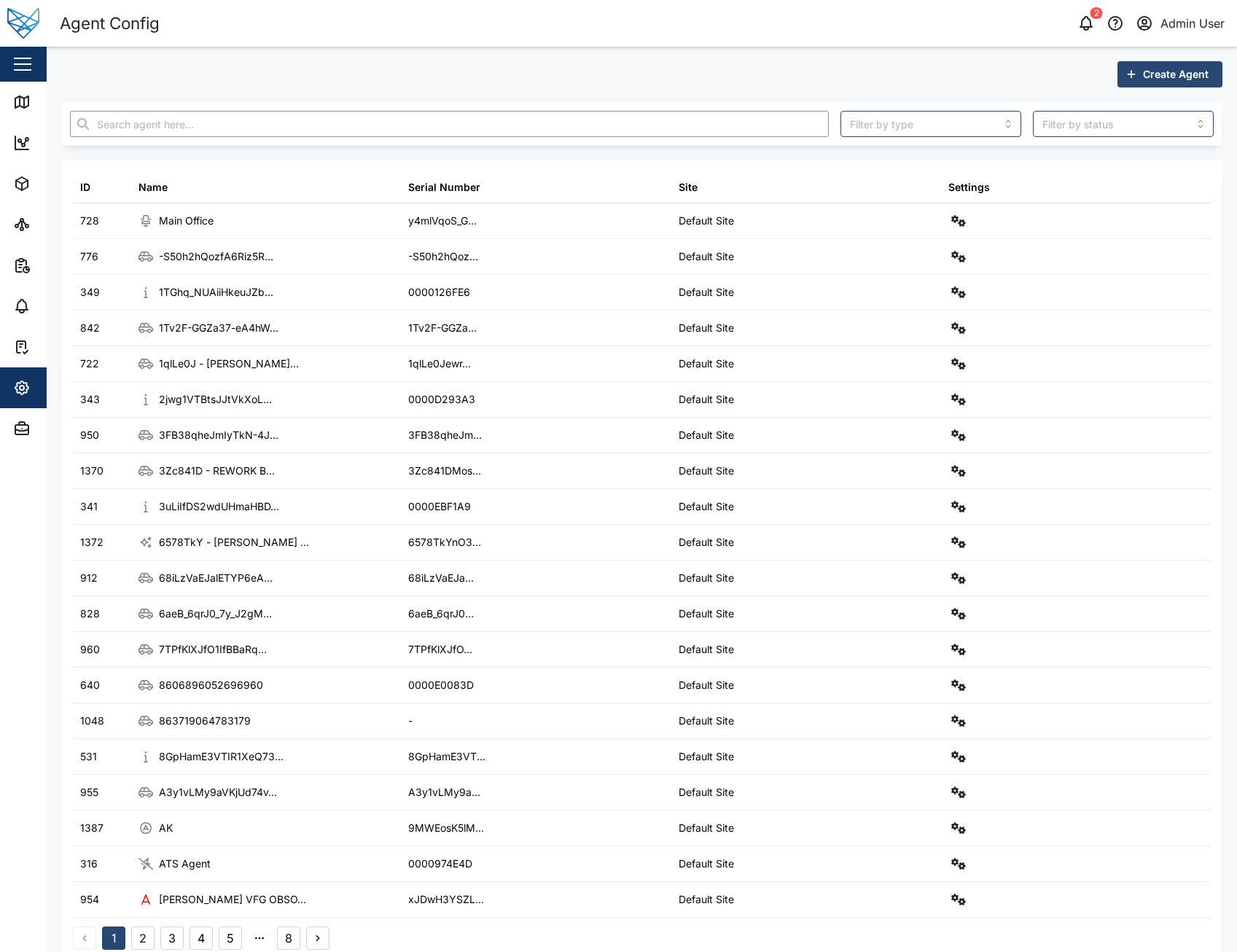
click at [266, 134] on input "text" at bounding box center [449, 123] width 759 height 26
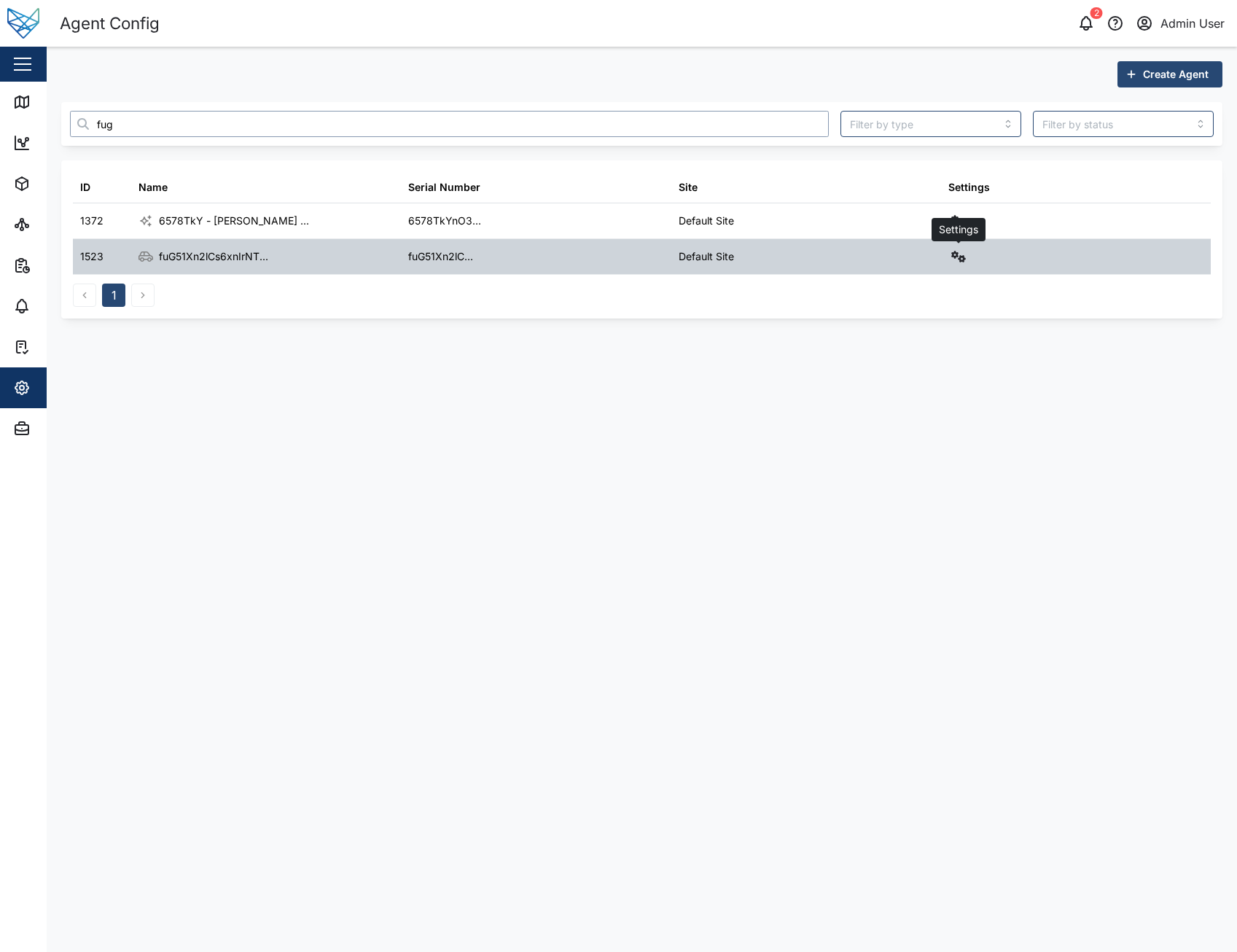
type input "fug"
click at [958, 254] on icon "button" at bounding box center [958, 256] width 14 height 12
click at [927, 396] on link "Field gateway config" at bounding box center [898, 383] width 135 height 30
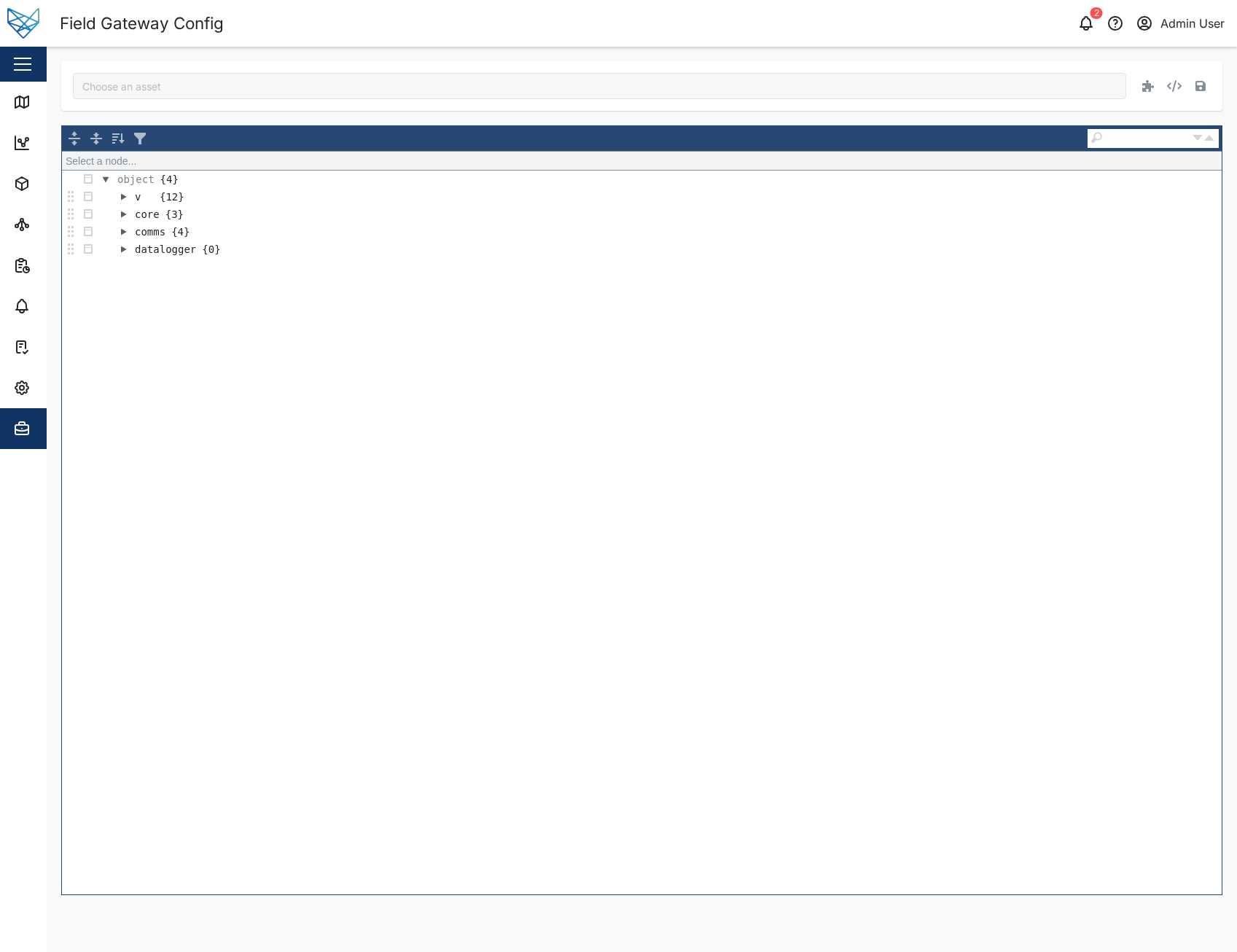
type input "fuG51Xn2lCs6xnIrNTYMbP0UdBsLVDzMai1qxHIZyGI"
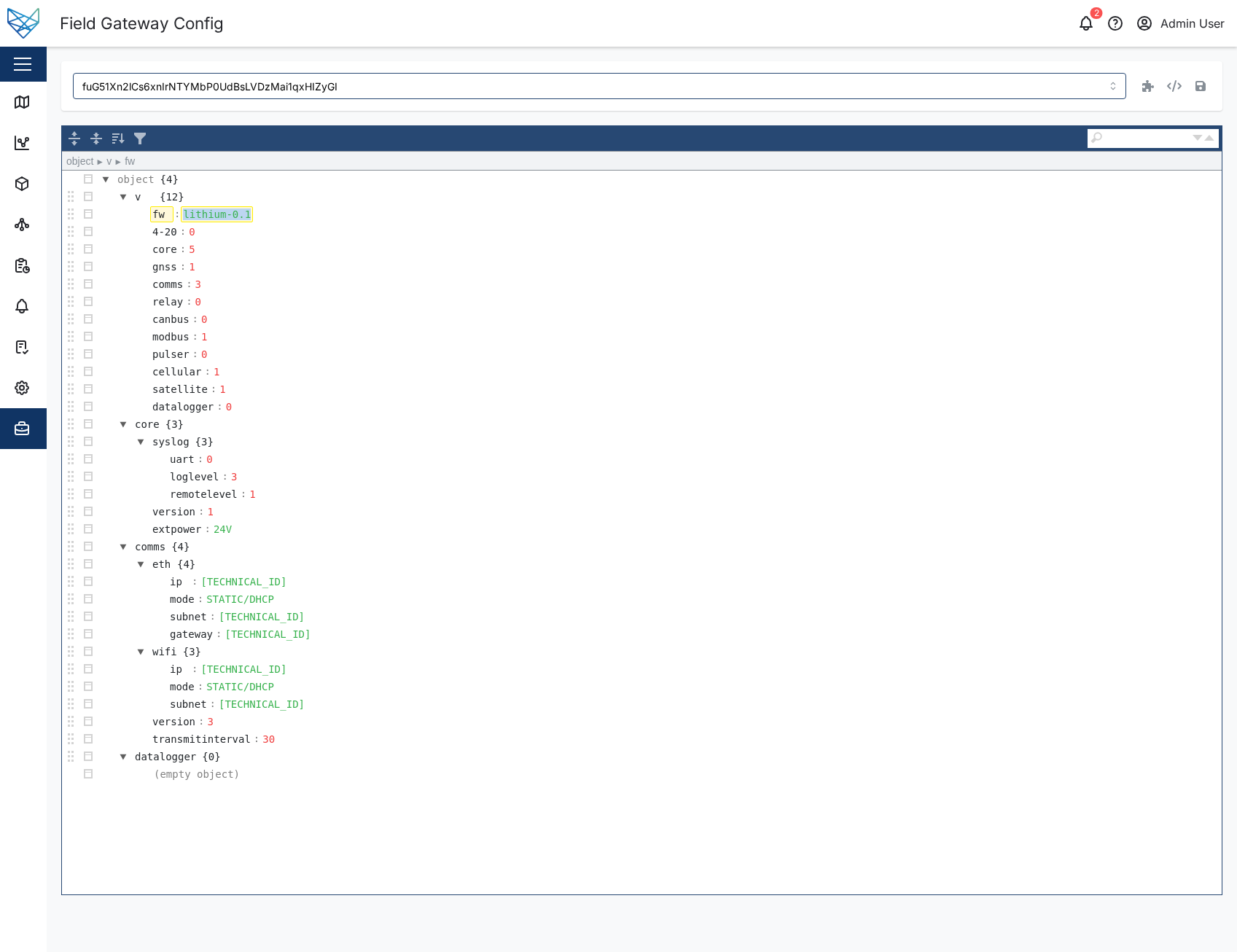
drag, startPoint x: 243, startPoint y: 215, endPoint x: 167, endPoint y: 207, distance: 76.4
click at [167, 207] on tr "fw : lithium-0.1" at bounding box center [193, 215] width 122 height 18
paste div
click at [1201, 87] on icon "button" at bounding box center [1200, 86] width 10 height 12
